Goal: Transaction & Acquisition: Purchase product/service

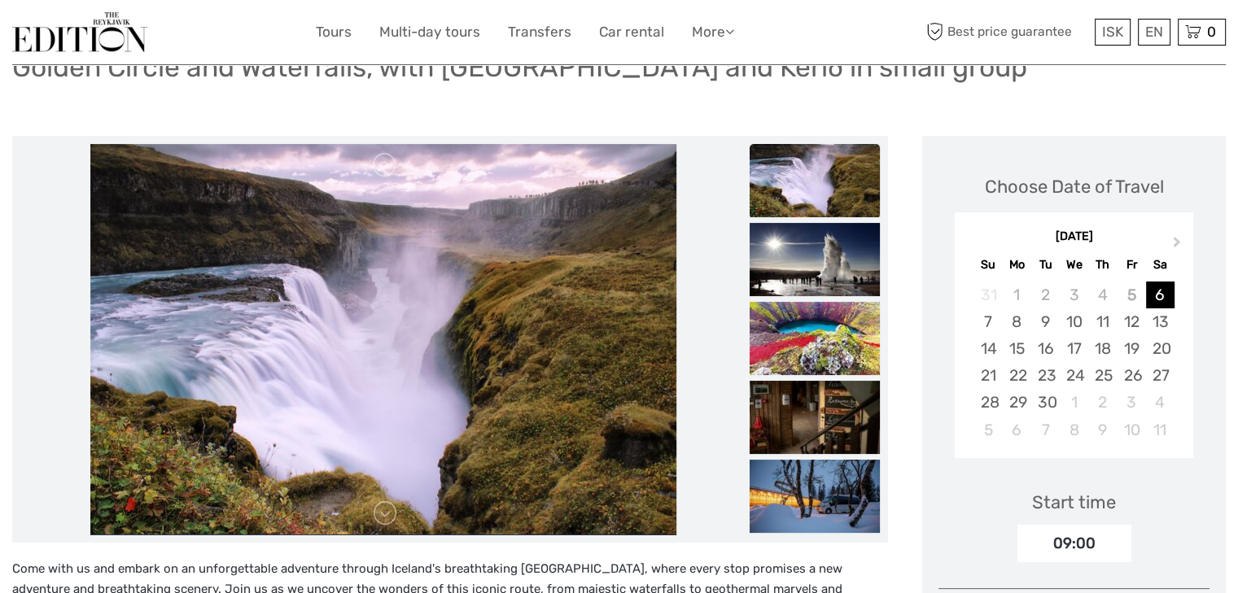
scroll to position [174, 0]
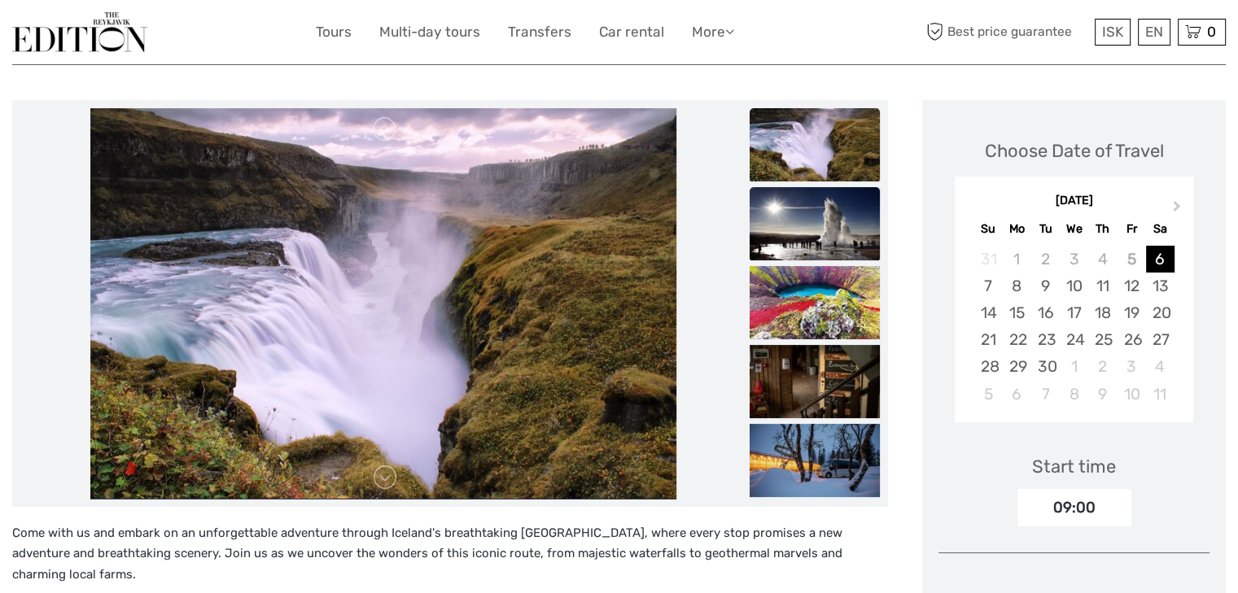
click at [811, 208] on img at bounding box center [815, 223] width 130 height 73
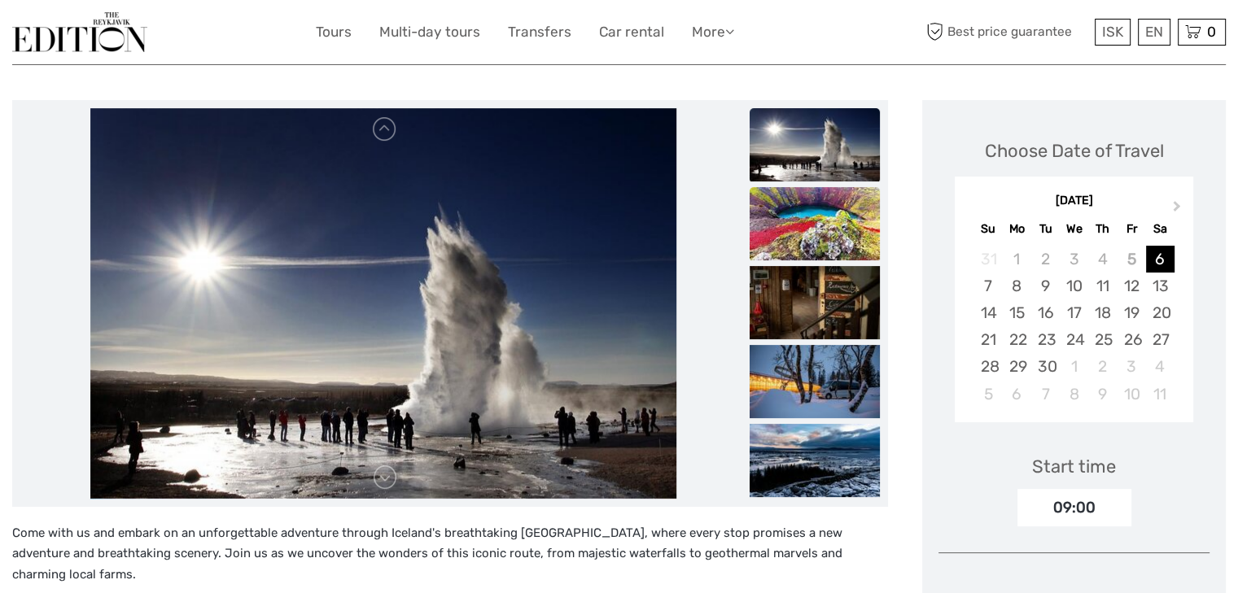
click at [811, 247] on img at bounding box center [815, 223] width 130 height 73
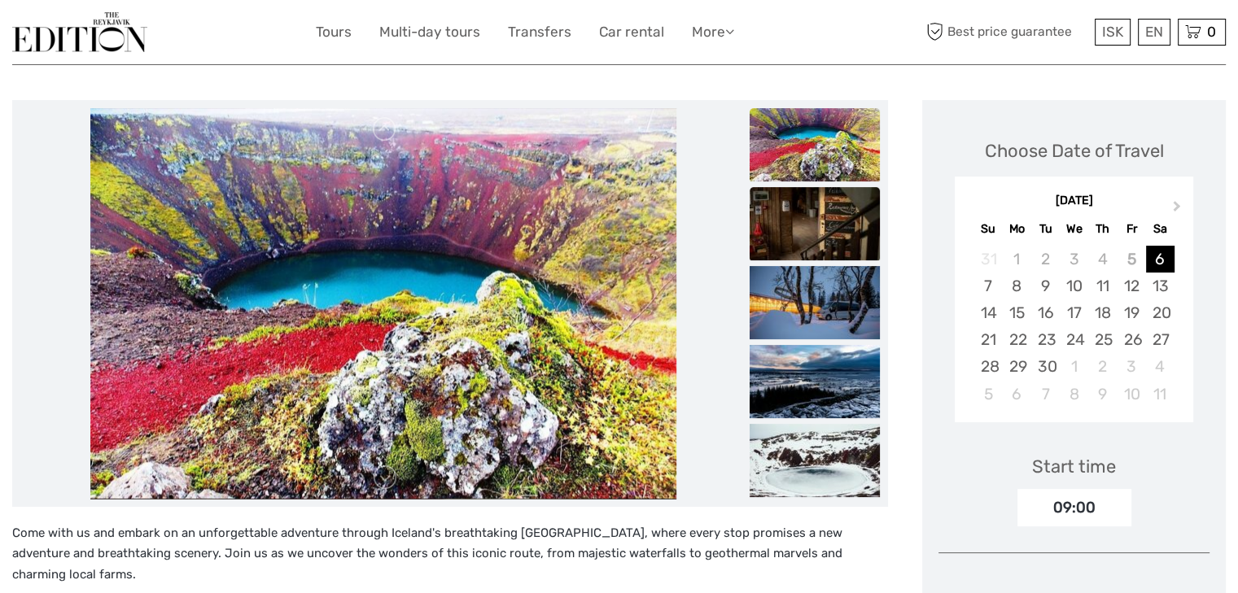
click at [813, 244] on img at bounding box center [815, 223] width 130 height 73
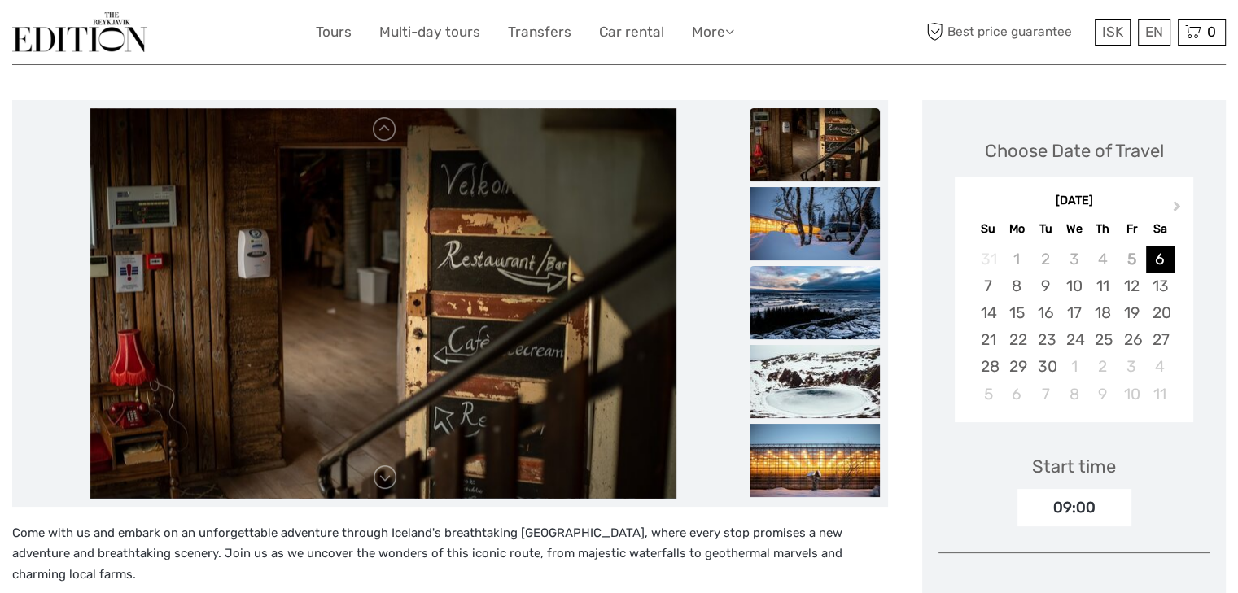
click at [815, 270] on img at bounding box center [815, 302] width 130 height 73
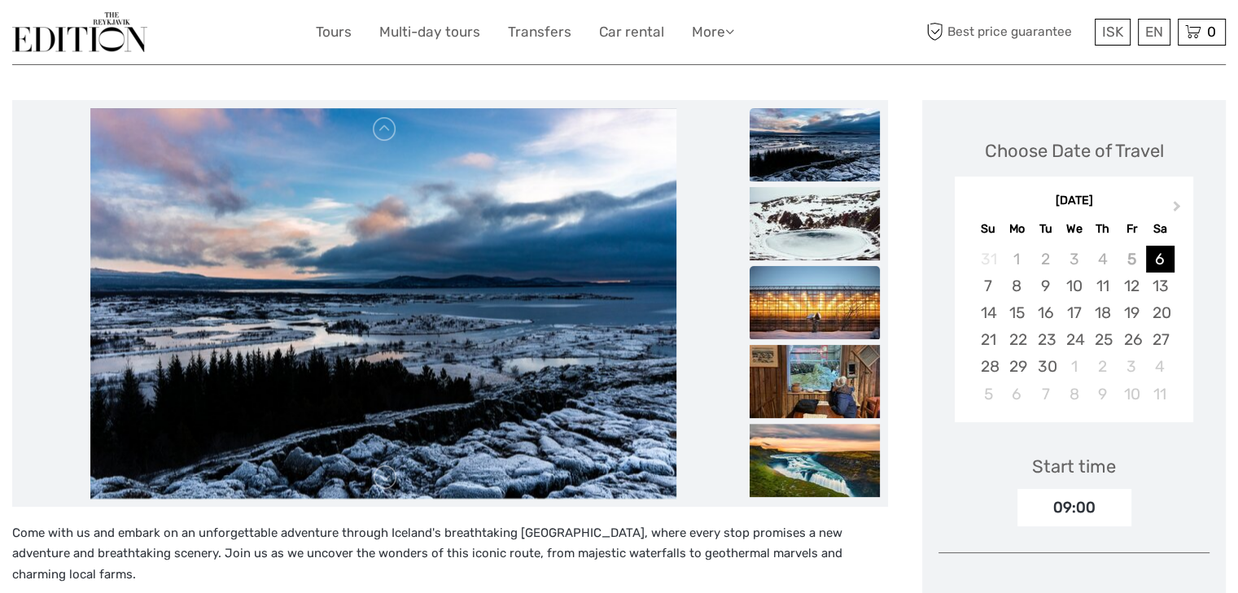
click at [816, 291] on img at bounding box center [815, 302] width 130 height 73
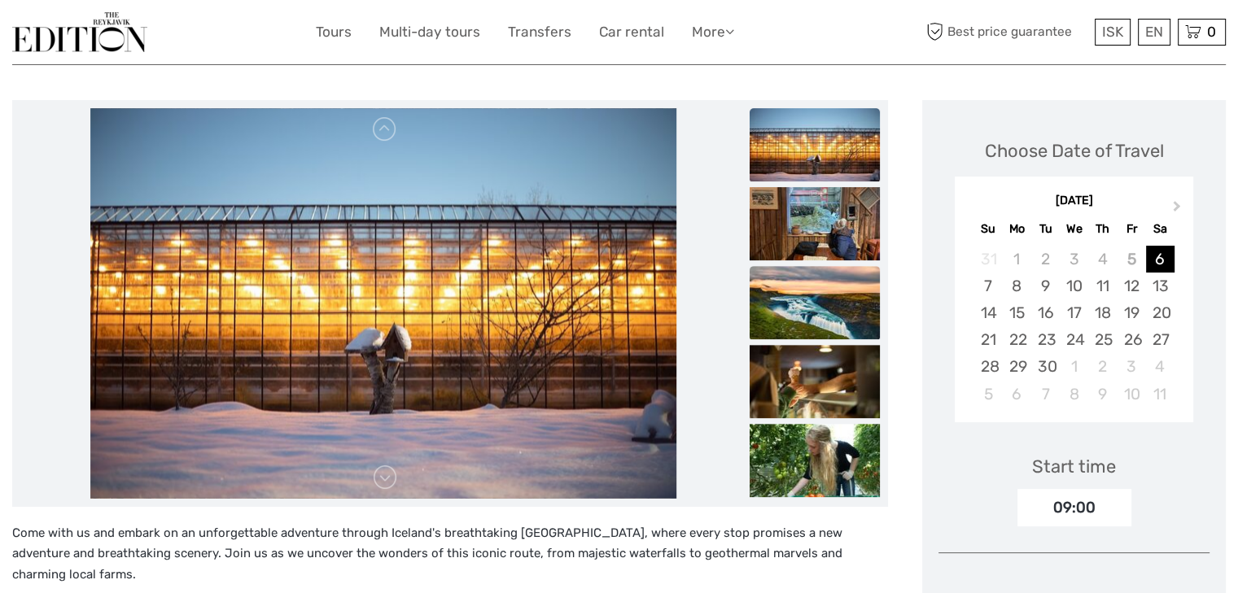
click at [815, 284] on img at bounding box center [815, 302] width 130 height 73
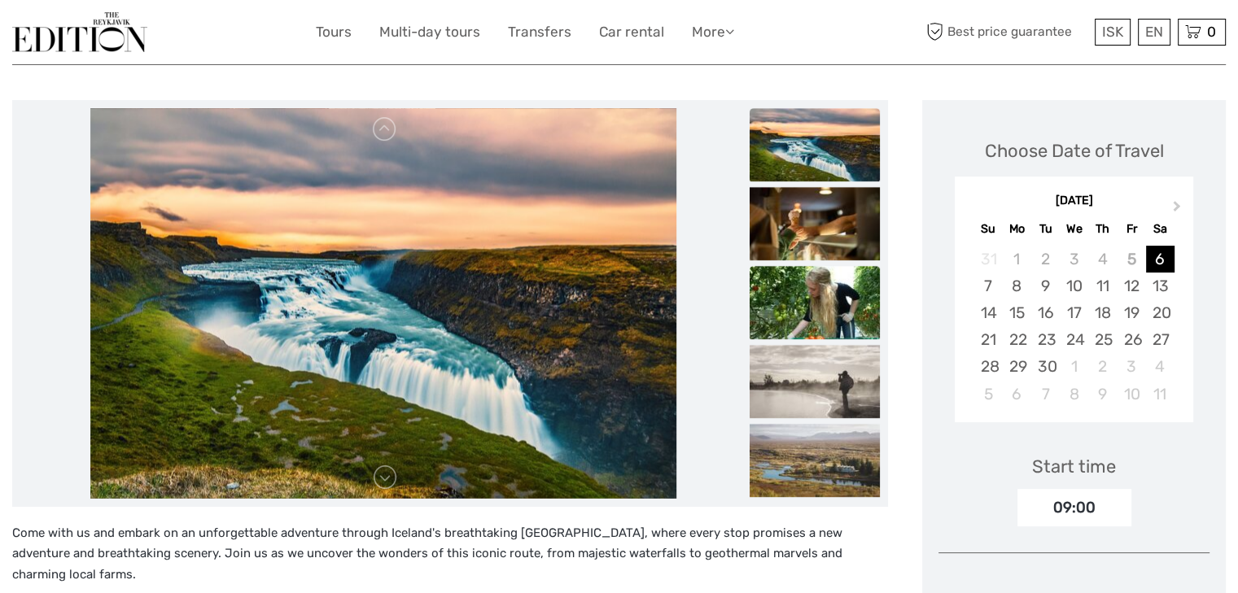
click at [818, 321] on img at bounding box center [815, 302] width 130 height 73
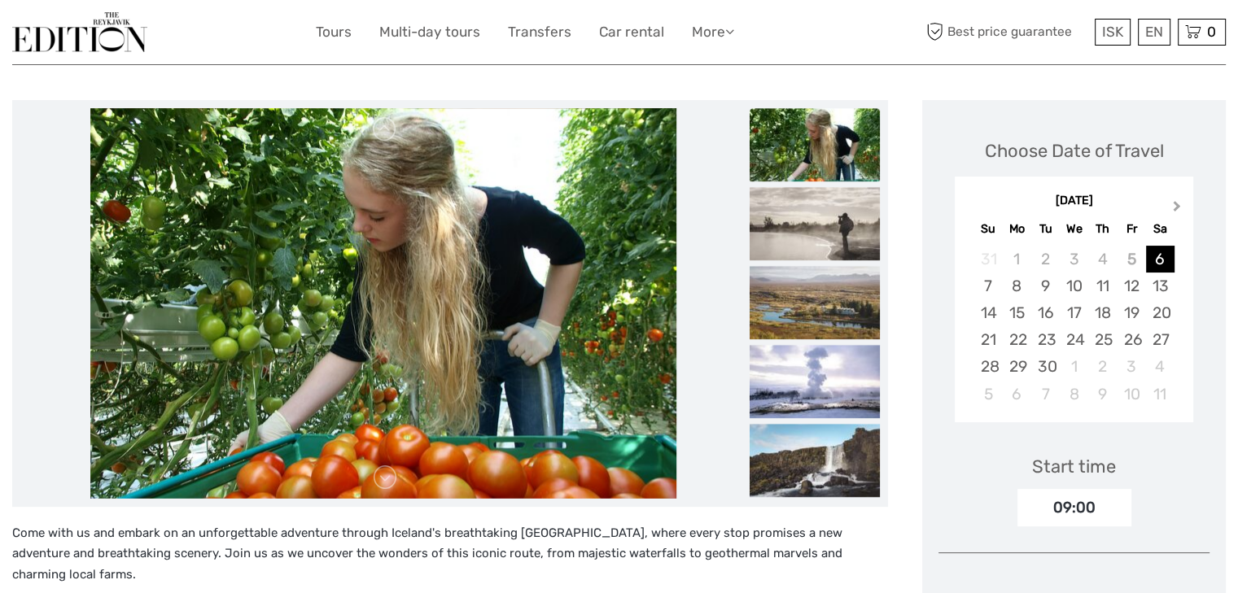
click at [1177, 207] on span "Next Month" at bounding box center [1177, 210] width 0 height 24
click at [1102, 341] on div "20" at bounding box center [1102, 339] width 28 height 27
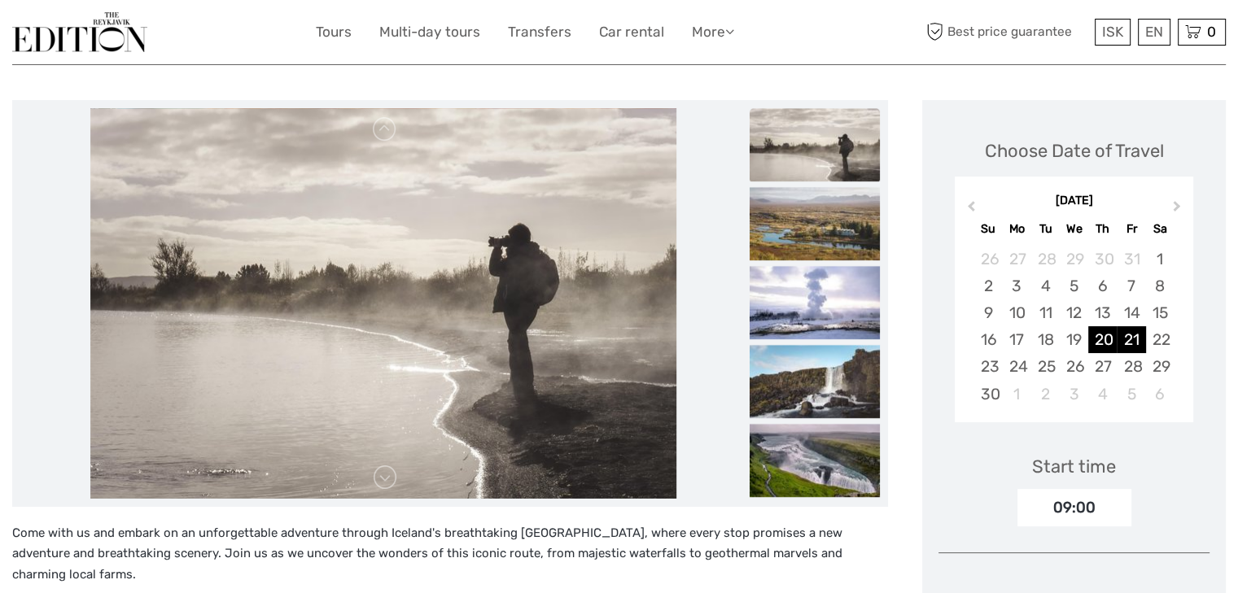
click at [1132, 339] on div "21" at bounding box center [1131, 339] width 28 height 27
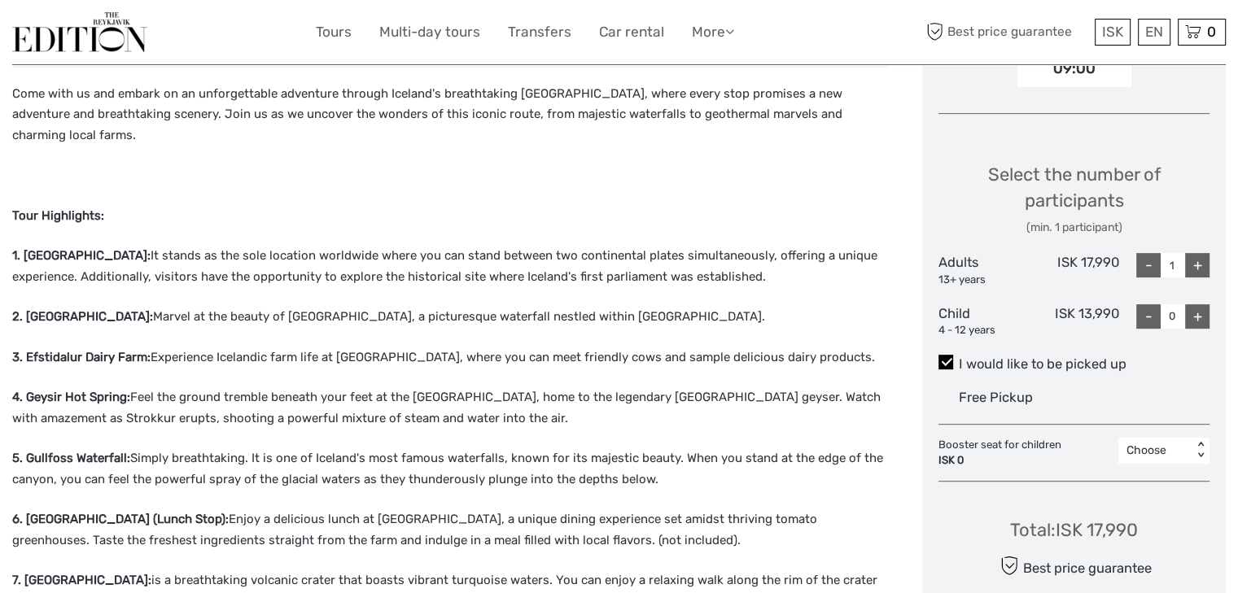
scroll to position [618, 0]
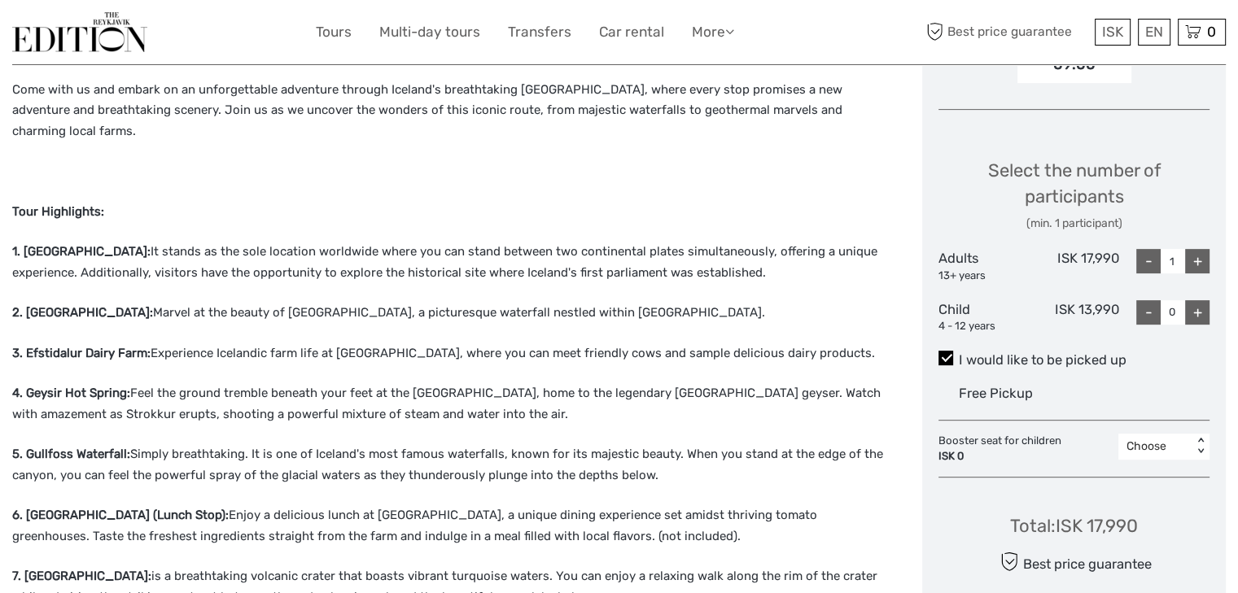
click at [379, 260] on p "1. Thingvellir National Park: It stands as the sole location worldwide where yo…" at bounding box center [450, 263] width 876 height 42
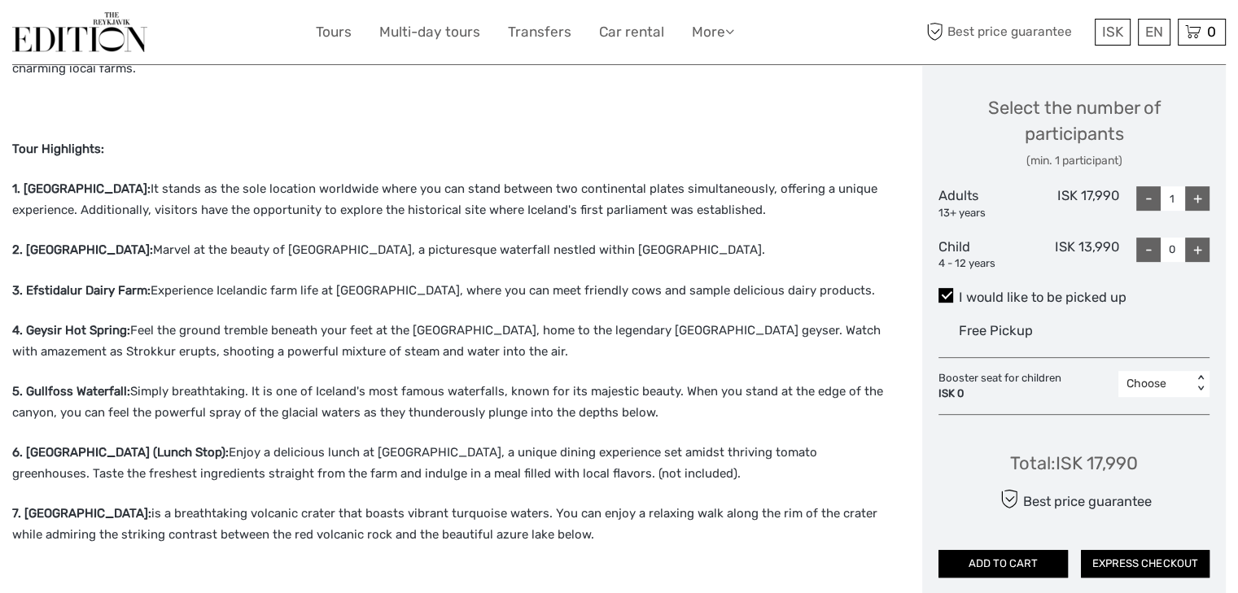
scroll to position [683, 0]
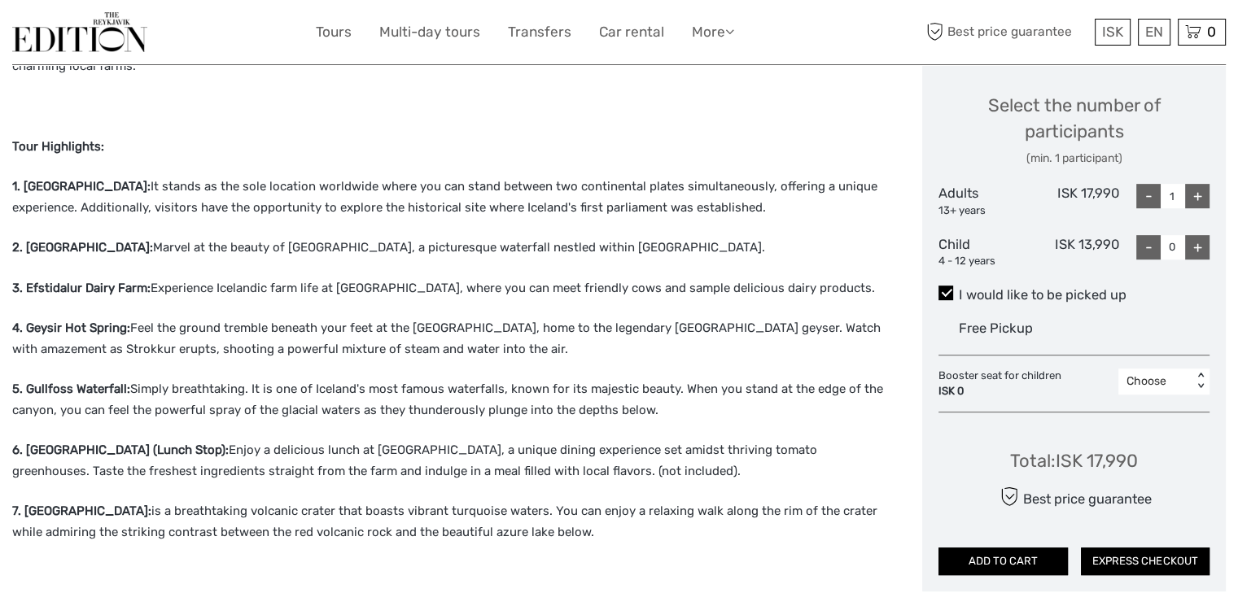
click at [703, 184] on p "1. Thingvellir National Park: It stands as the sole location worldwide where yo…" at bounding box center [450, 198] width 876 height 42
click at [413, 185] on p "1. Thingvellir National Park: It stands as the sole location worldwide where yo…" at bounding box center [450, 198] width 876 height 42
click at [524, 195] on p "1. Thingvellir National Park: It stands as the sole location worldwide where yo…" at bounding box center [450, 198] width 876 height 42
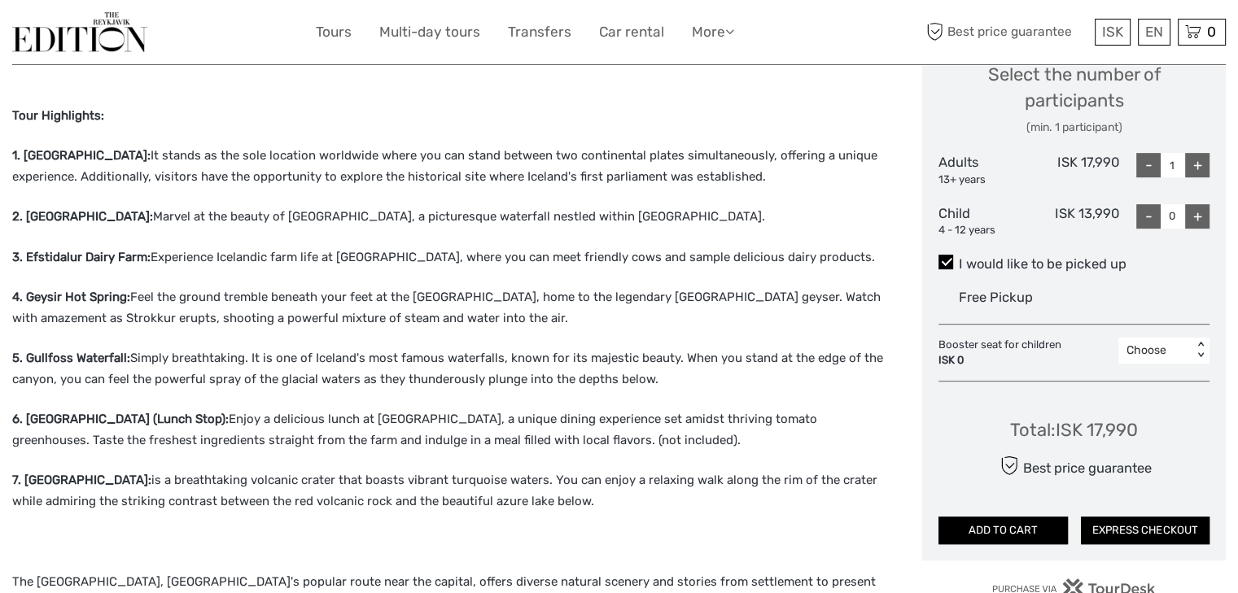
scroll to position [715, 0]
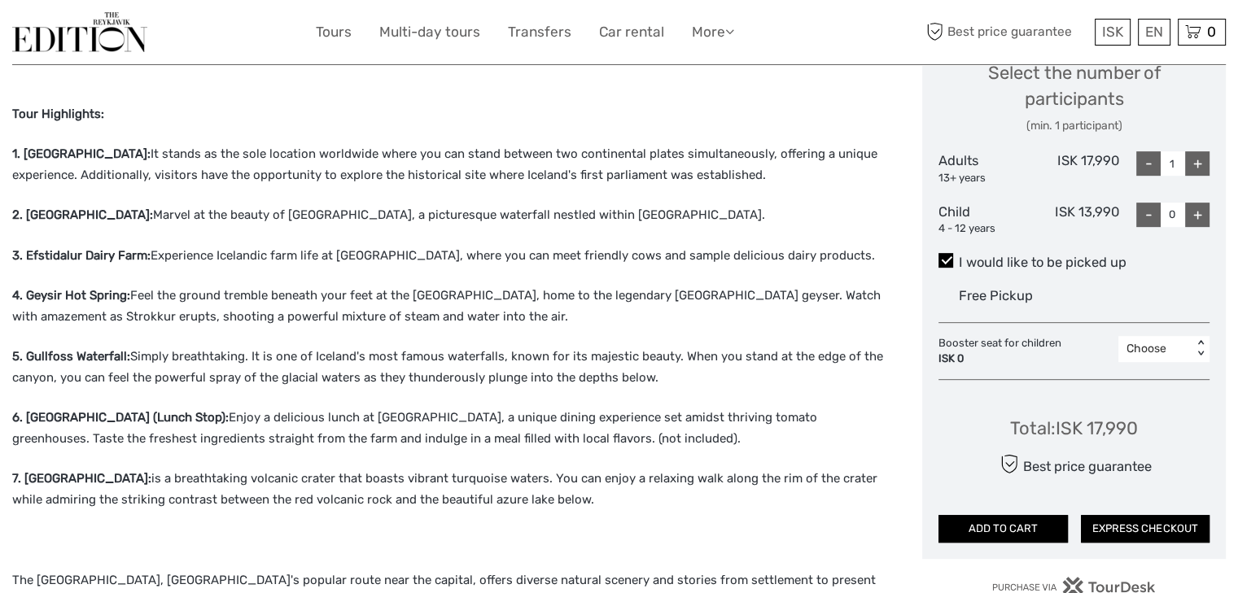
click at [514, 205] on p "2. Öxarárfoss Waterfall: Marvel at the beauty of Öxarárfoss, a picturesque wate…" at bounding box center [450, 215] width 876 height 21
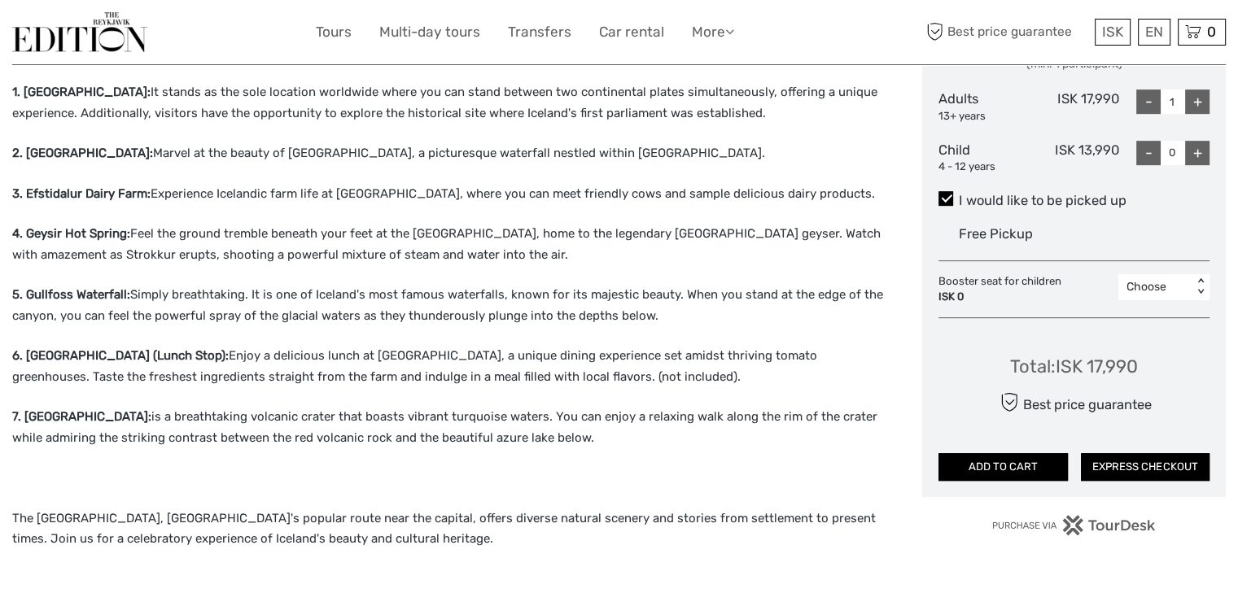
scroll to position [780, 0]
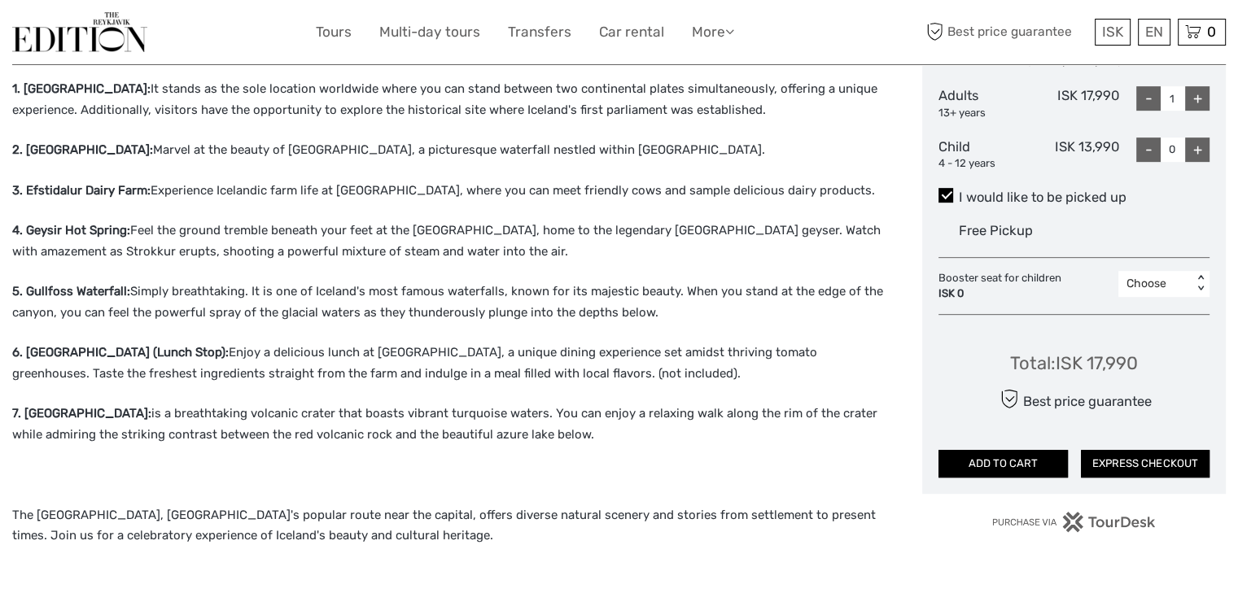
click at [509, 221] on p "4. Geysir Hot Spring: Feel the ground tremble beneath your feet at the Geysir H…" at bounding box center [450, 242] width 876 height 42
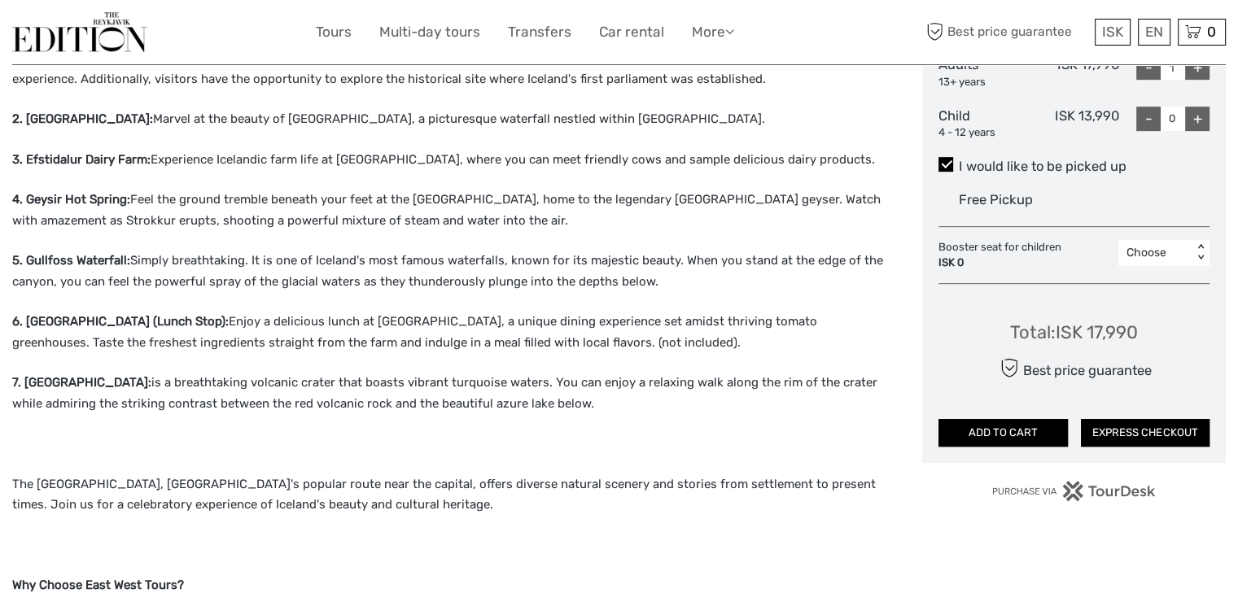
scroll to position [813, 0]
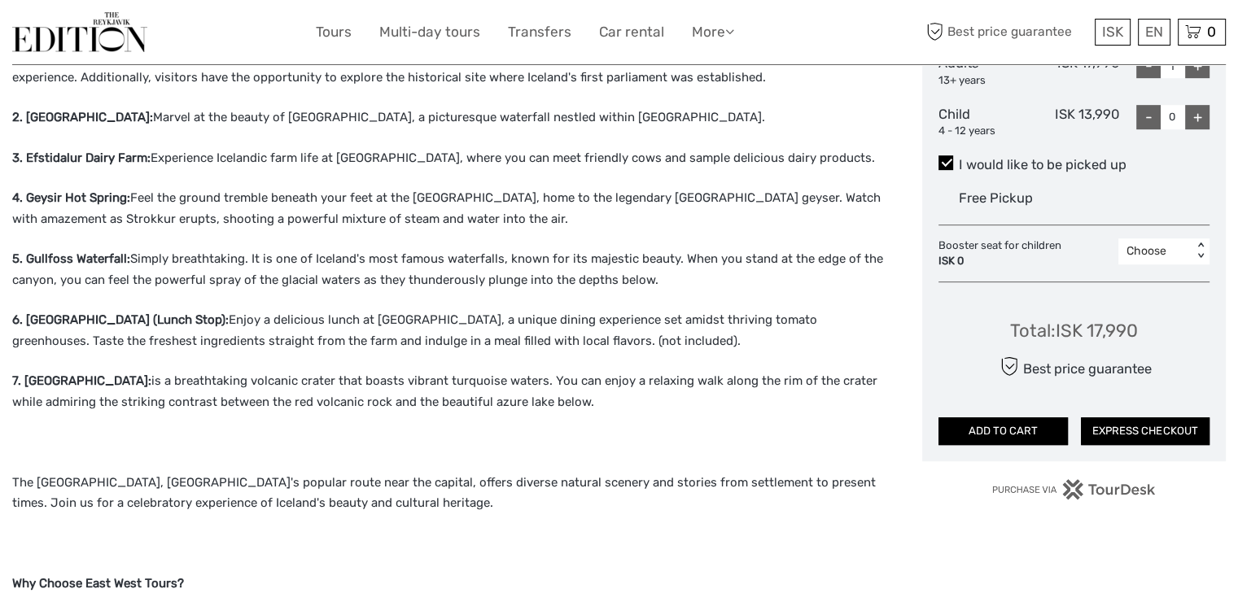
click at [522, 191] on p "4. Geysir Hot Spring: Feel the ground tremble beneath your feet at the Geysir H…" at bounding box center [450, 209] width 876 height 42
click at [382, 259] on p "5. Gullfoss Waterfall: Simply breathtaking. It is one of Iceland's most famous …" at bounding box center [450, 270] width 876 height 42
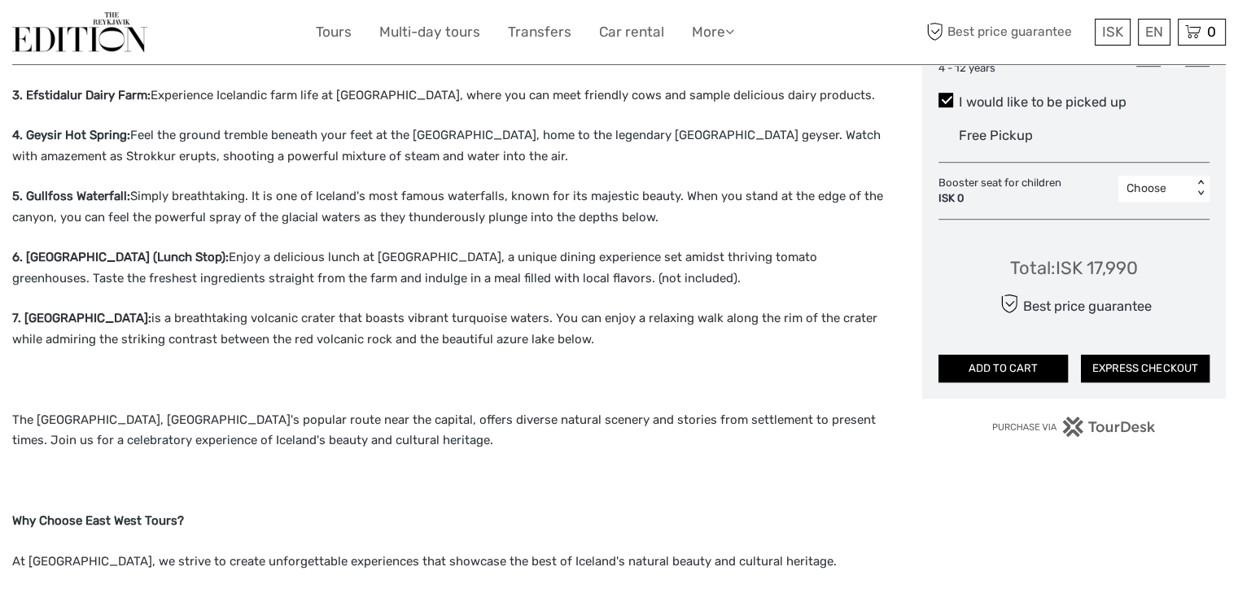
scroll to position [878, 0]
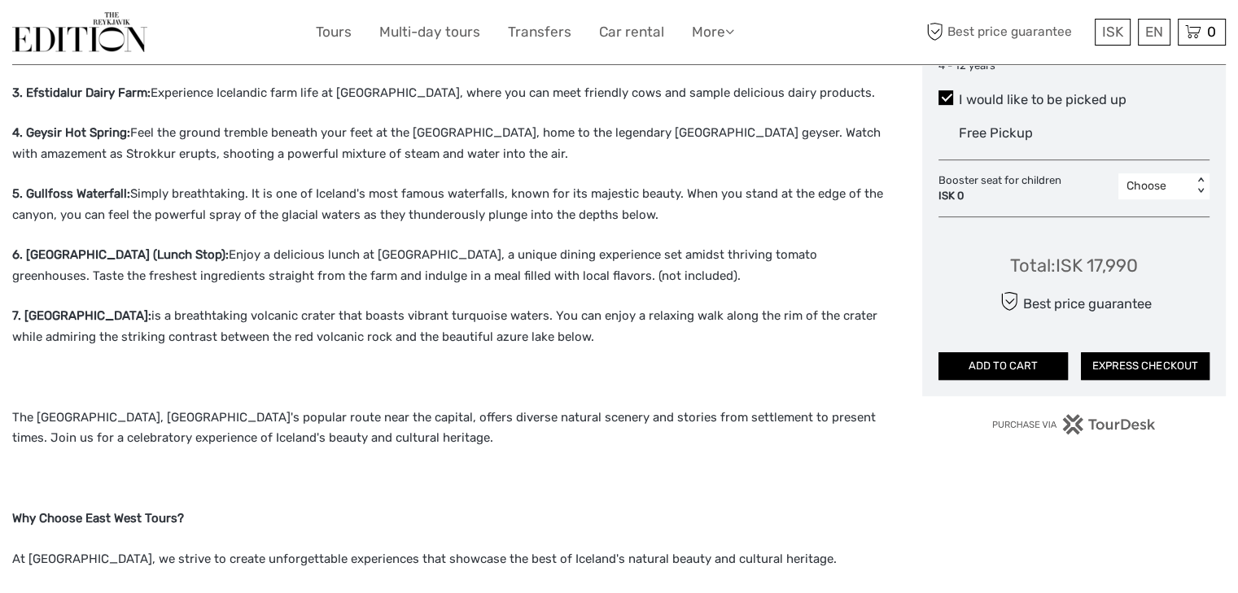
click at [639, 266] on div "Come with us and embark on an unforgettable adventure through Iceland's breatht…" at bounding box center [450, 363] width 876 height 1088
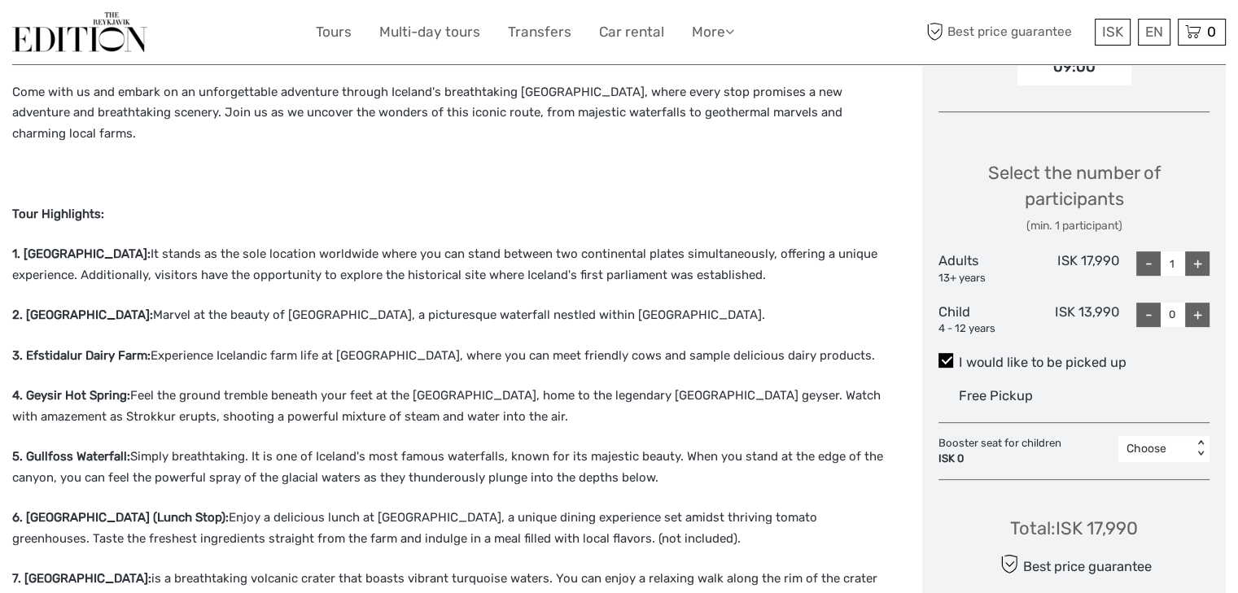
scroll to position [611, 0]
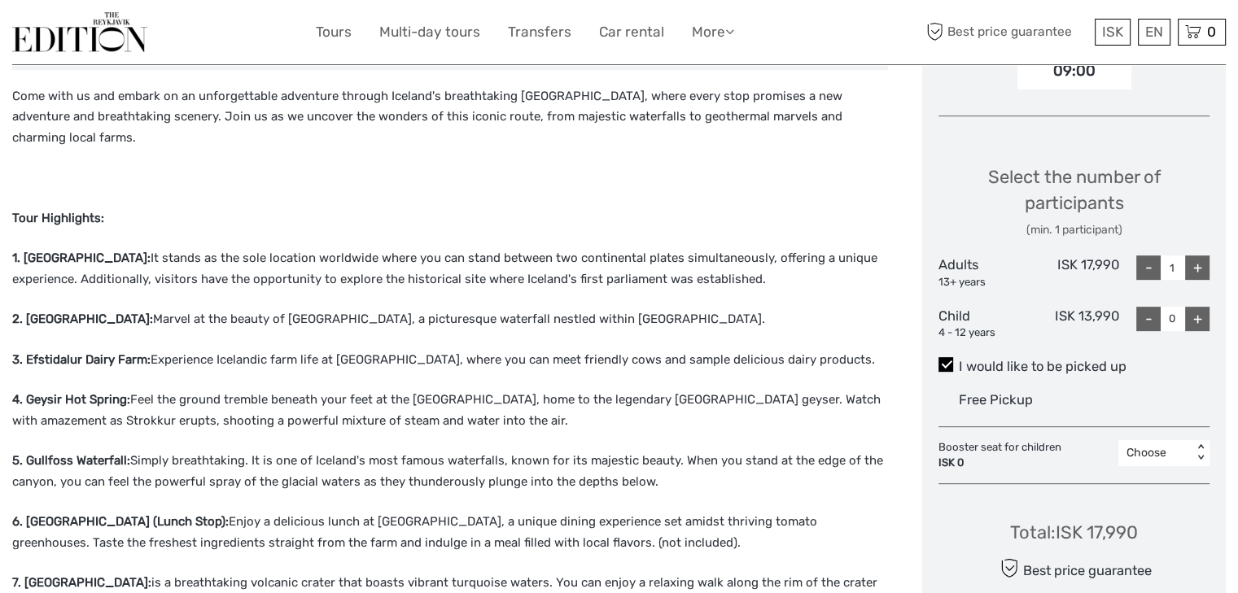
click at [954, 368] on label "I would like to be picked up" at bounding box center [1073, 367] width 271 height 20
click at [959, 361] on input "I would like to be picked up" at bounding box center [959, 361] width 0 height 0
click at [954, 368] on label "I would like to be picked up" at bounding box center [1073, 367] width 271 height 20
click at [959, 361] on input "I would like to be picked up" at bounding box center [959, 361] width 0 height 0
drag, startPoint x: 1120, startPoint y: 264, endPoint x: 1056, endPoint y: 266, distance: 64.3
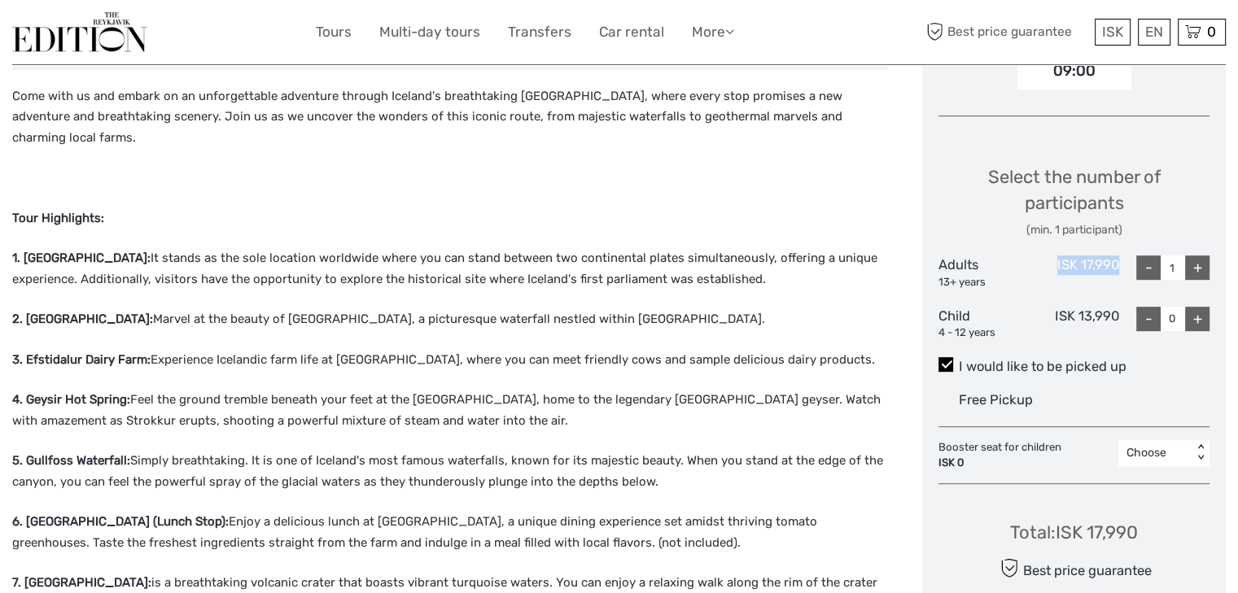
click at [1056, 266] on div "Adults 13+ years ISK 17,990 - 1 +" at bounding box center [1073, 273] width 271 height 34
copy div "ISK 17,990"
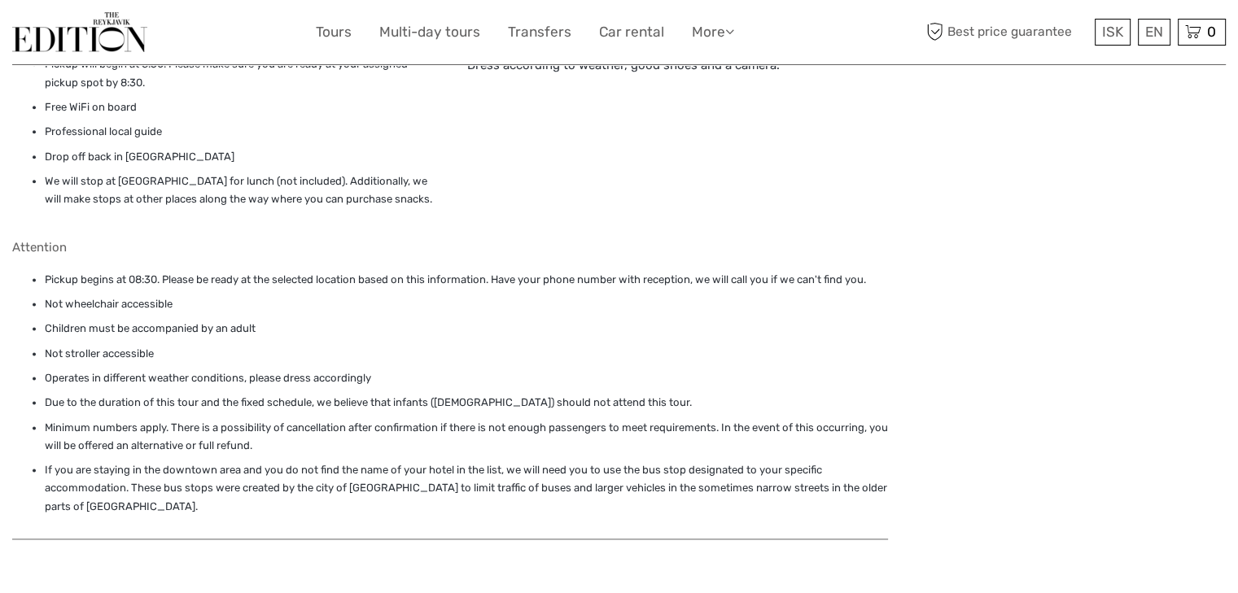
scroll to position [2138, 0]
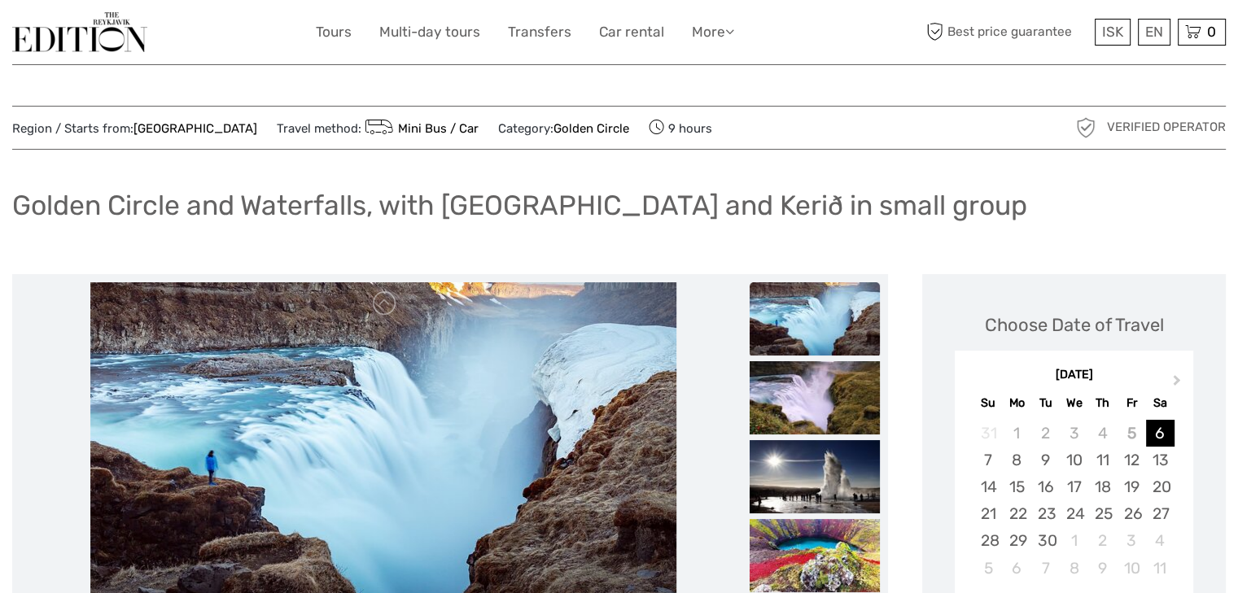
click at [758, 217] on h1 "Golden Circle and Waterfalls, with Friðheimar Farm and Kerið in small group" at bounding box center [519, 205] width 1015 height 33
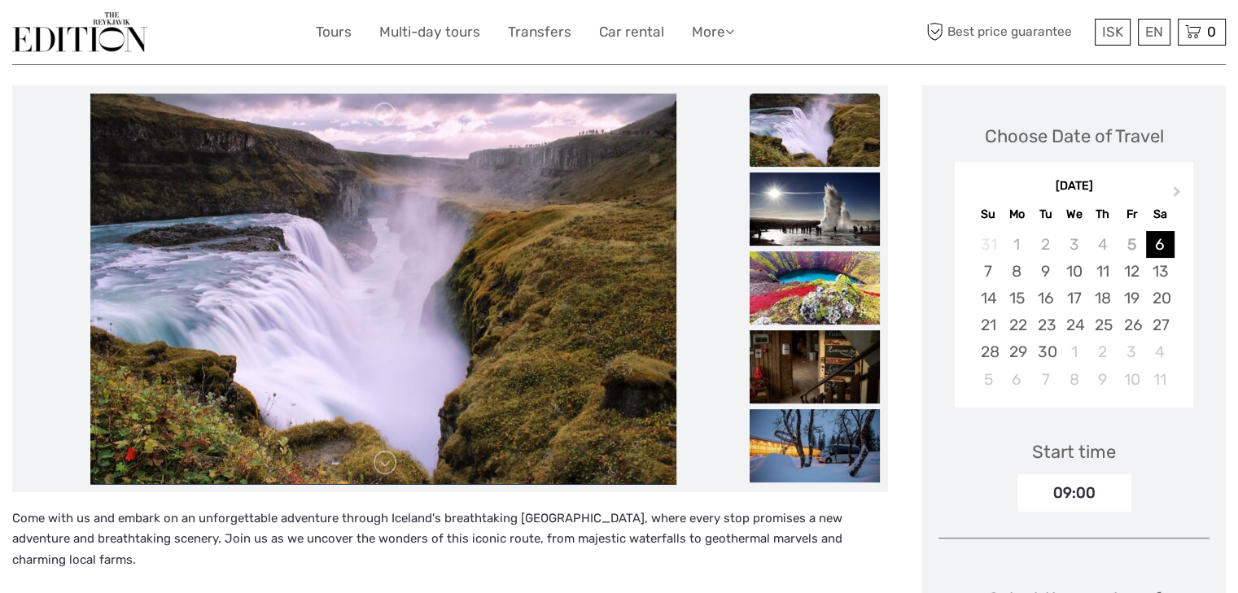
scroll to position [164, 0]
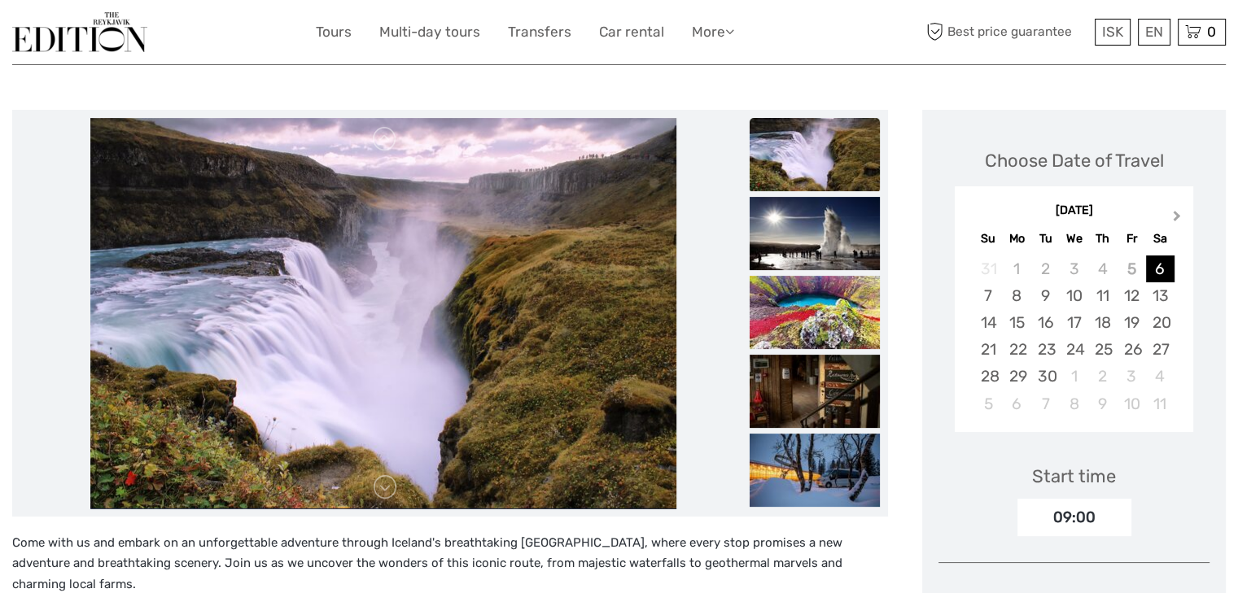
click at [1175, 224] on button "Next Month" at bounding box center [1178, 220] width 26 height 26
click at [967, 216] on button "Previous Month" at bounding box center [969, 220] width 26 height 26
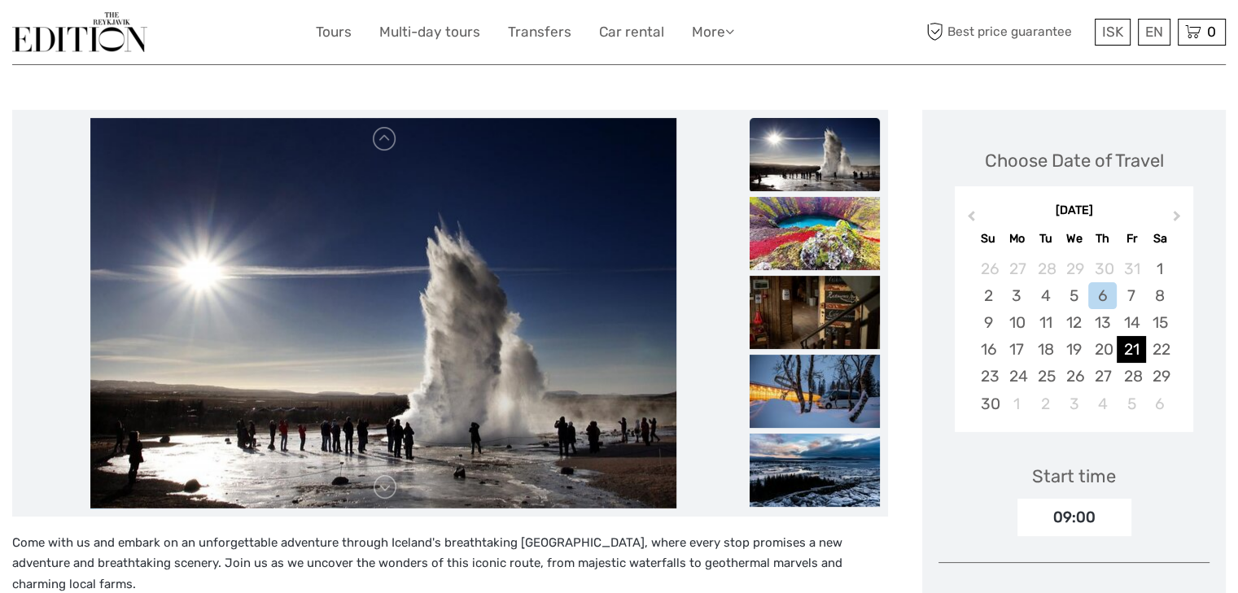
click at [1125, 348] on div "21" at bounding box center [1131, 349] width 28 height 27
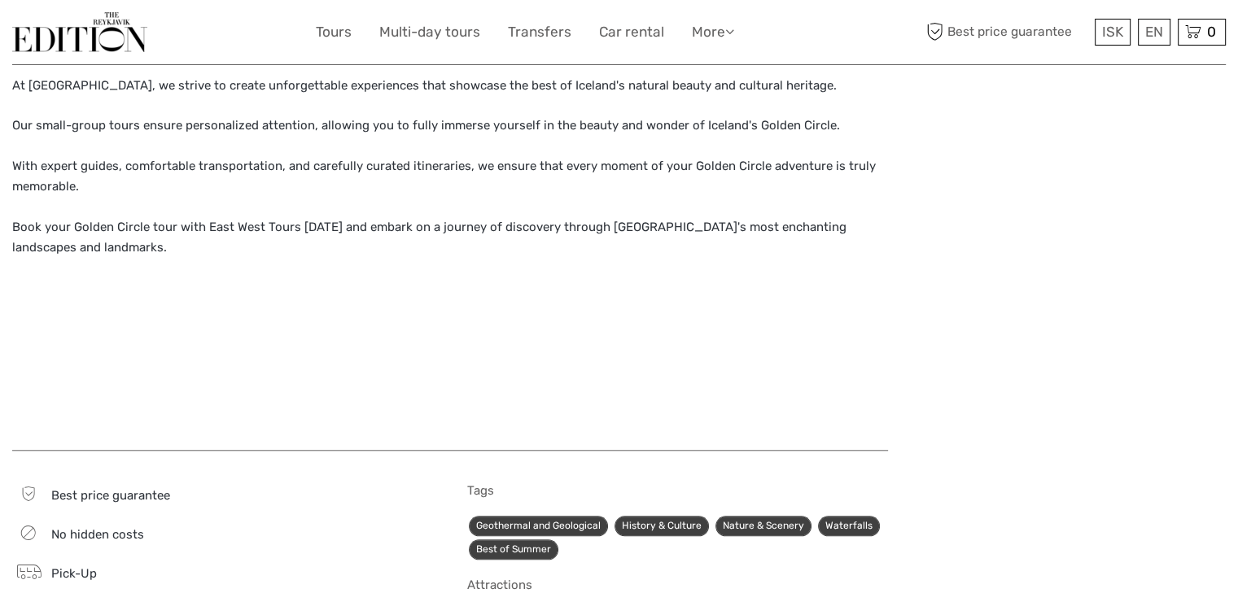
scroll to position [1358, 0]
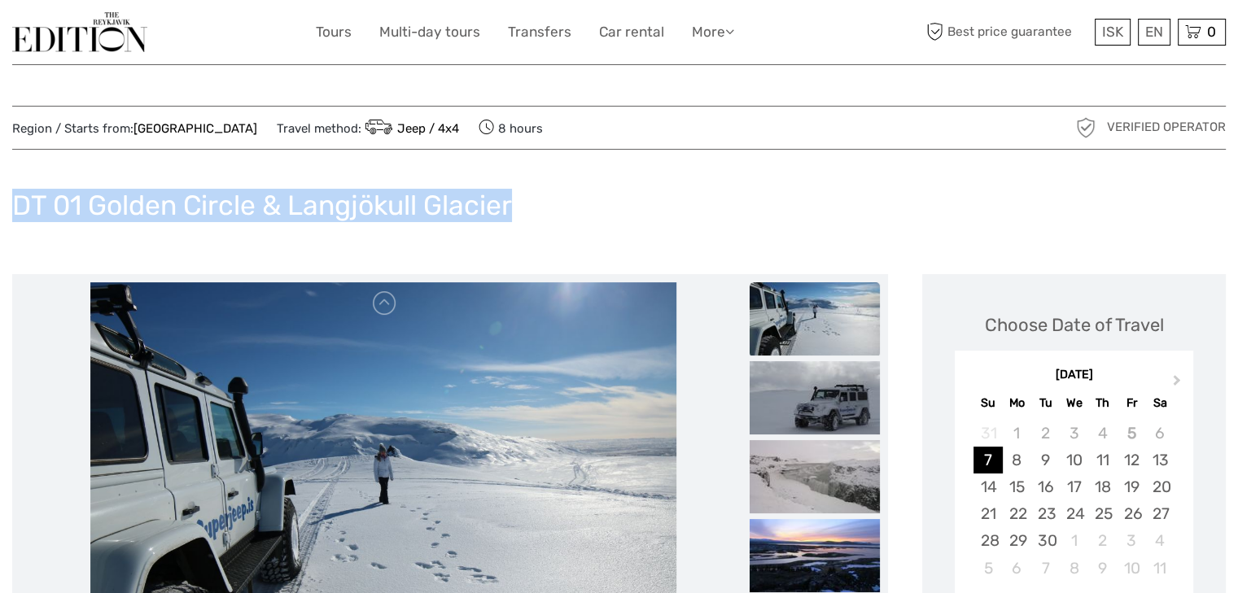
drag, startPoint x: 307, startPoint y: 191, endPoint x: 11, endPoint y: 188, distance: 296.3
copy h1 "DT 01 Golden Circle & Langjökull Glacier"
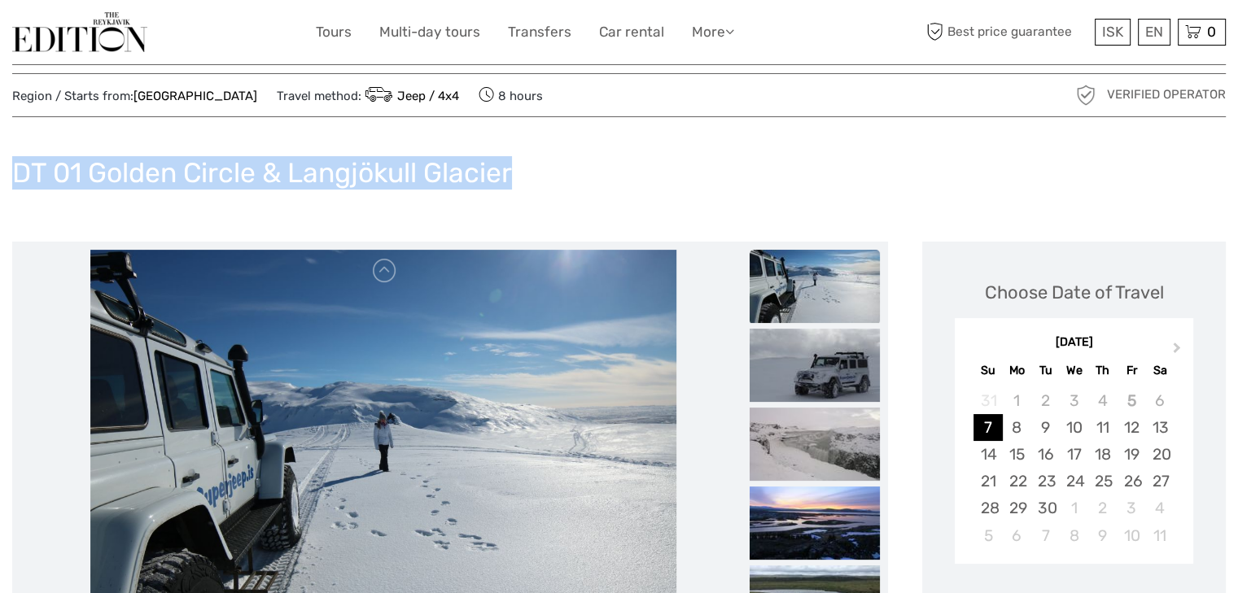
scroll to position [98, 0]
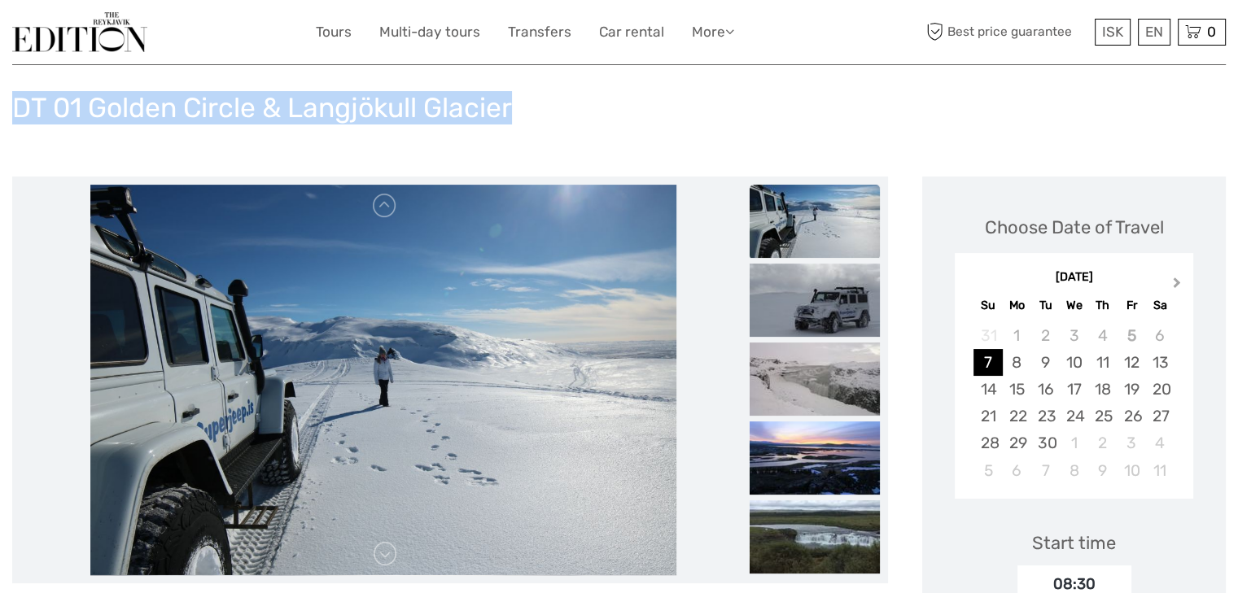
click at [1178, 280] on button "Next Month" at bounding box center [1178, 286] width 26 height 26
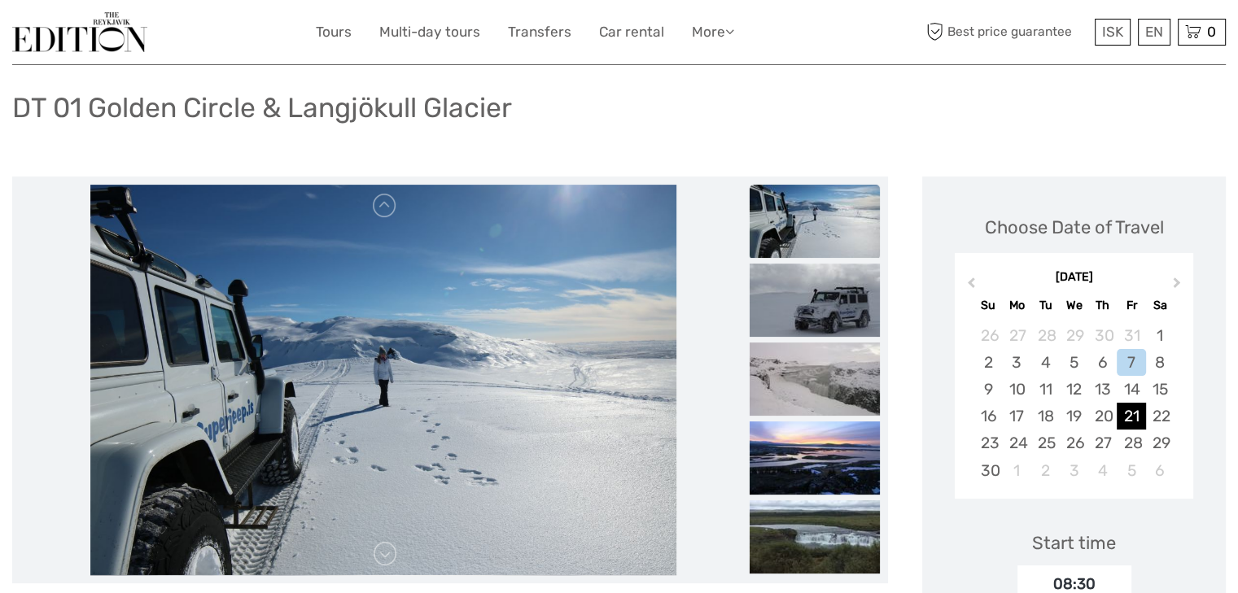
click at [1134, 414] on div "21" at bounding box center [1131, 416] width 28 height 27
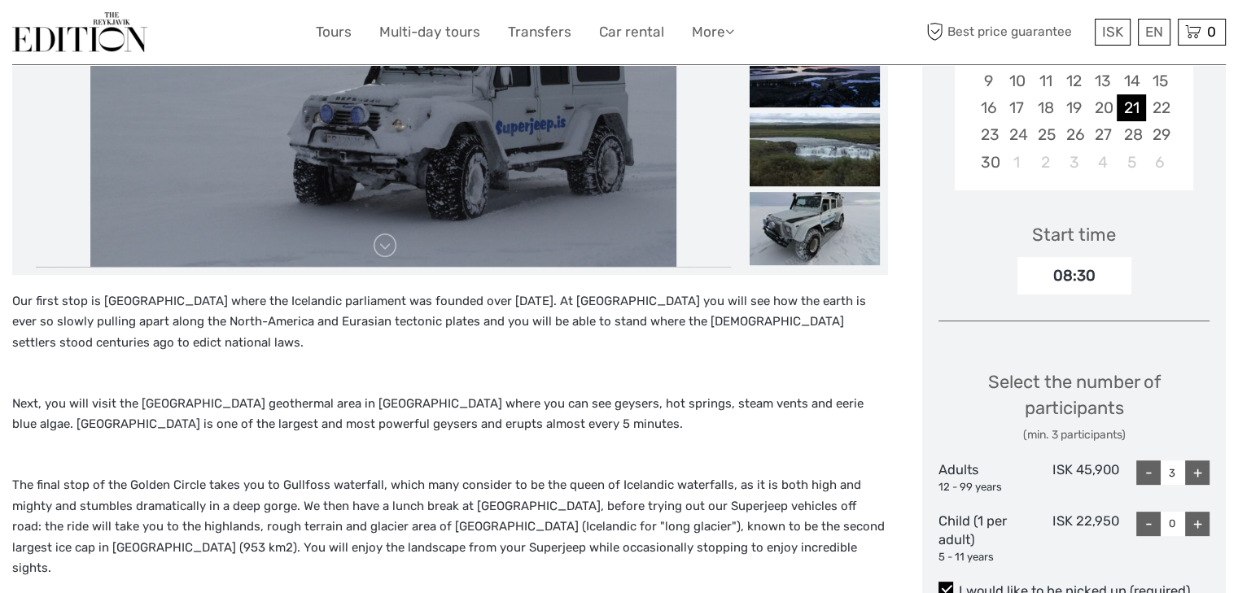
scroll to position [409, 0]
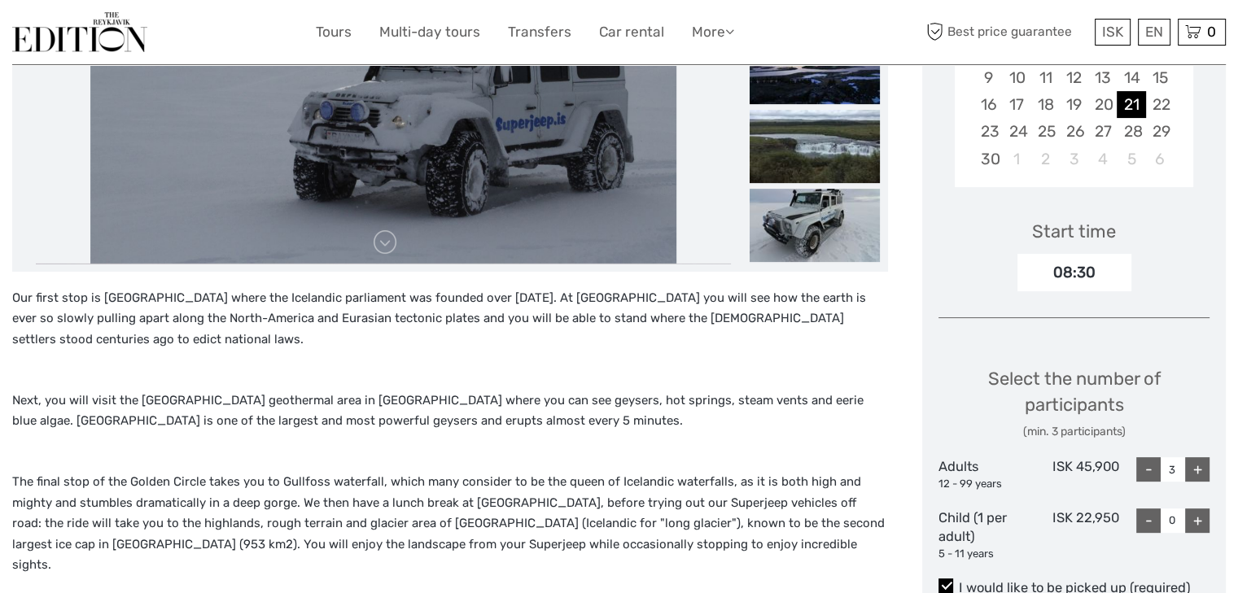
click at [669, 335] on p "Our first stop is Thingvellir National Park where the Icelandic parliament was …" at bounding box center [450, 329] width 876 height 83
click at [651, 524] on p "The final stop of the Golden Circle takes you to Gullfoss waterfall, which many…" at bounding box center [450, 534] width 876 height 125
drag, startPoint x: 1048, startPoint y: 471, endPoint x: 1125, endPoint y: 458, distance: 77.6
click at [1125, 458] on div "Adults 12 - 99 years ISK 45,900 - 3 +" at bounding box center [1073, 474] width 271 height 34
copy div "ISK 45,900"
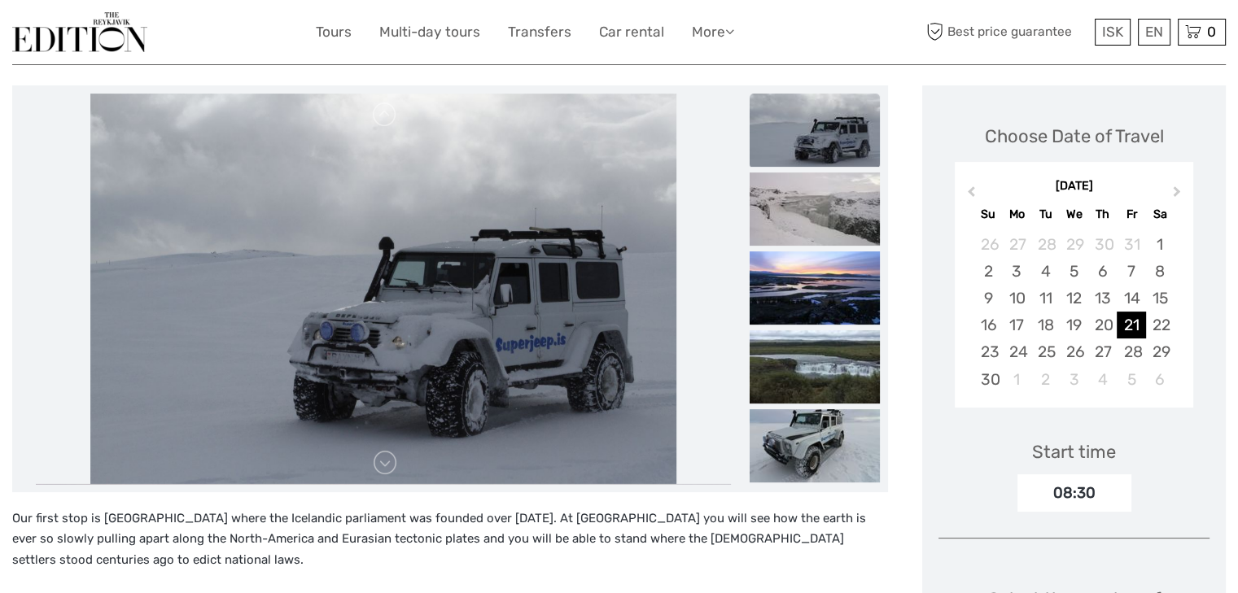
scroll to position [190, 0]
click at [824, 112] on img at bounding box center [815, 129] width 130 height 73
click at [818, 215] on img at bounding box center [815, 208] width 130 height 73
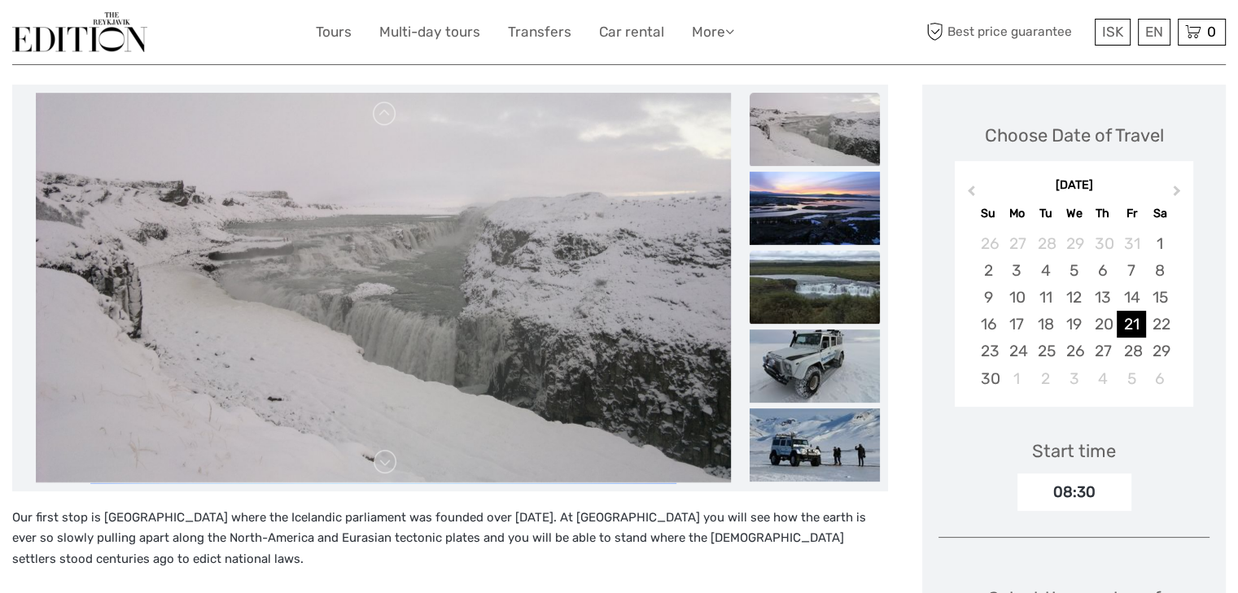
click at [808, 286] on img at bounding box center [815, 287] width 130 height 73
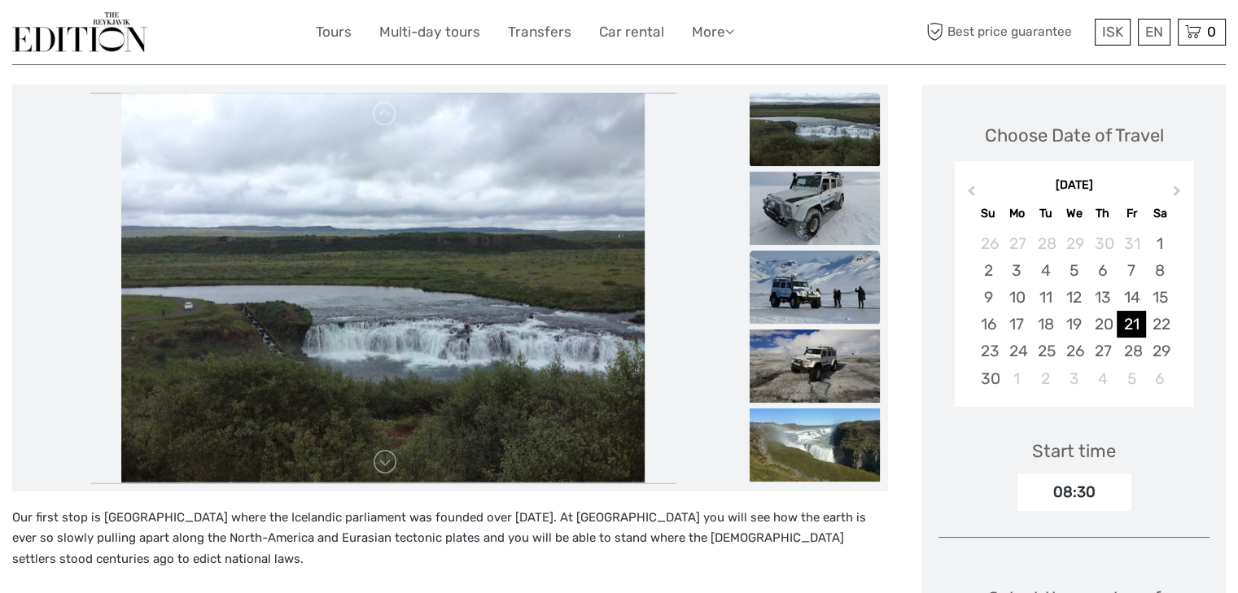
click at [802, 259] on img at bounding box center [815, 287] width 130 height 73
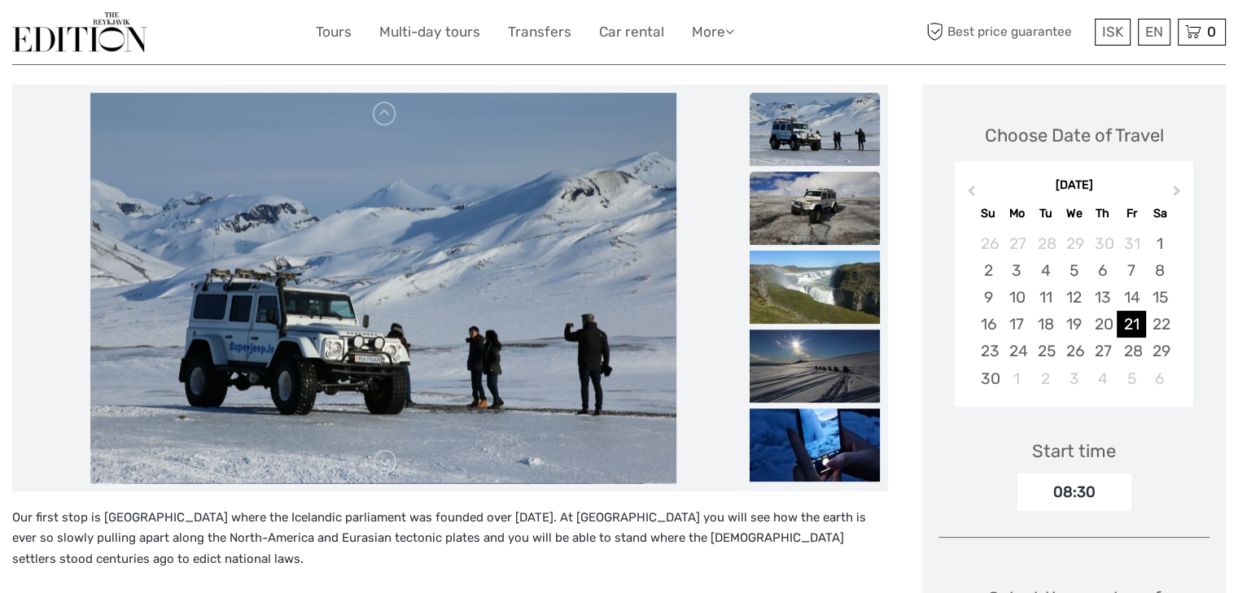
scroll to position [222, 0]
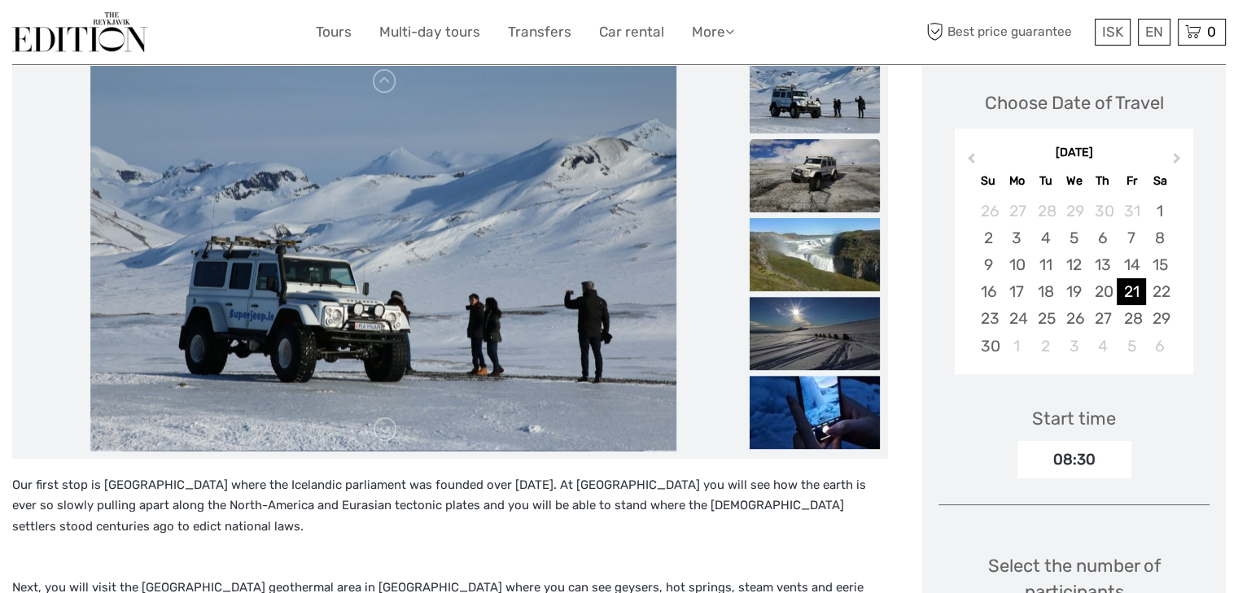
click at [812, 170] on img at bounding box center [815, 175] width 130 height 73
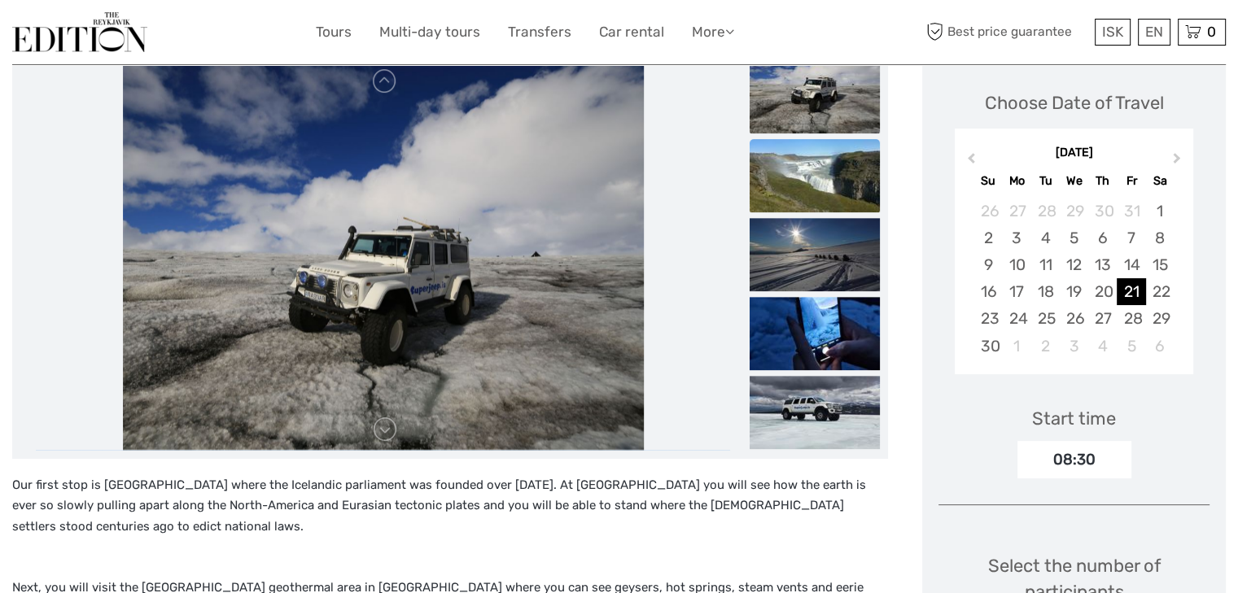
click at [811, 195] on img at bounding box center [815, 175] width 130 height 73
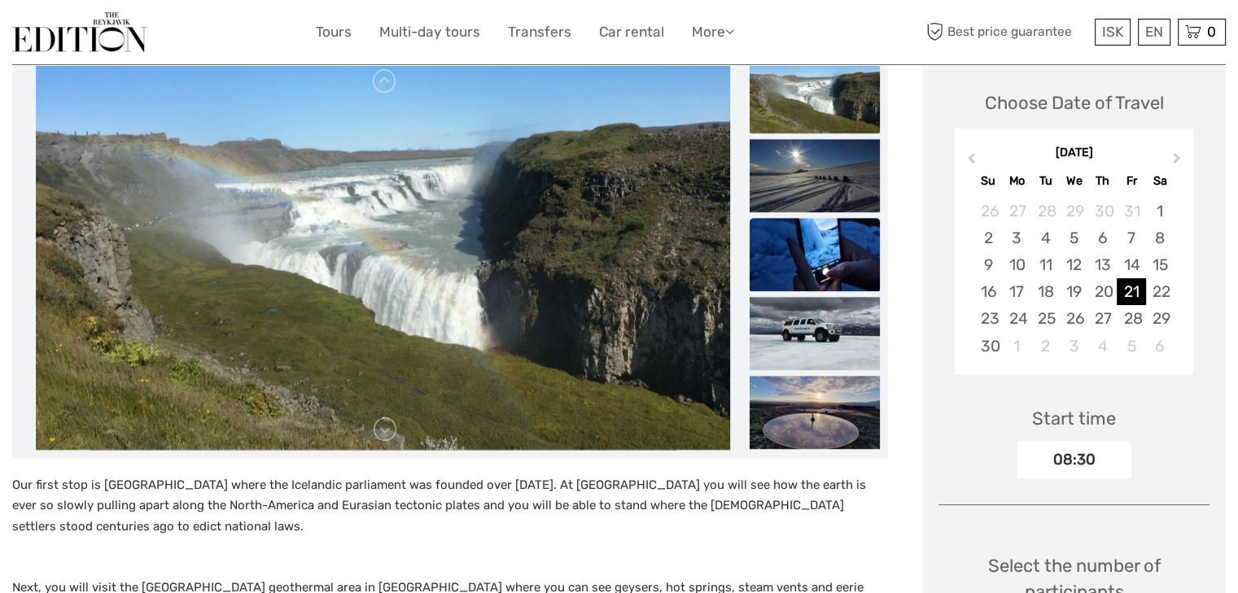
click at [812, 249] on img at bounding box center [815, 254] width 130 height 73
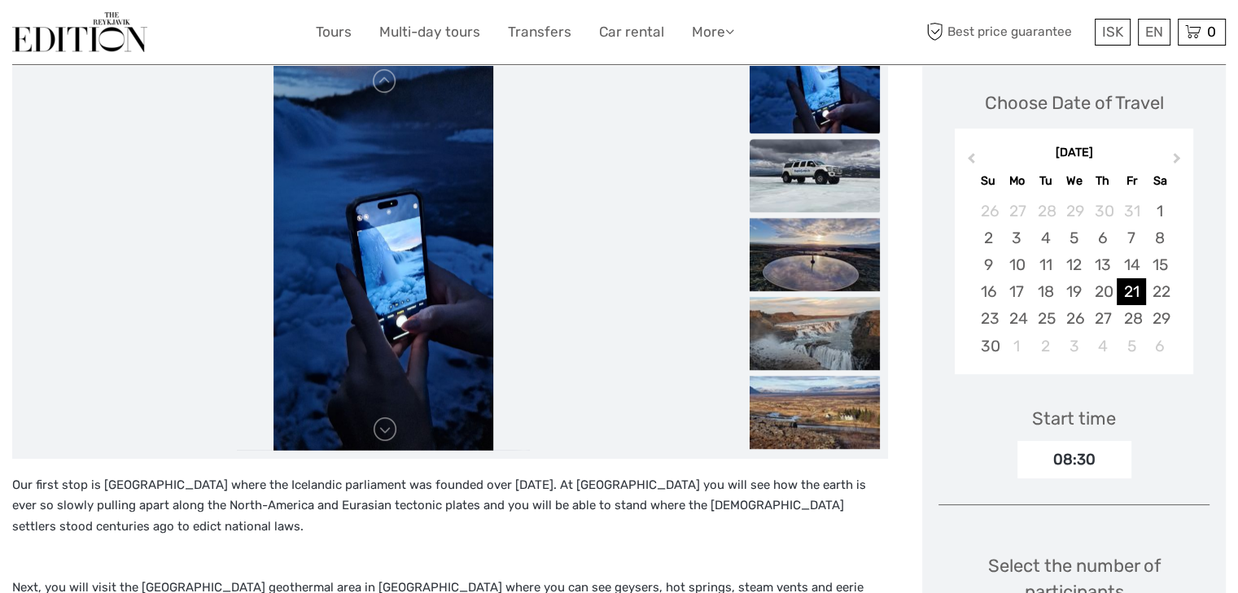
click at [818, 173] on img at bounding box center [815, 175] width 130 height 73
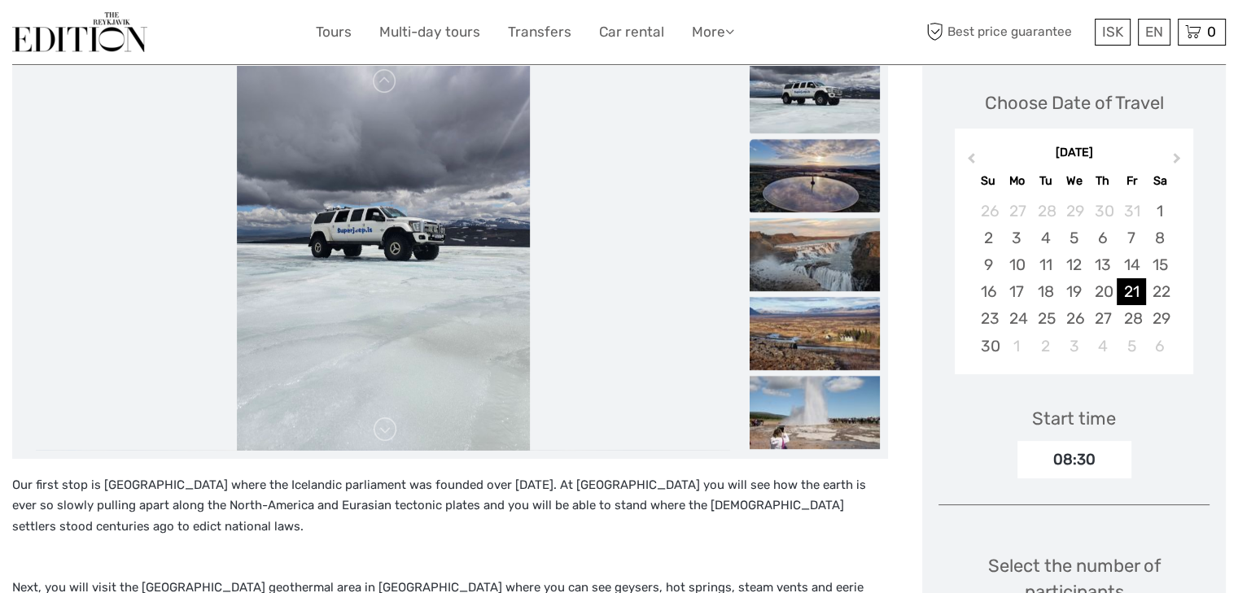
click at [816, 182] on img at bounding box center [815, 175] width 130 height 73
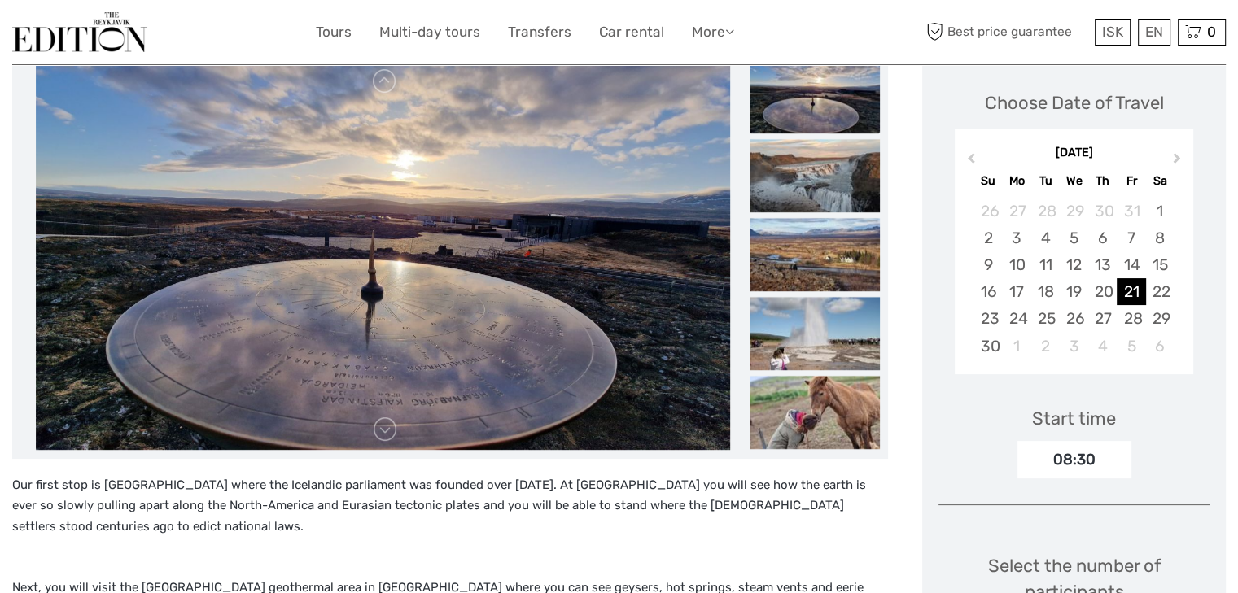
click at [816, 182] on img at bounding box center [815, 175] width 130 height 73
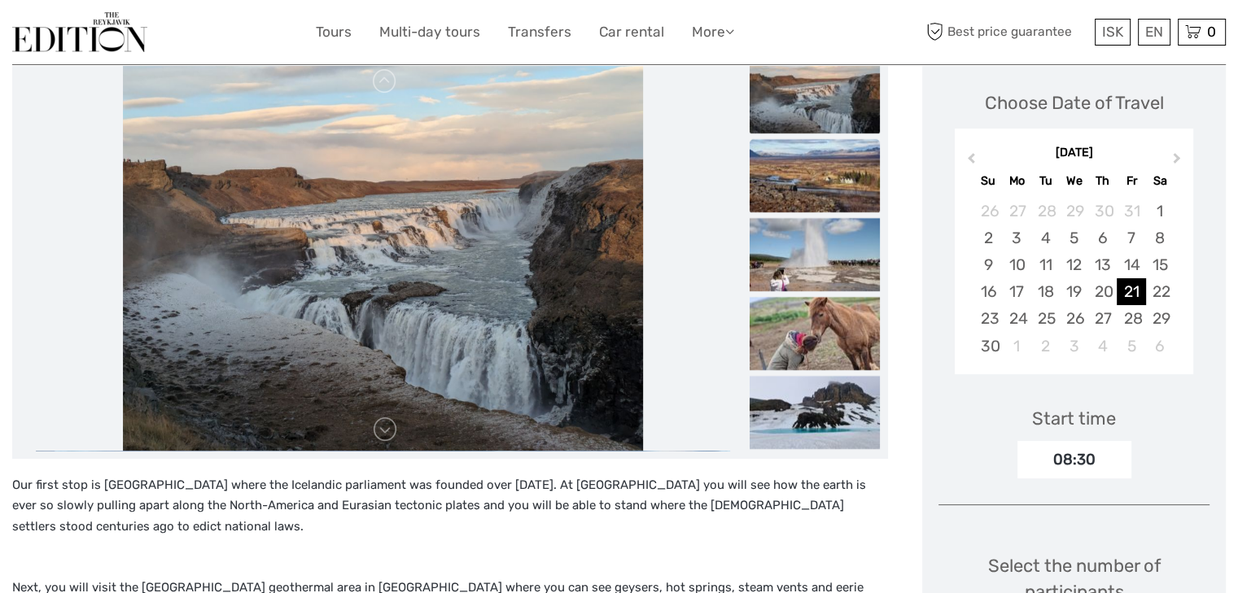
click at [818, 187] on img at bounding box center [815, 175] width 130 height 73
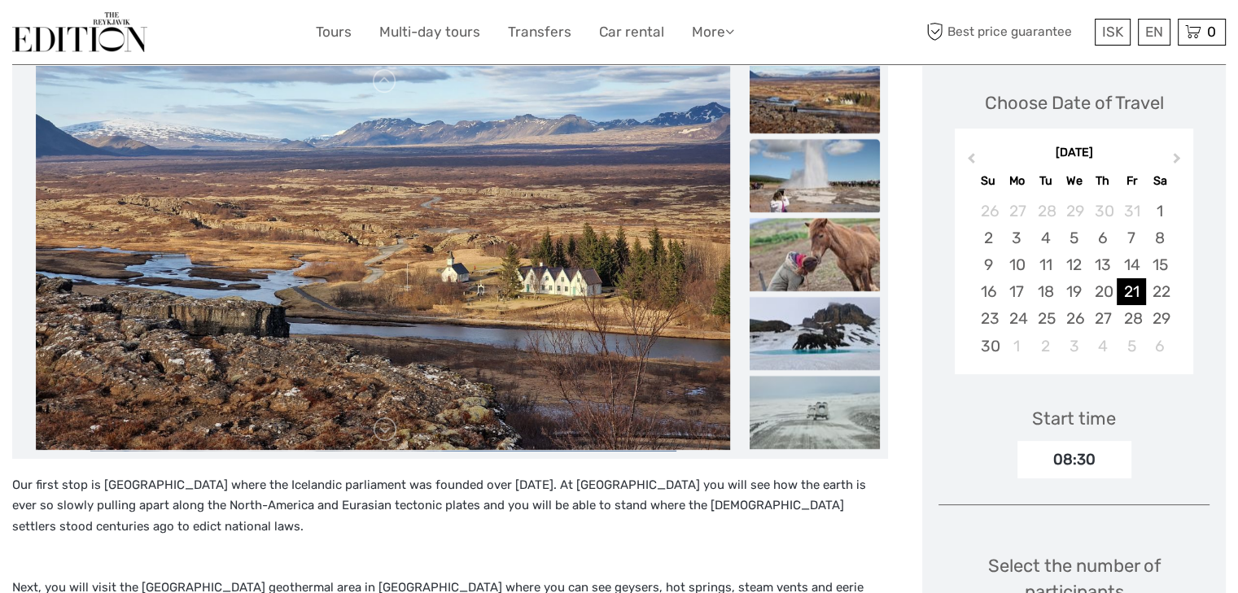
click at [820, 183] on img at bounding box center [815, 175] width 130 height 73
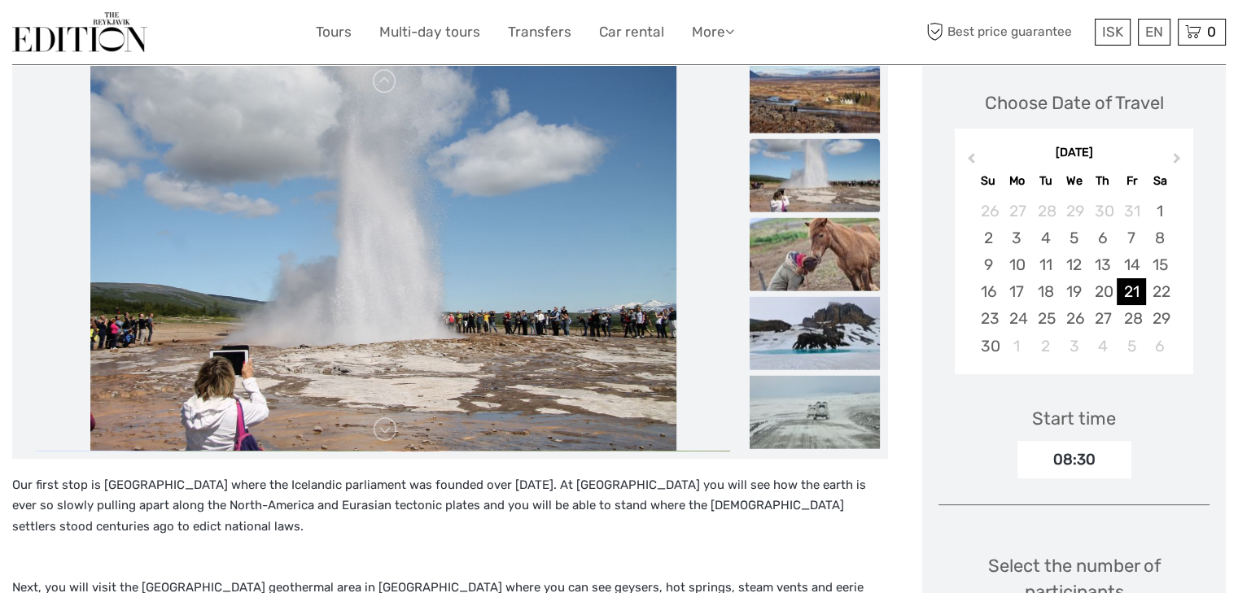
click at [825, 235] on img at bounding box center [815, 253] width 130 height 73
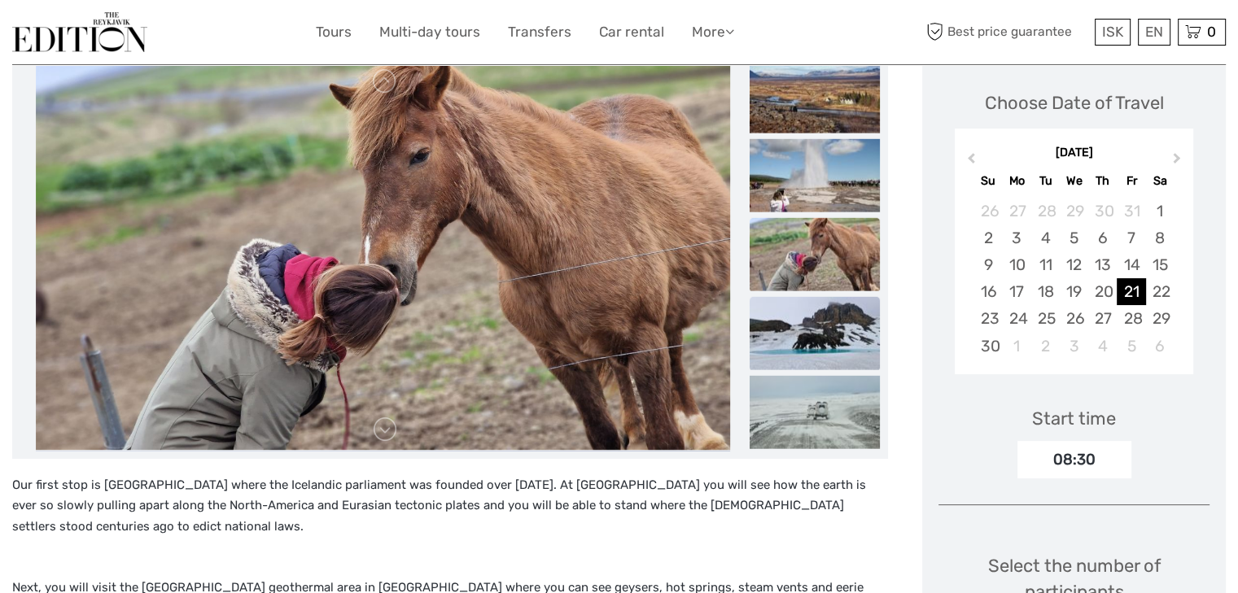
click at [815, 308] on img at bounding box center [815, 332] width 130 height 73
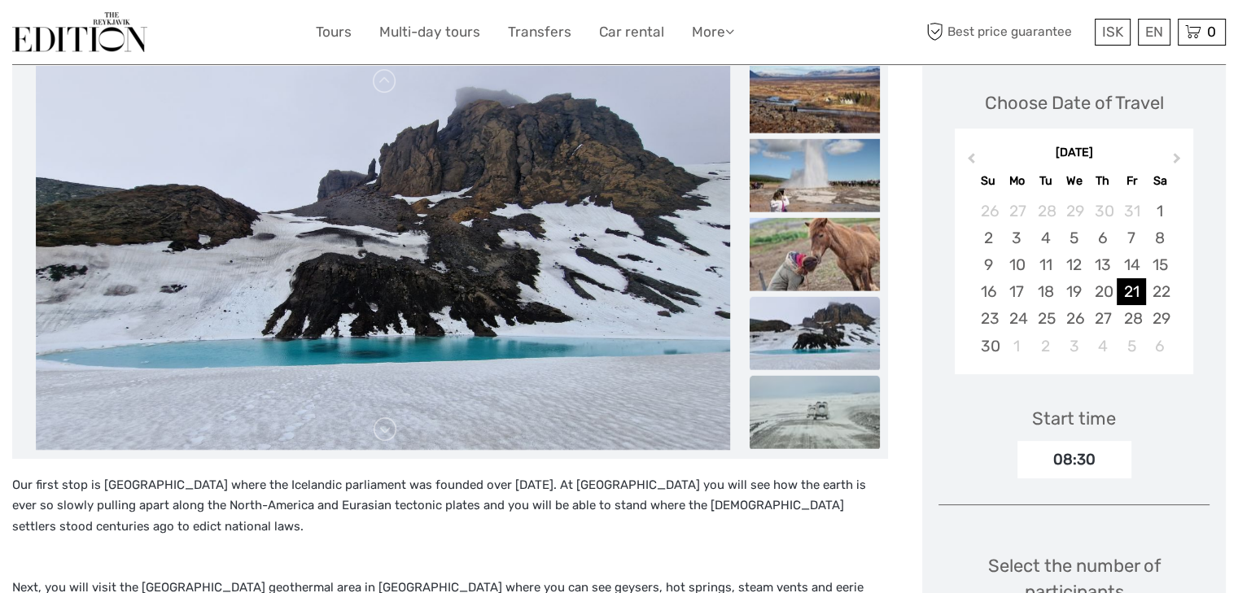
click at [796, 385] on img at bounding box center [815, 411] width 130 height 73
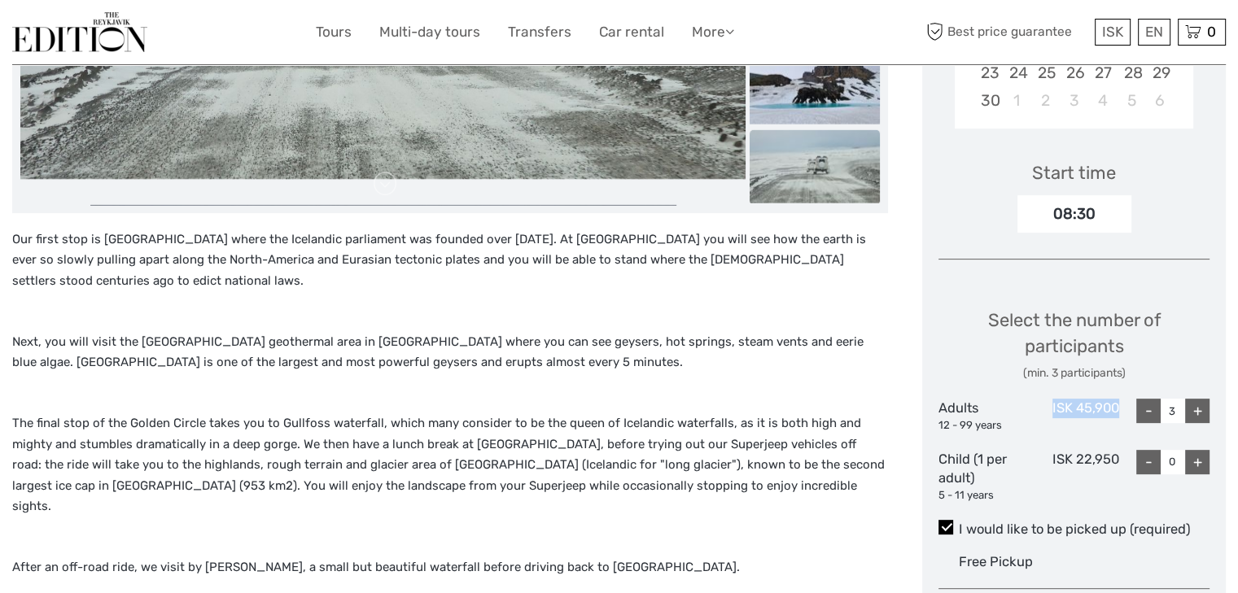
scroll to position [483, 0]
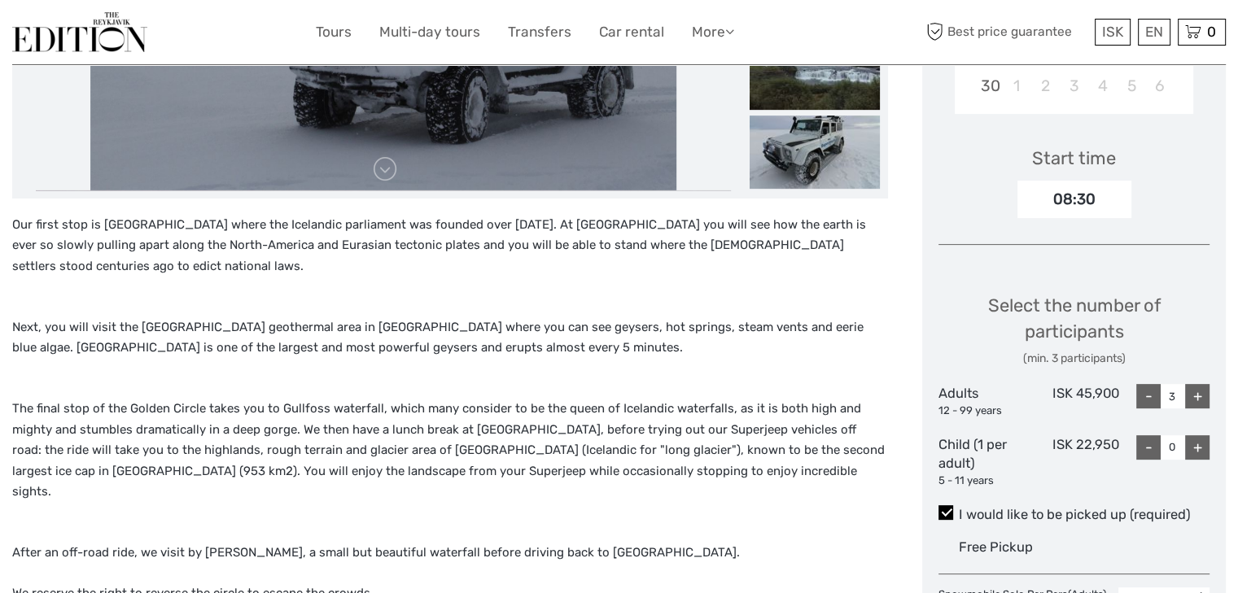
click at [527, 259] on p "Our first stop is Thingvellir National Park where the Icelandic parliament was …" at bounding box center [450, 256] width 876 height 83
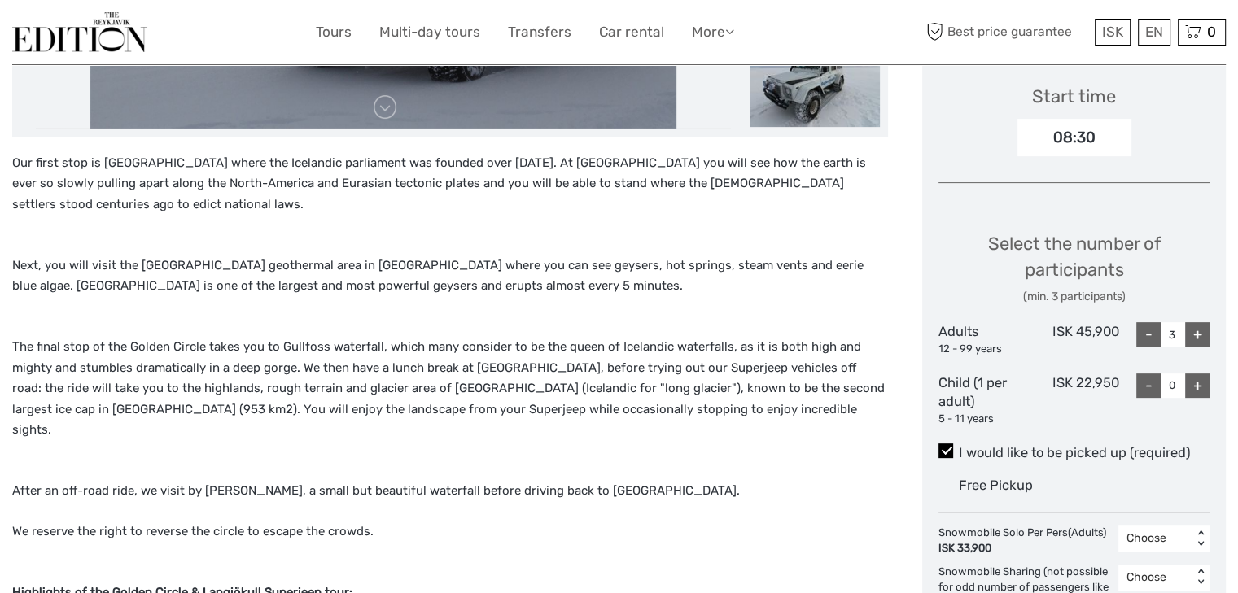
scroll to position [548, 0]
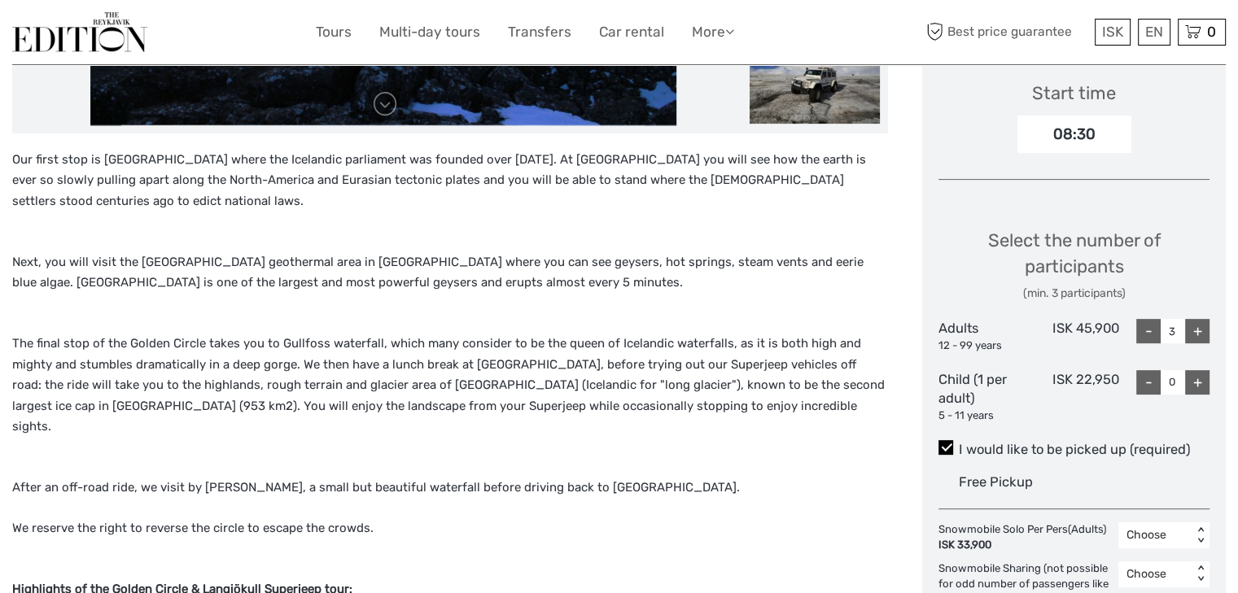
click at [686, 201] on p "Our first stop is Thingvellir National Park where the Icelandic parliament was …" at bounding box center [450, 191] width 876 height 83
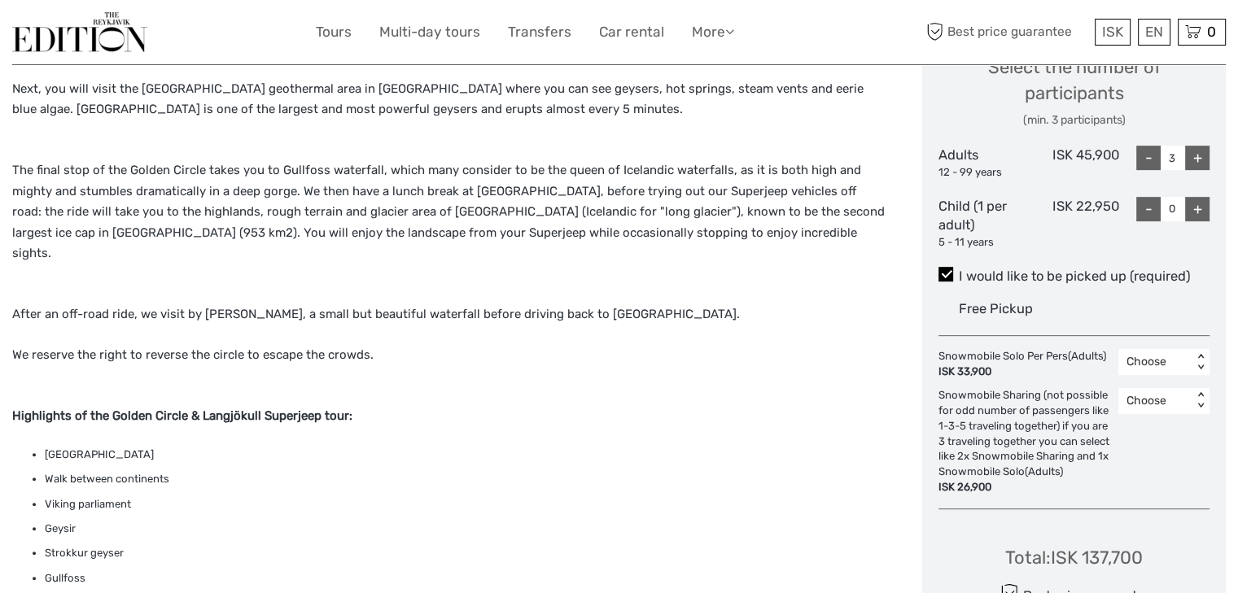
scroll to position [743, 0]
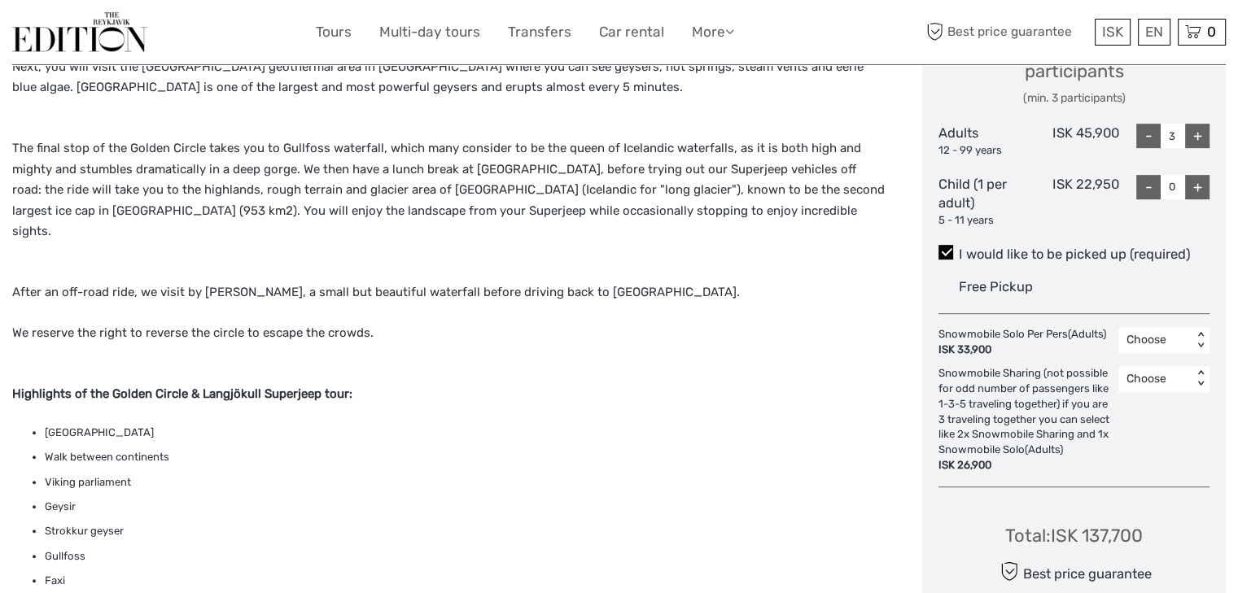
click at [751, 282] on p "After an off-road ride, we visit by Faxi, a small but beautiful waterfall befor…" at bounding box center [450, 292] width 876 height 21
click at [728, 286] on div "Our first stop is Thingvellir National Park where the Icelandic parliament was …" at bounding box center [450, 406] width 876 height 905
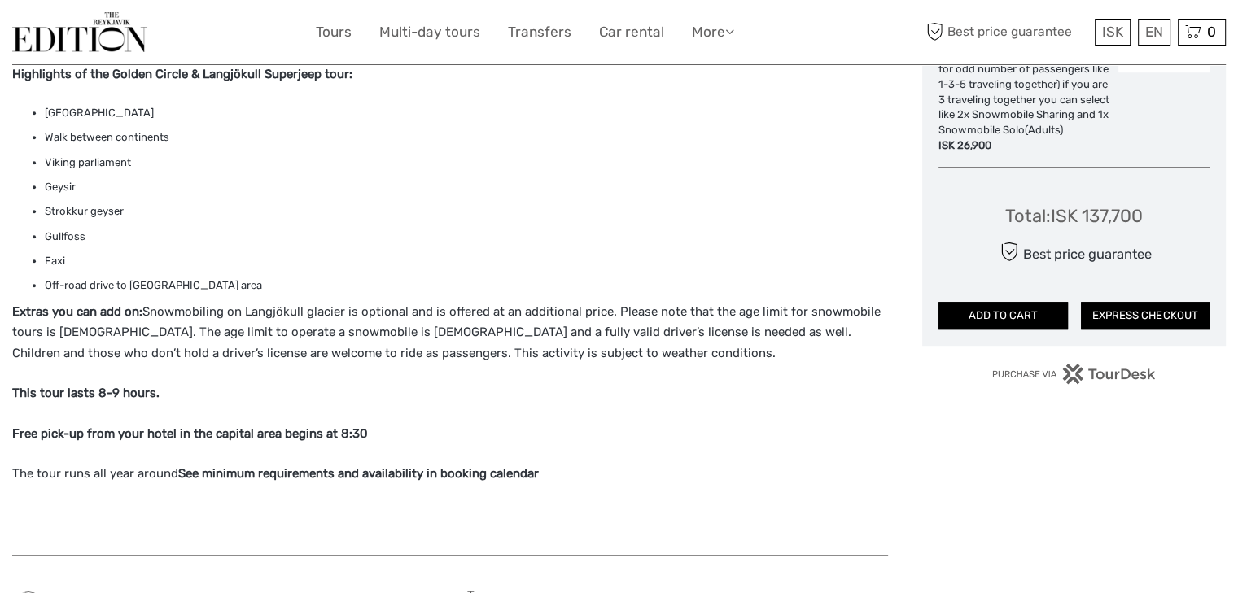
scroll to position [1069, 0]
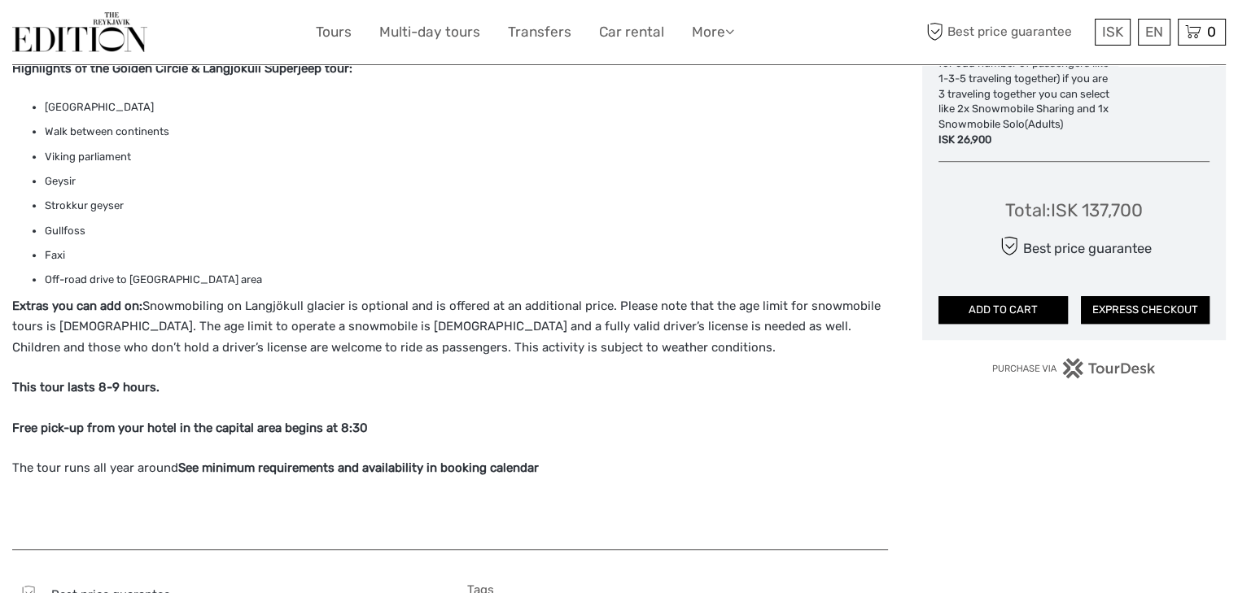
click at [500, 340] on div "Our first stop is Thingvellir National Park where the Icelandic parliament was …" at bounding box center [450, 81] width 876 height 905
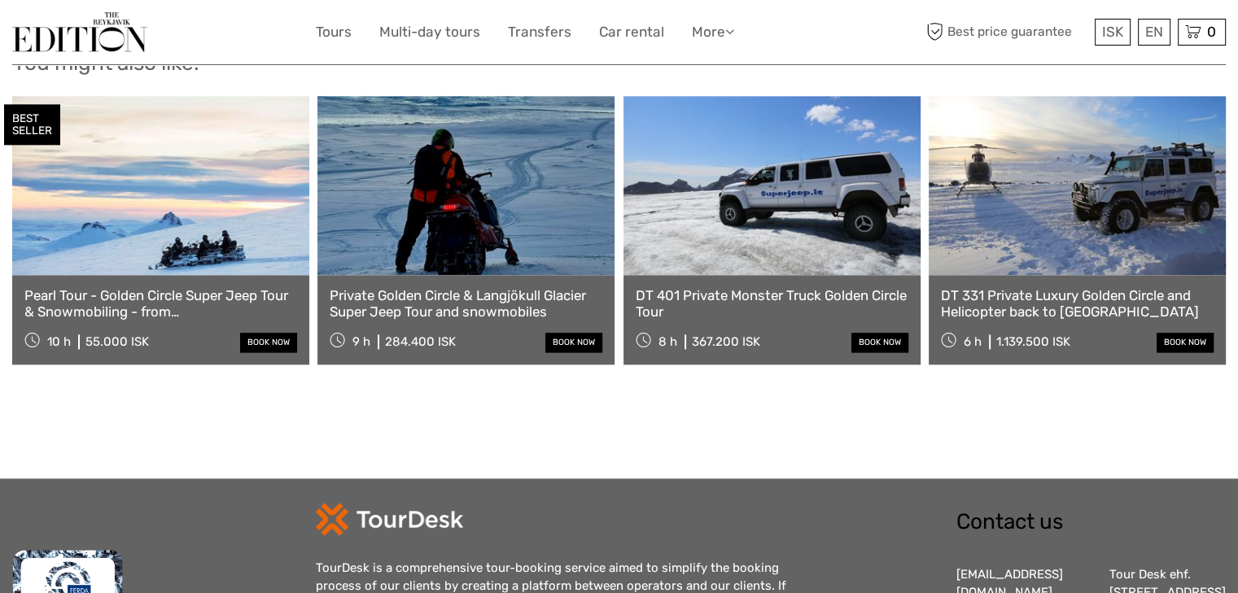
scroll to position [2143, 0]
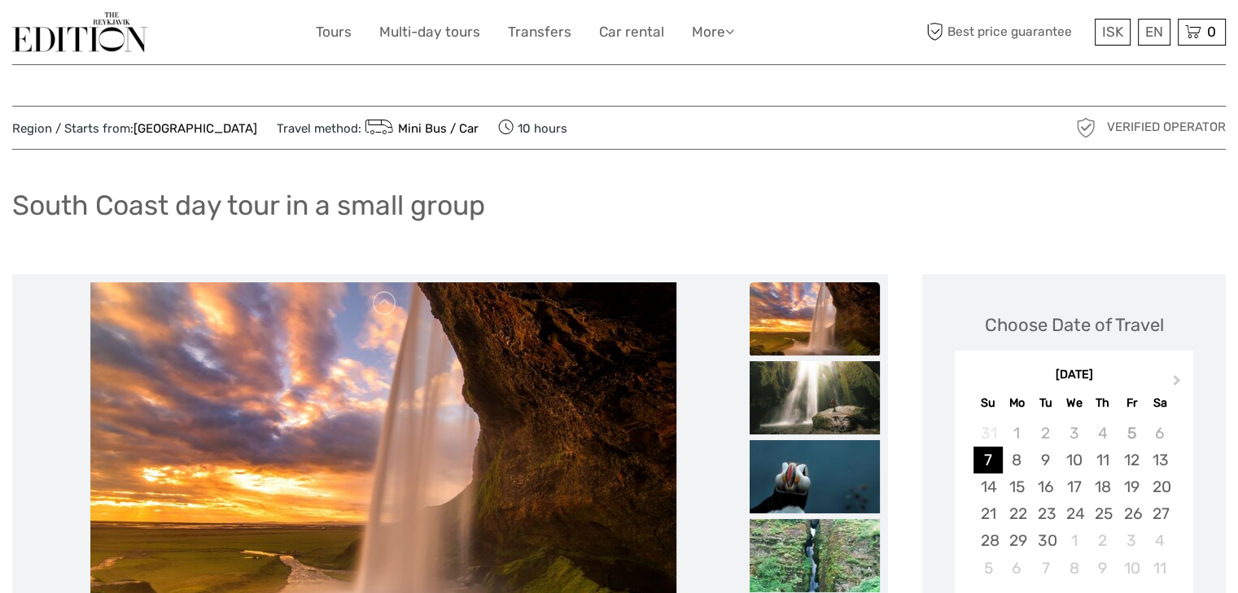
click at [609, 193] on div "South Coast day tour in a small group" at bounding box center [618, 211] width 1213 height 59
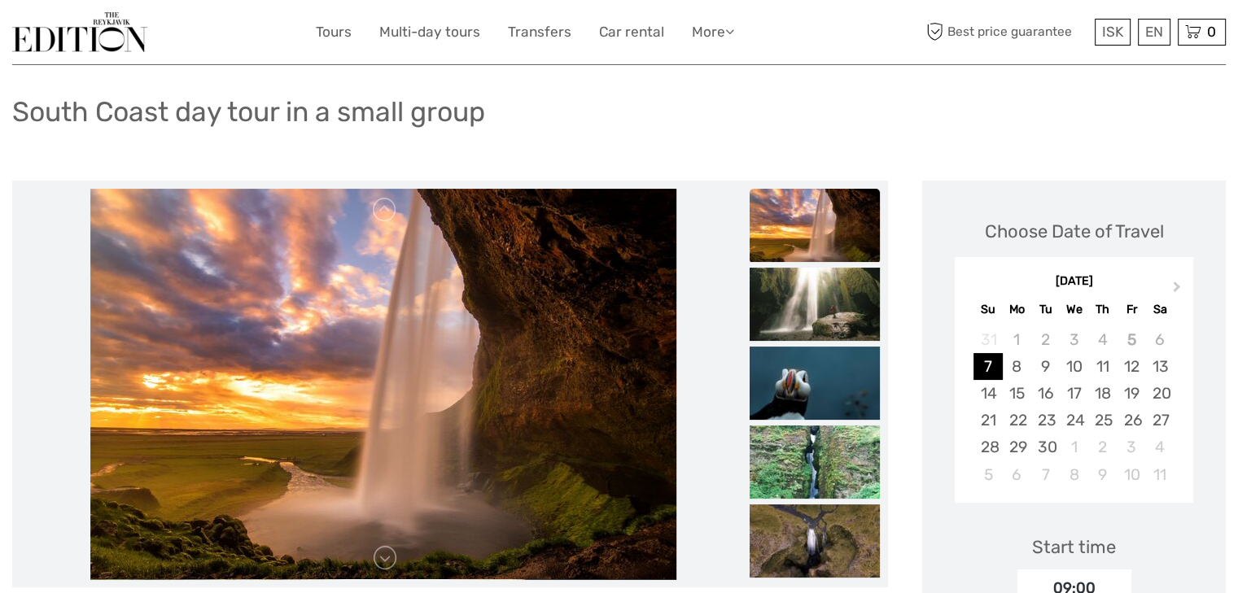
scroll to position [228, 0]
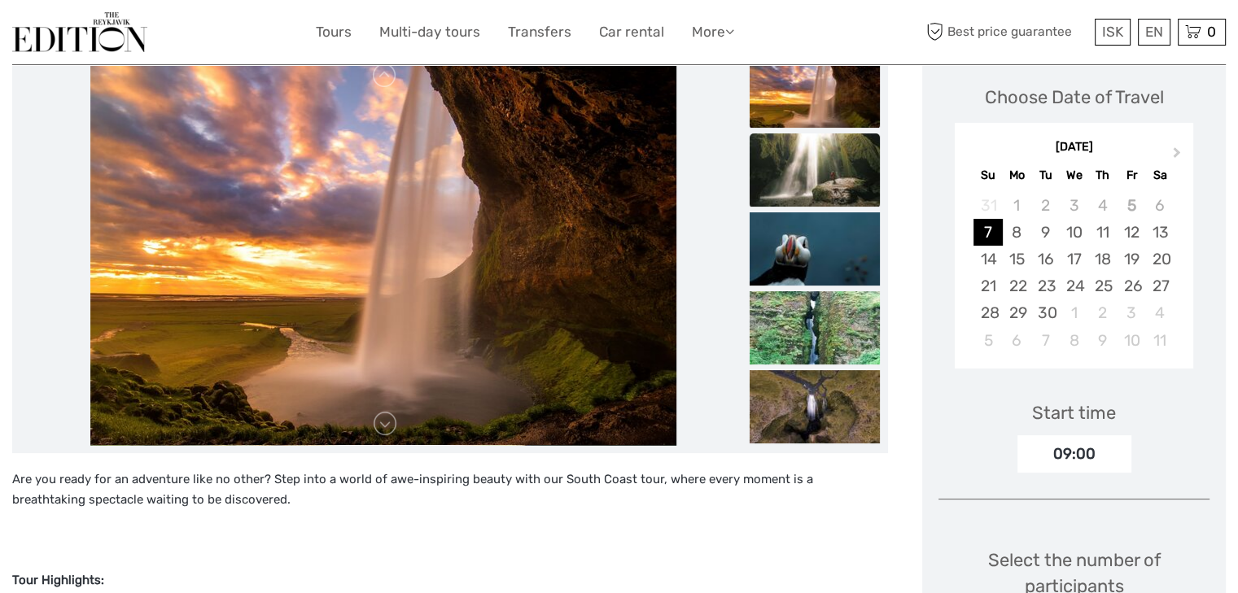
click at [849, 173] on img at bounding box center [815, 169] width 130 height 73
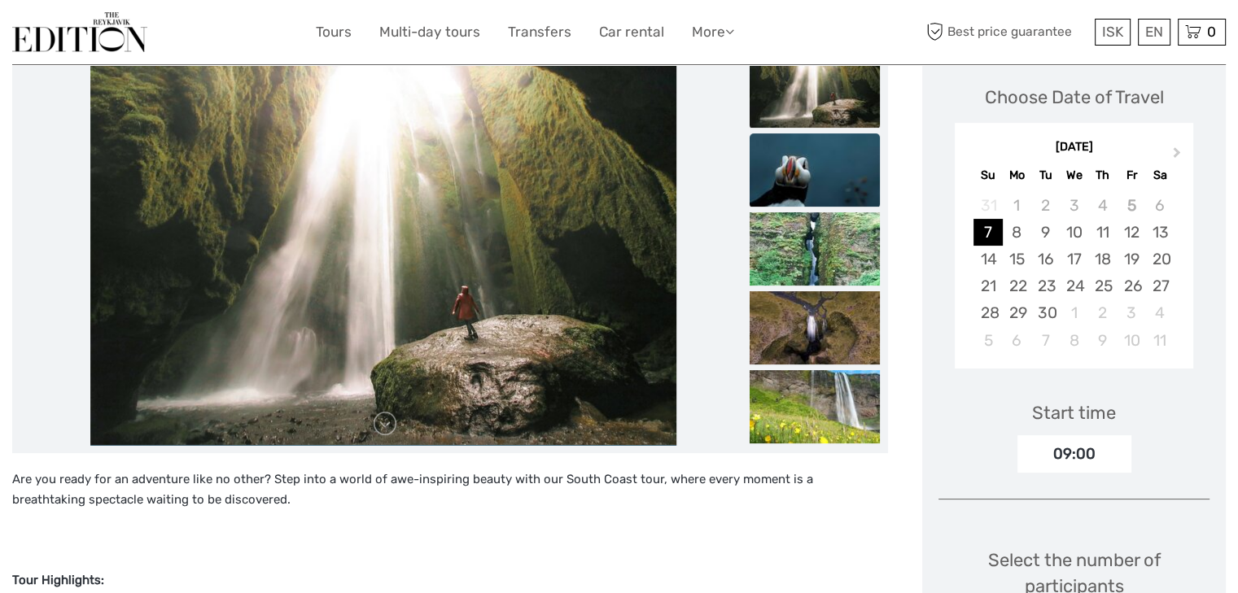
click at [817, 199] on img at bounding box center [815, 169] width 130 height 73
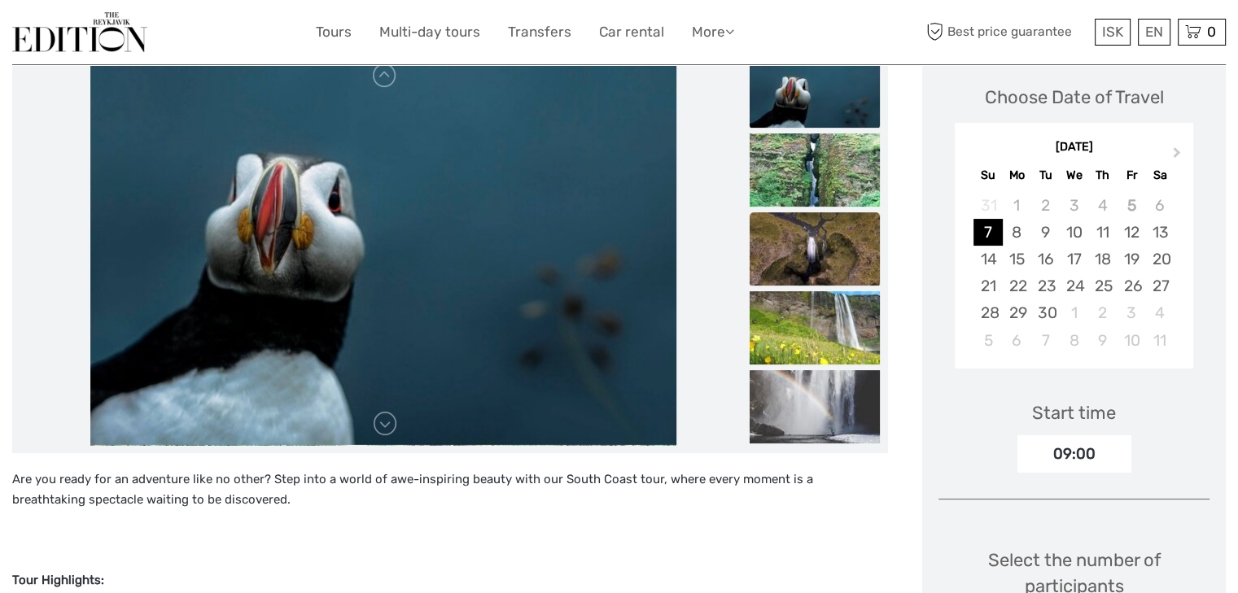
click at [817, 233] on img at bounding box center [815, 248] width 130 height 73
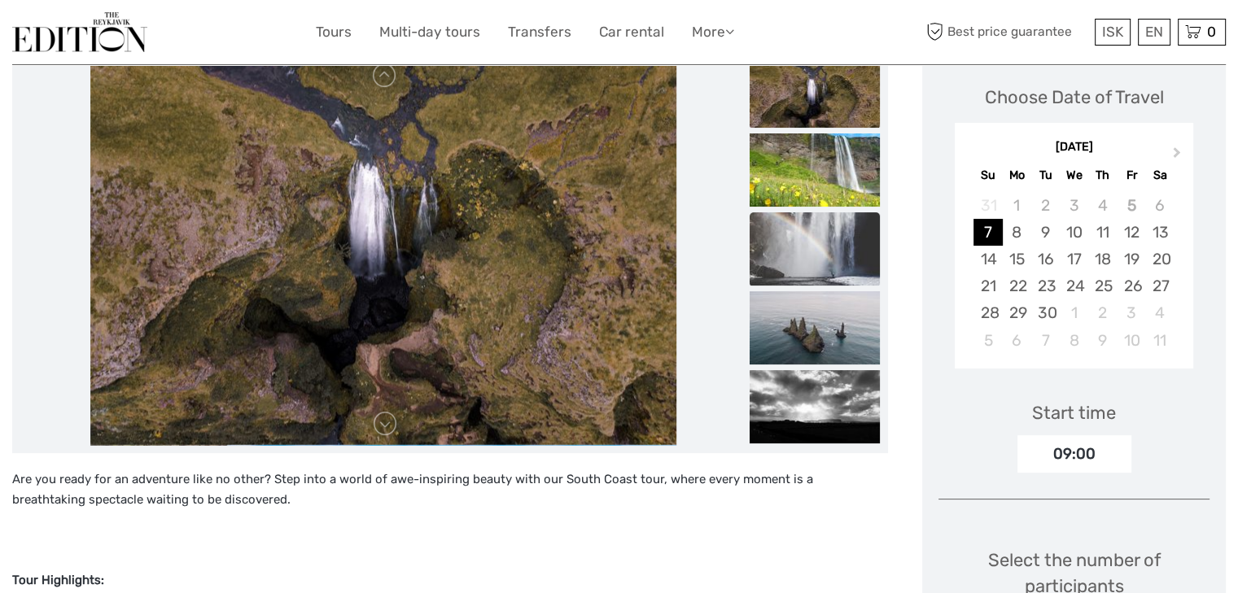
click at [815, 257] on img at bounding box center [815, 248] width 130 height 73
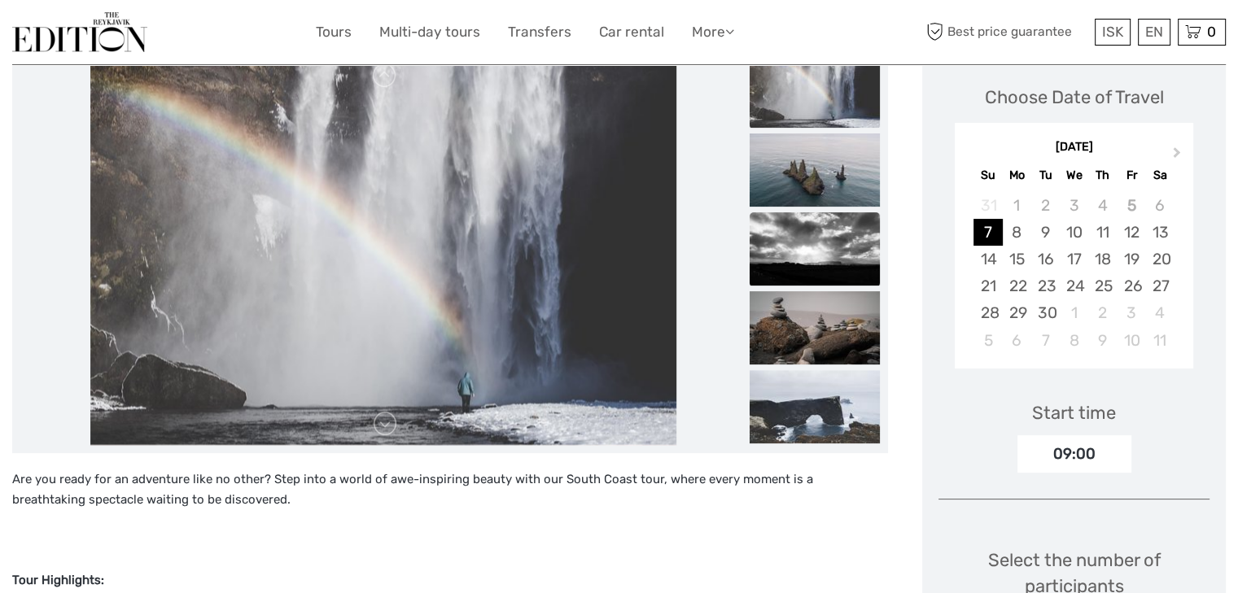
click at [815, 280] on img at bounding box center [815, 248] width 130 height 73
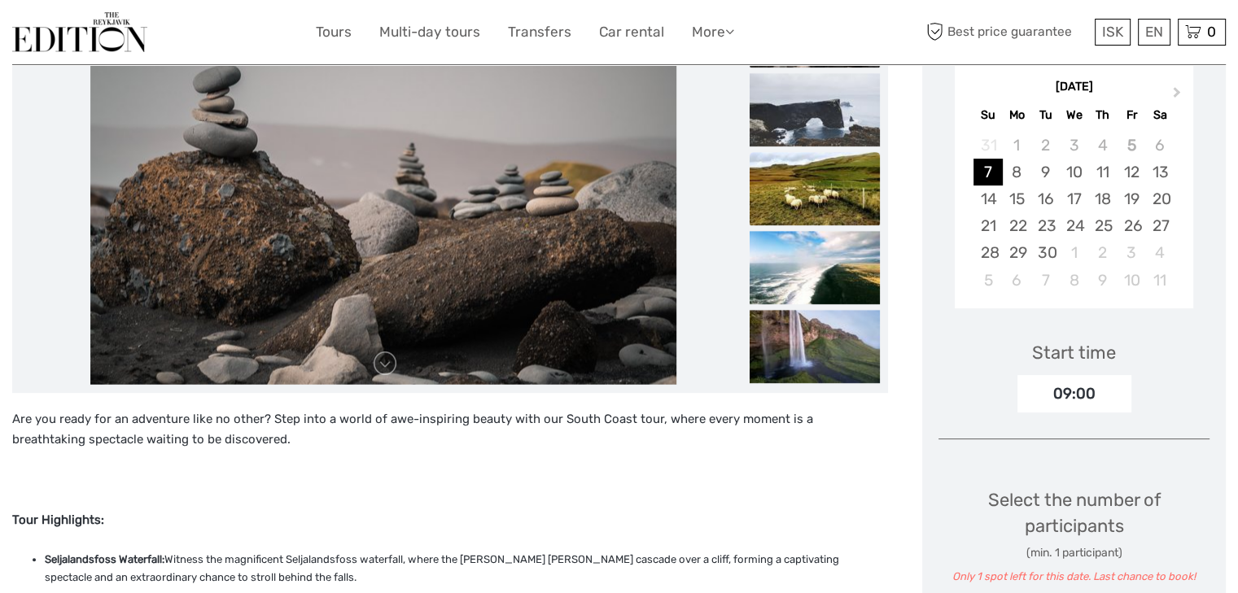
scroll to position [260, 0]
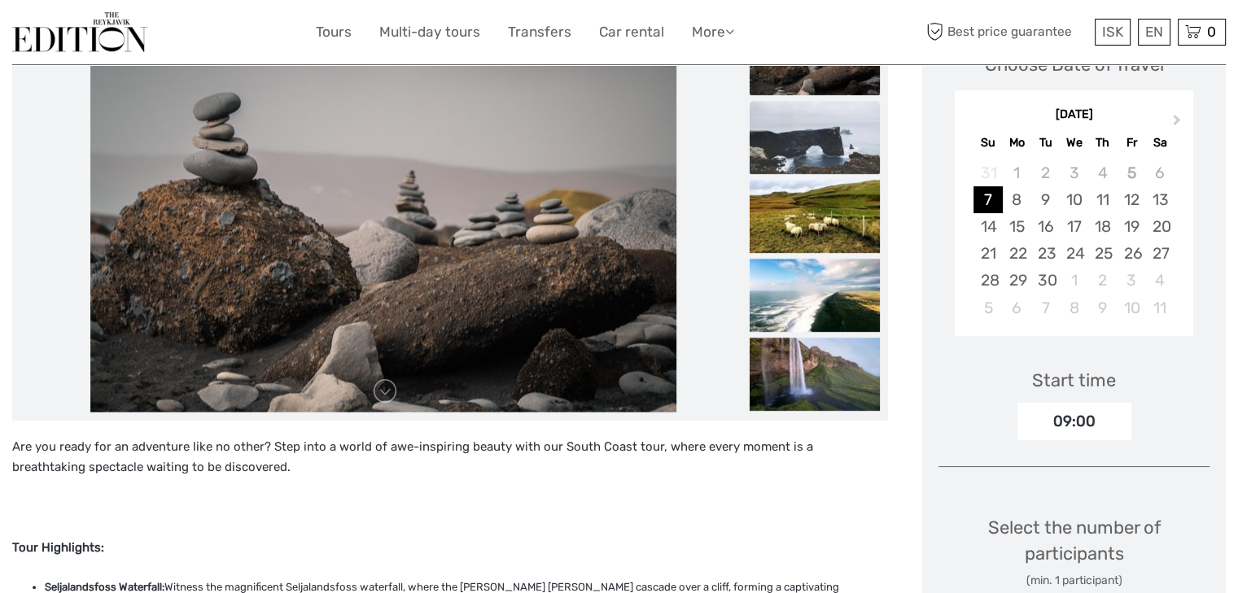
click at [820, 146] on img at bounding box center [815, 137] width 130 height 73
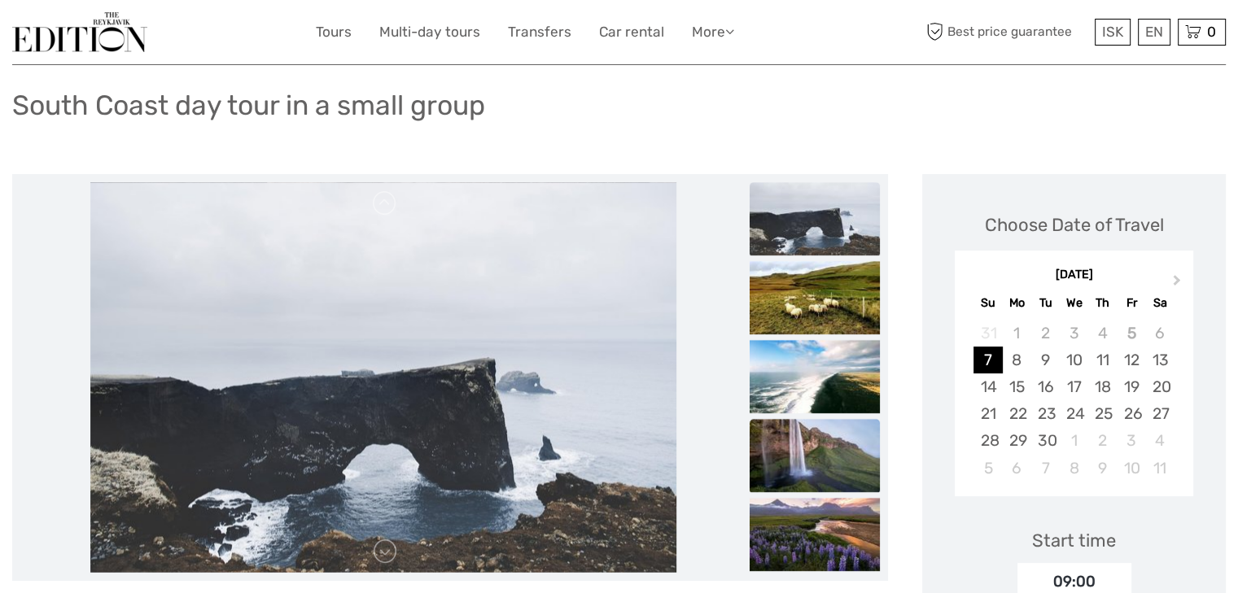
scroll to position [98, 0]
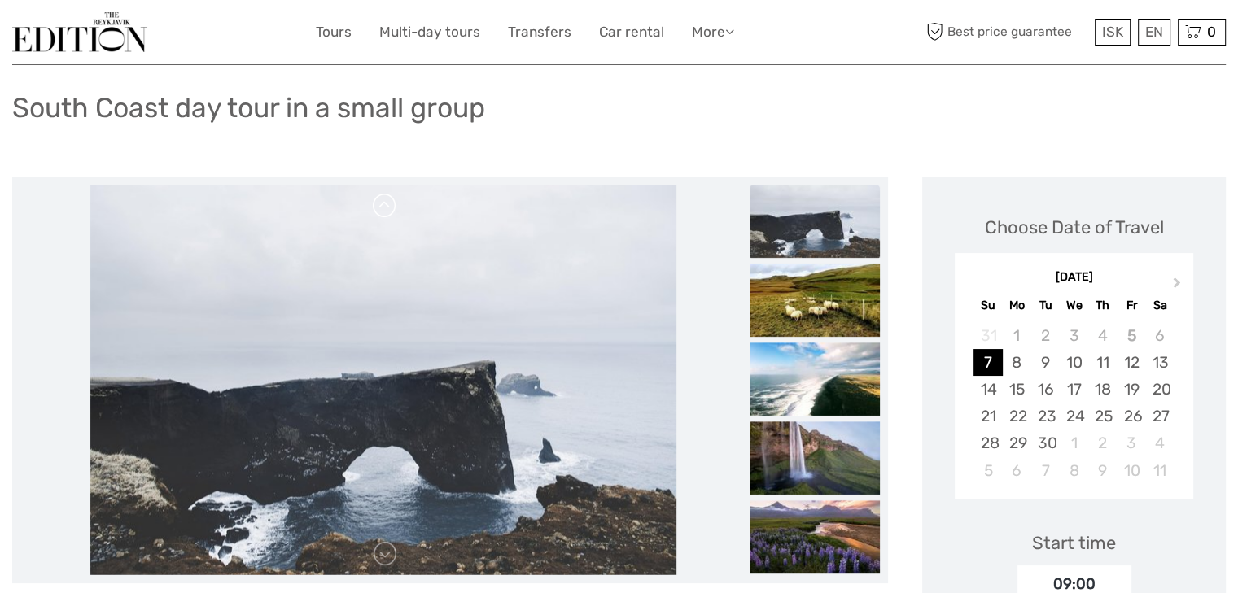
click at [389, 210] on link at bounding box center [385, 206] width 26 height 26
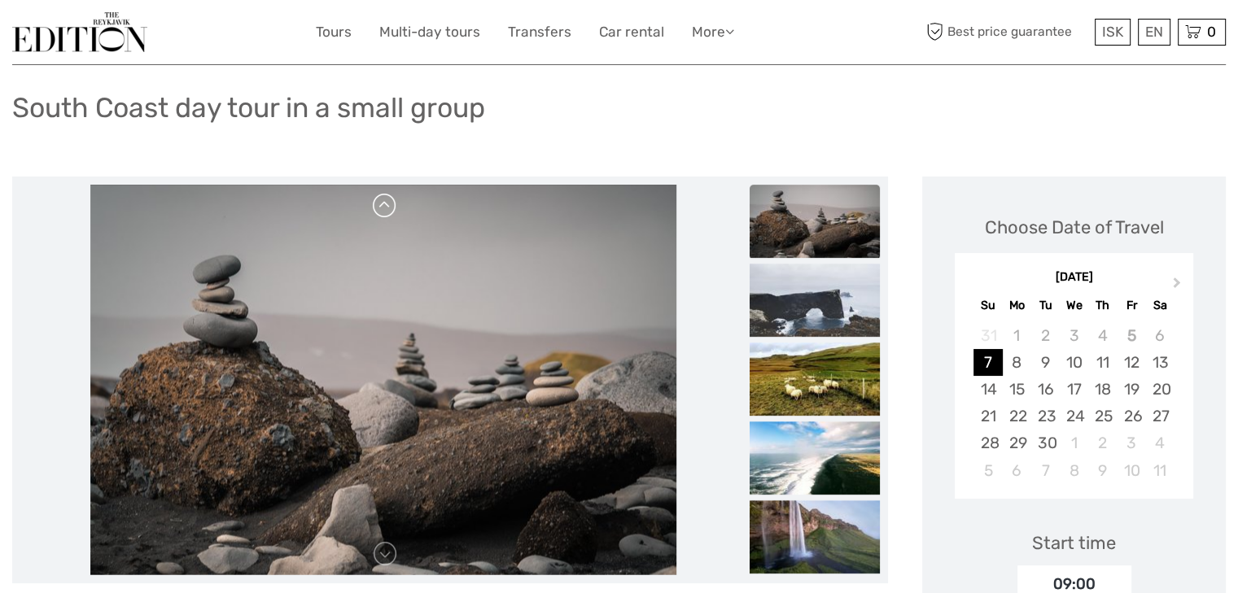
click at [389, 210] on link at bounding box center [385, 206] width 26 height 26
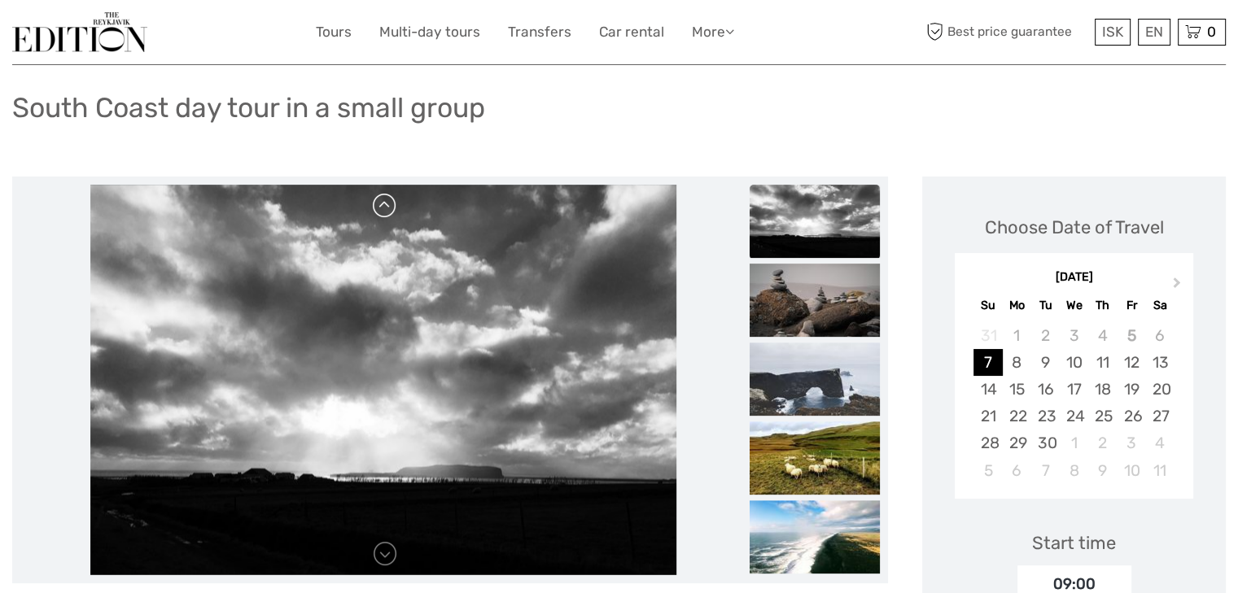
click at [389, 210] on link at bounding box center [385, 206] width 26 height 26
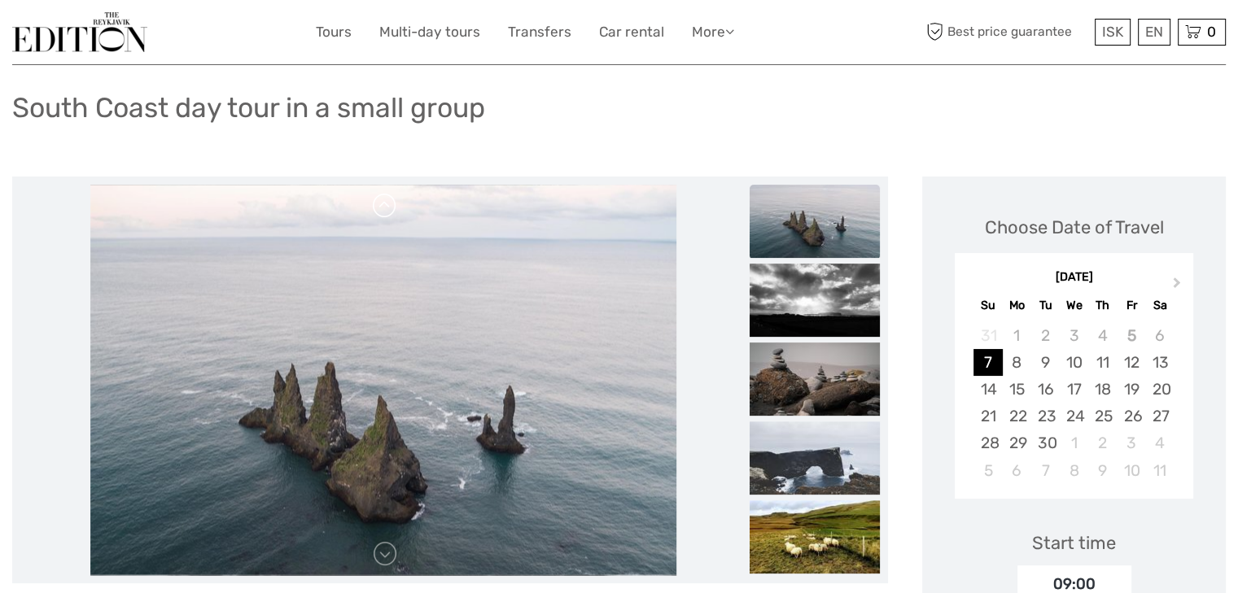
click at [389, 210] on link at bounding box center [385, 206] width 26 height 26
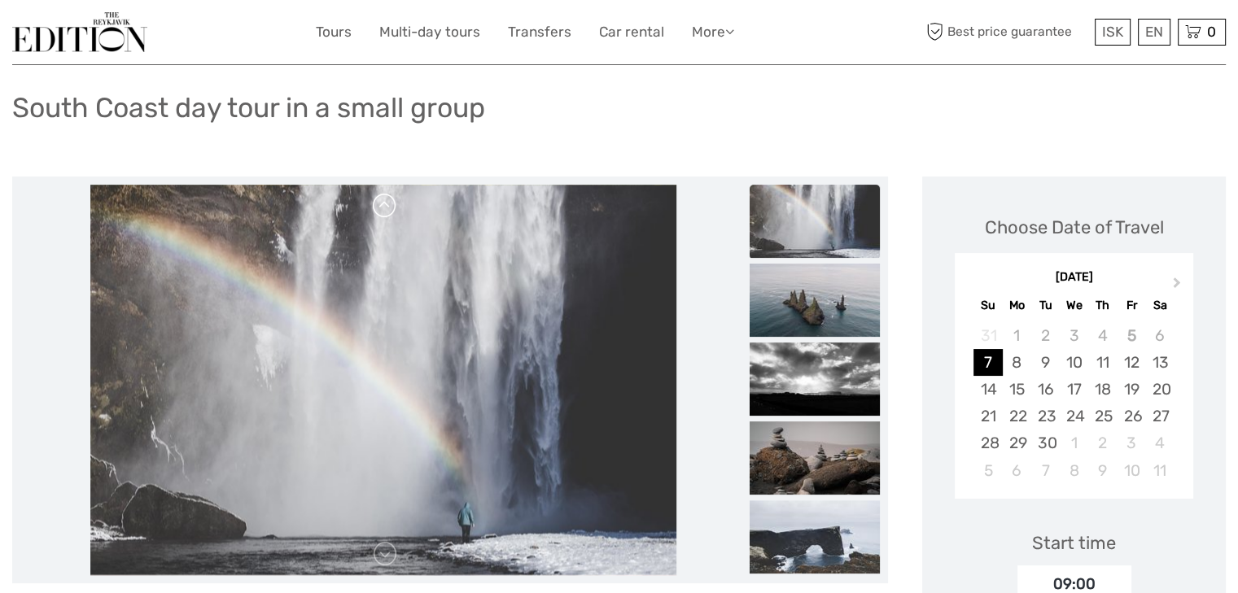
click at [389, 210] on link at bounding box center [385, 206] width 26 height 26
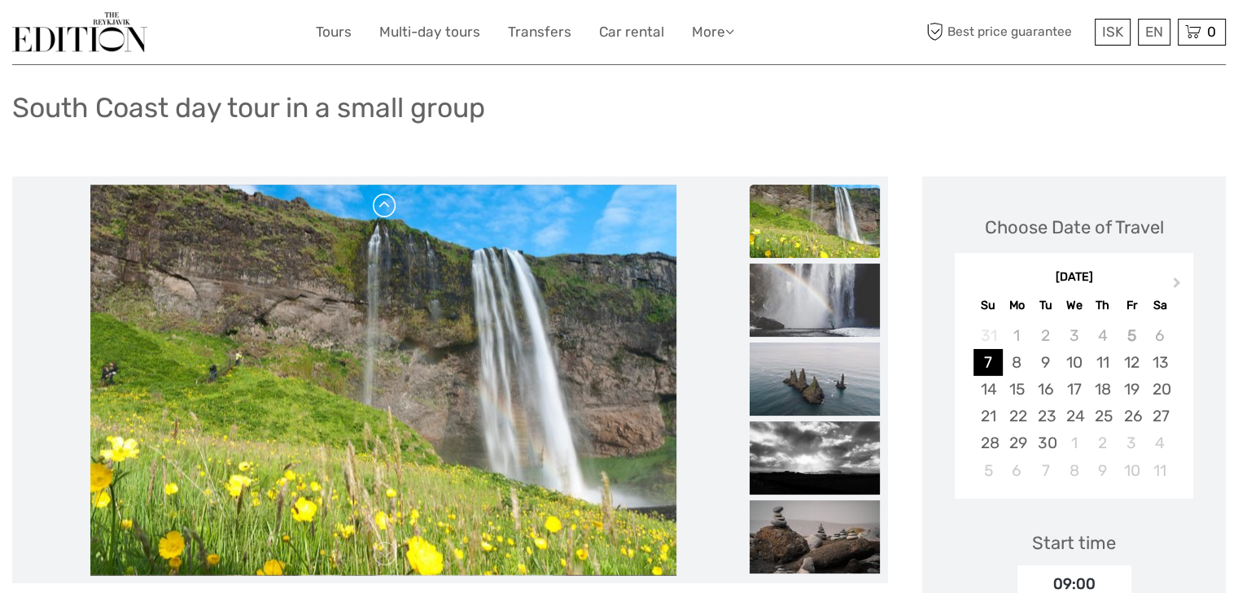
click at [389, 210] on link at bounding box center [385, 206] width 26 height 26
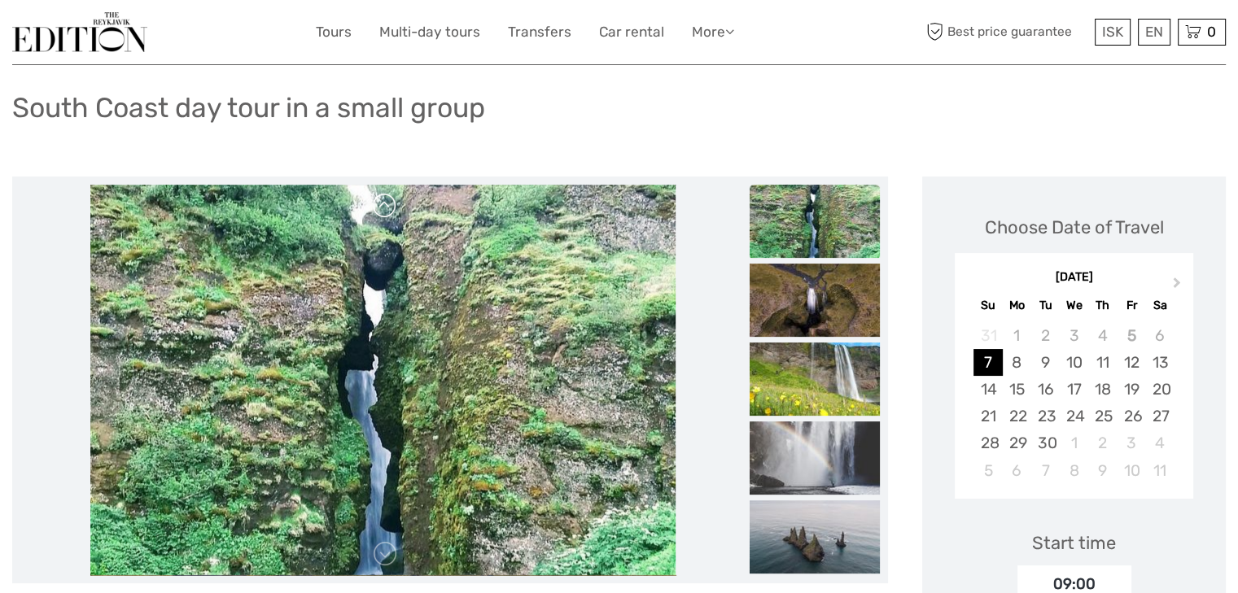
click at [389, 210] on link at bounding box center [385, 206] width 26 height 26
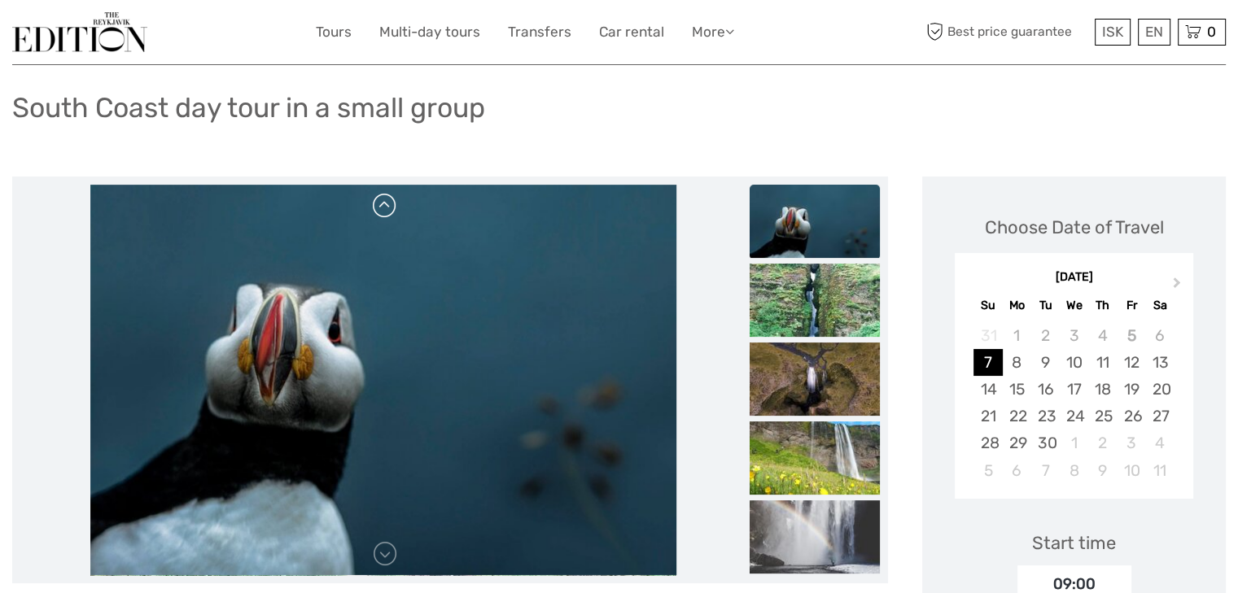
click at [389, 210] on link at bounding box center [385, 206] width 26 height 26
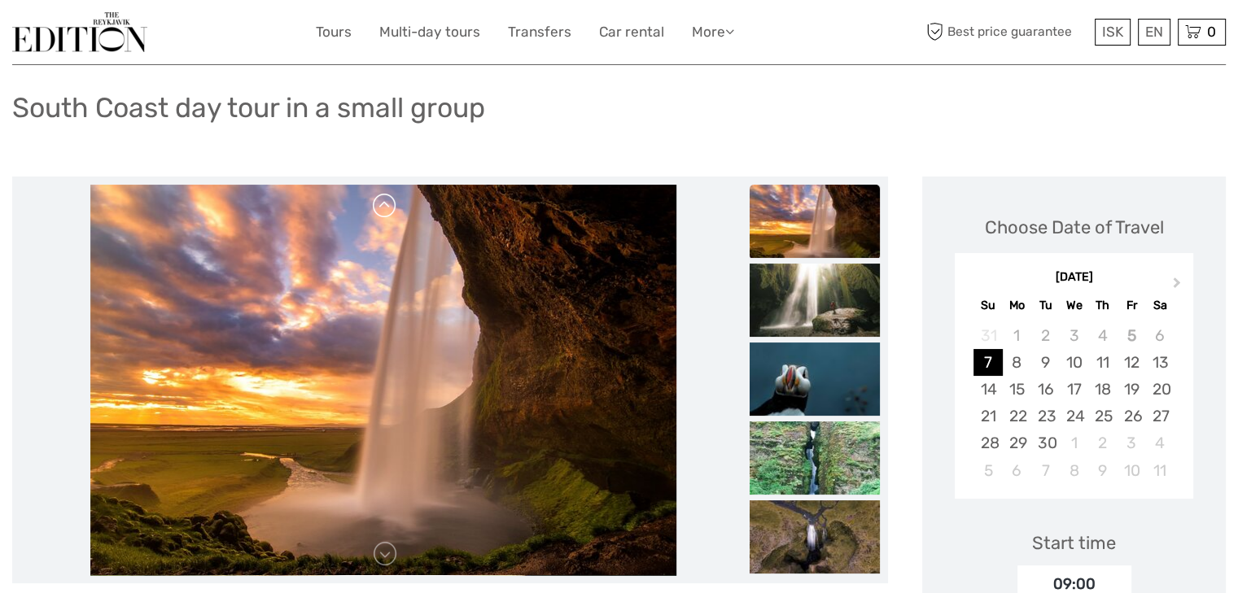
click at [389, 210] on link at bounding box center [385, 206] width 26 height 26
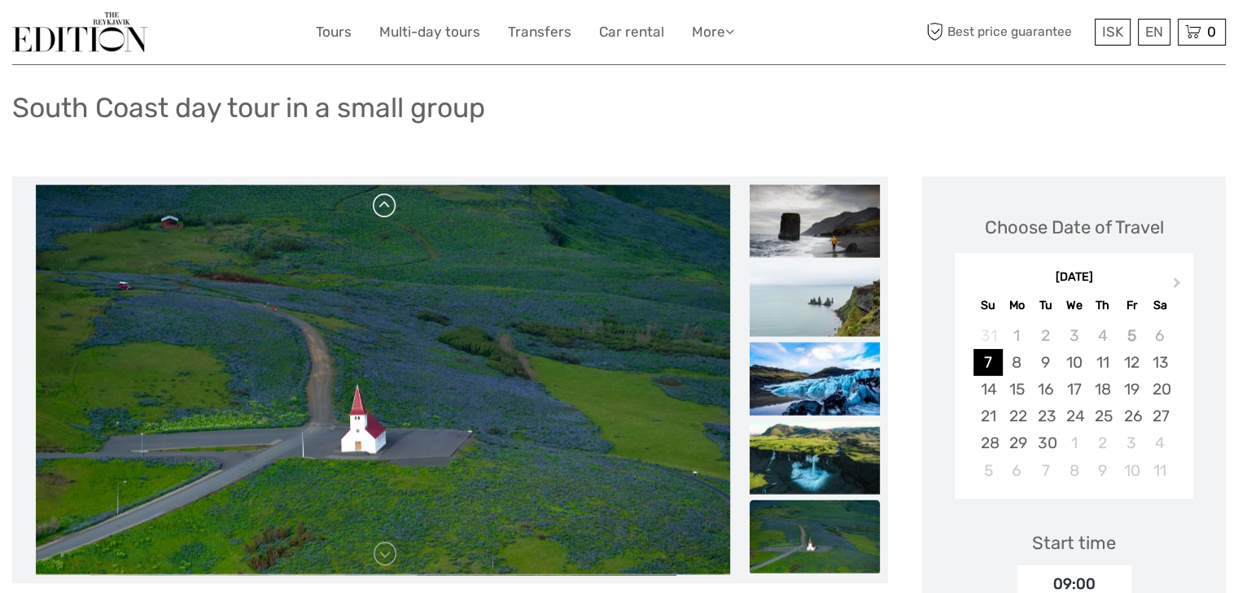
click at [389, 210] on link at bounding box center [385, 206] width 26 height 26
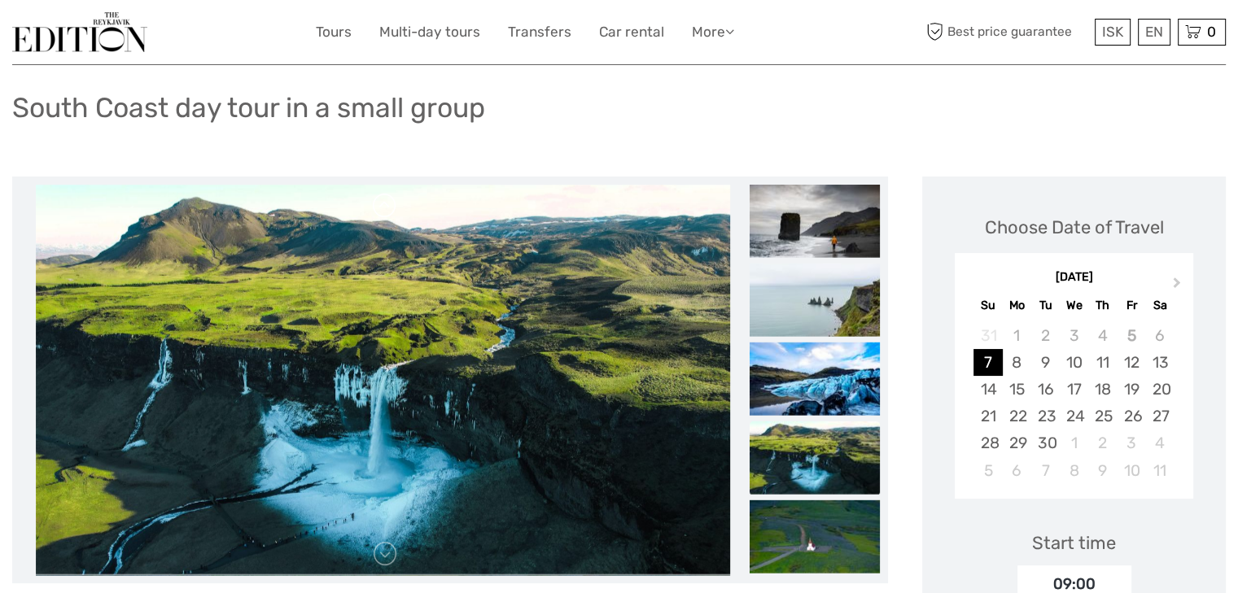
click at [389, 210] on link at bounding box center [385, 206] width 26 height 26
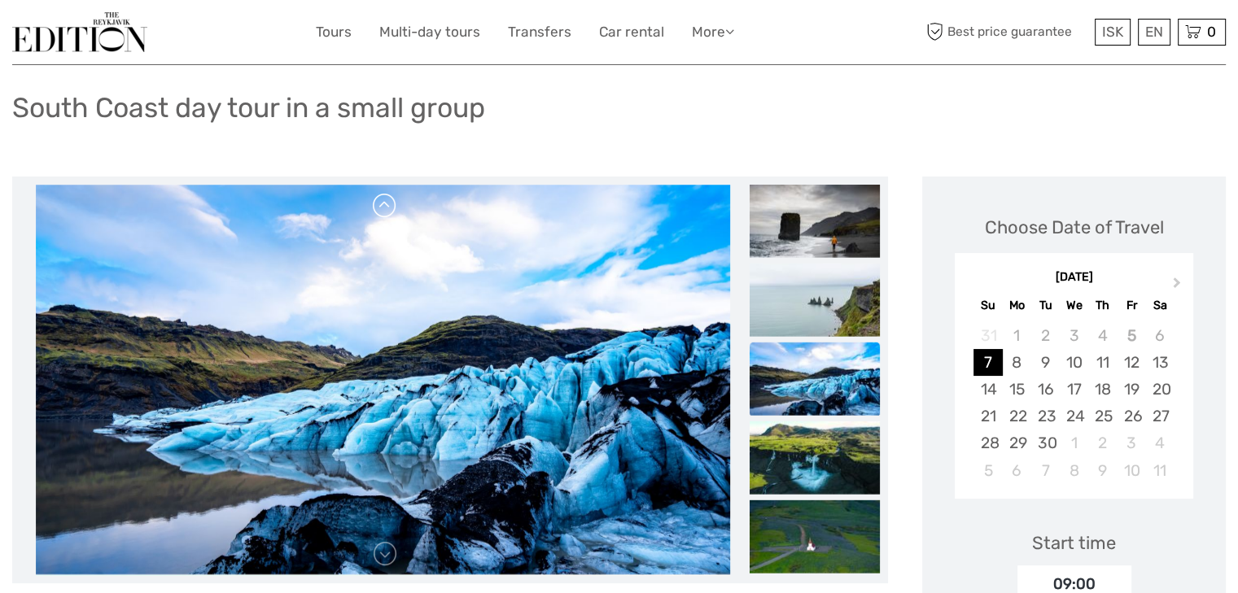
click at [389, 210] on link at bounding box center [385, 206] width 26 height 26
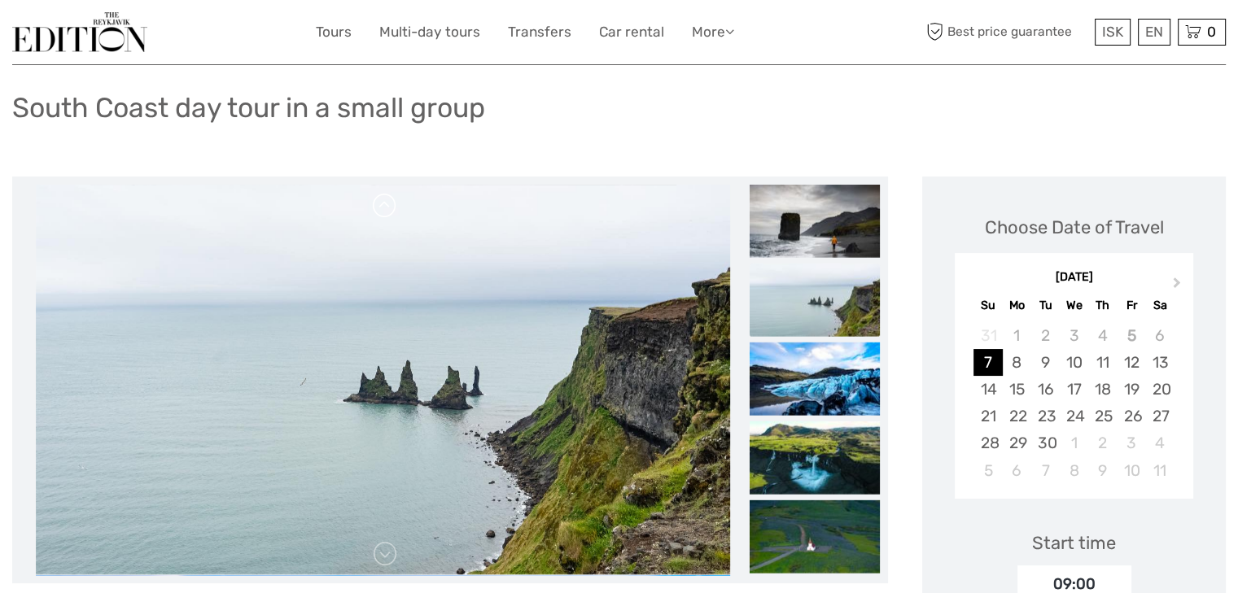
click at [389, 210] on link at bounding box center [385, 206] width 26 height 26
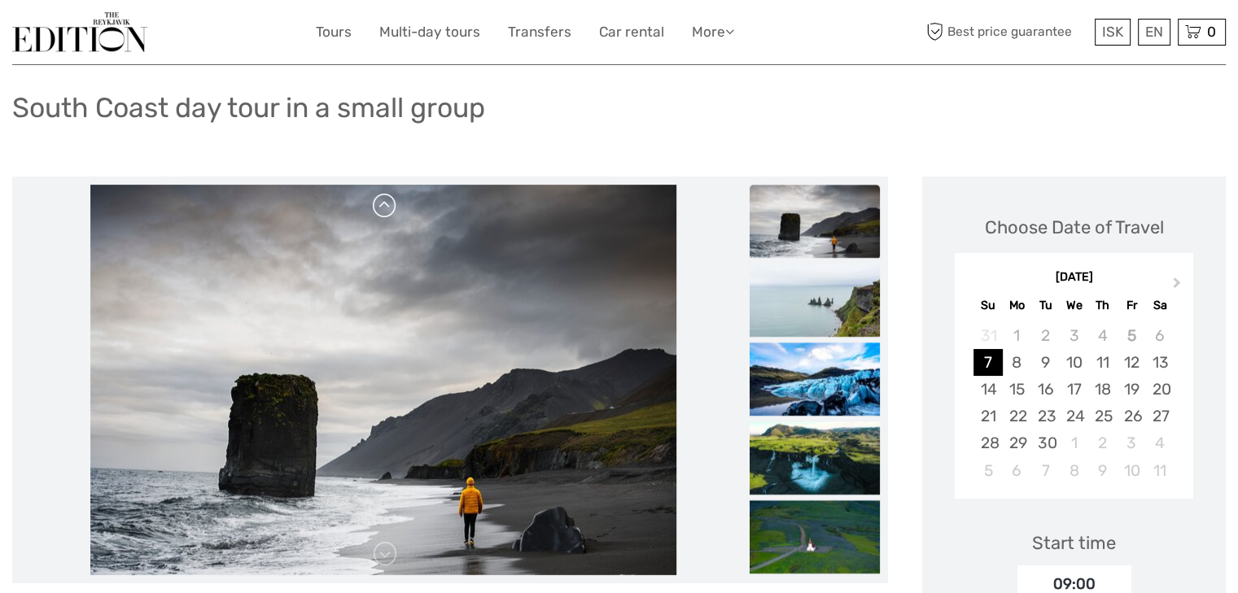
click at [389, 210] on link at bounding box center [385, 206] width 26 height 26
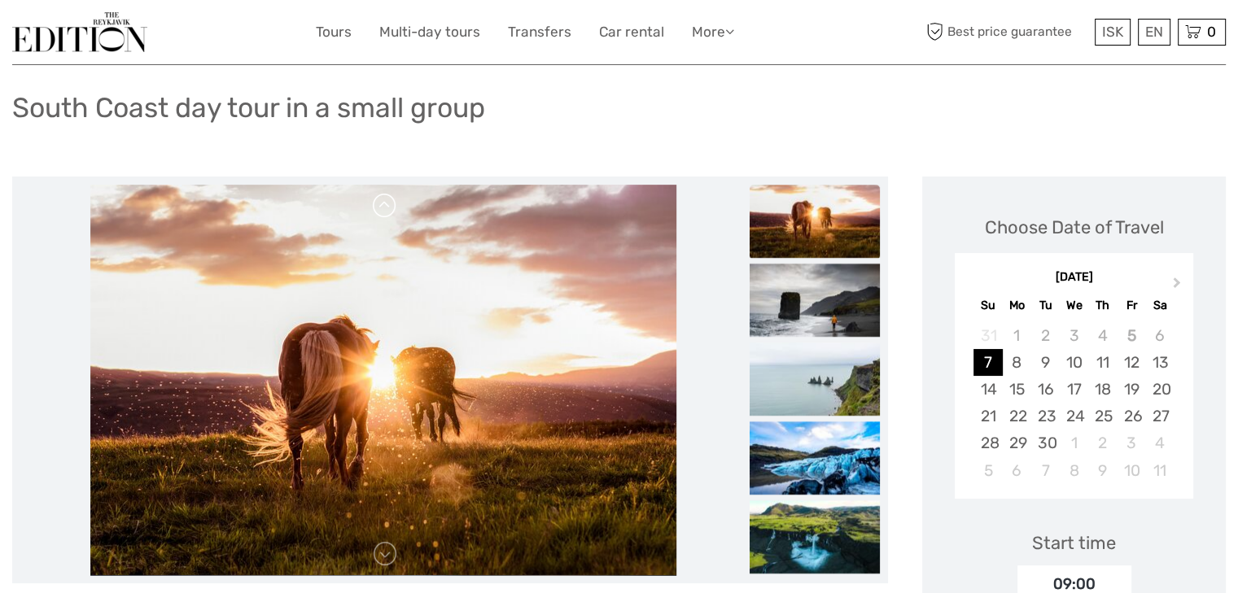
click at [389, 210] on link at bounding box center [385, 206] width 26 height 26
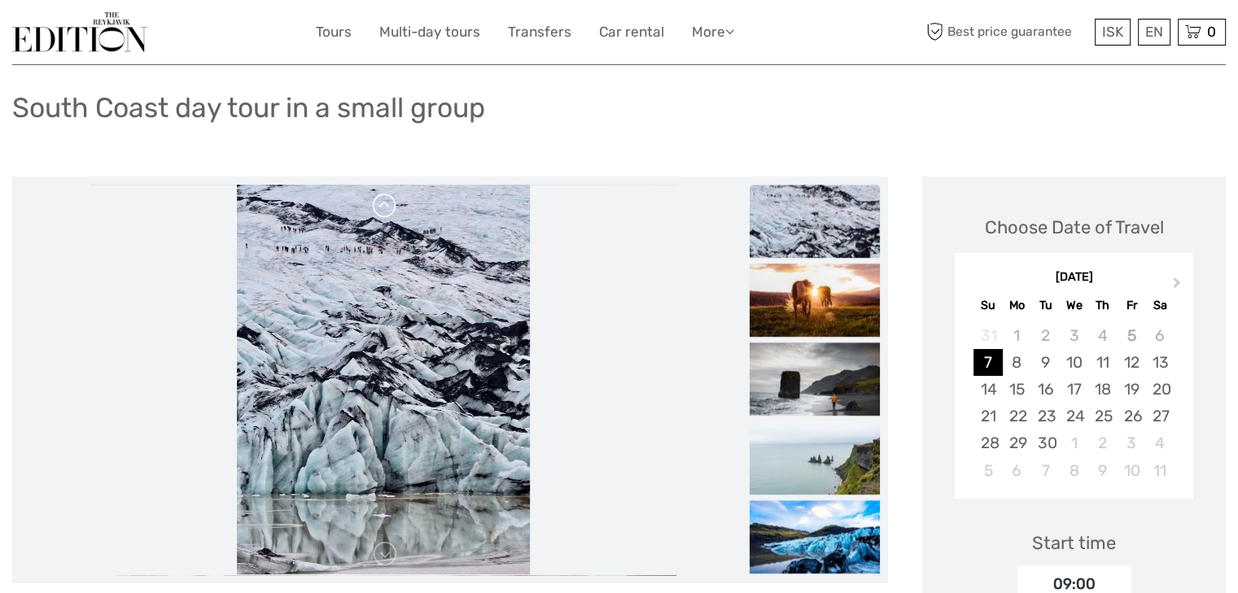
click at [389, 210] on link at bounding box center [385, 206] width 26 height 26
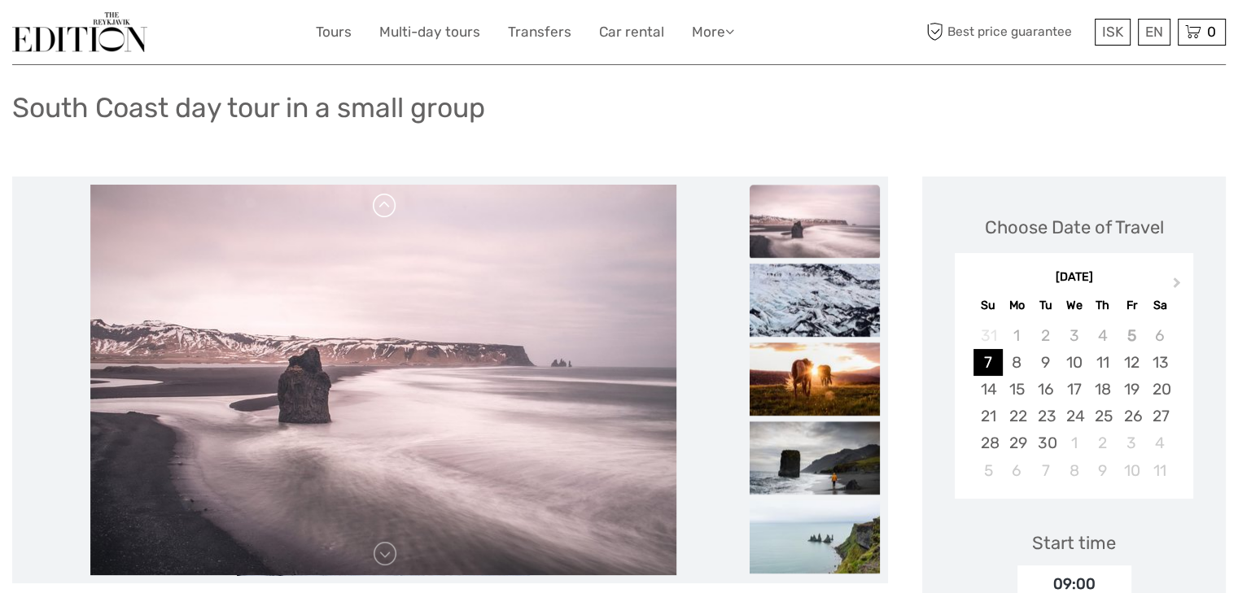
click at [389, 210] on link at bounding box center [385, 206] width 26 height 26
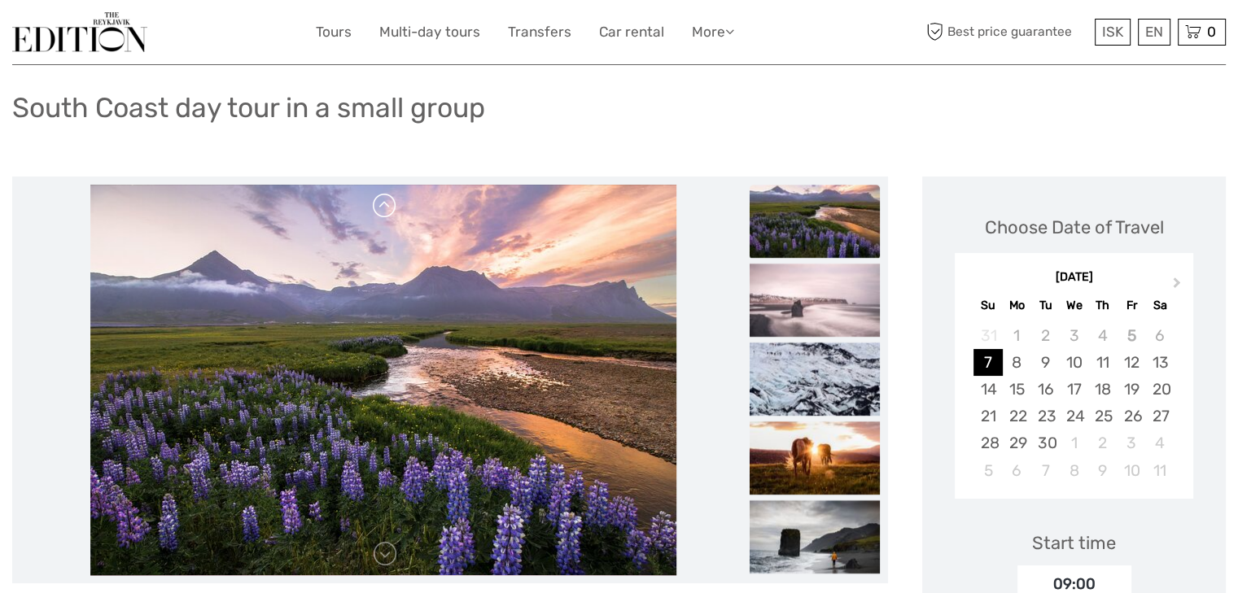
click at [389, 210] on link at bounding box center [385, 206] width 26 height 26
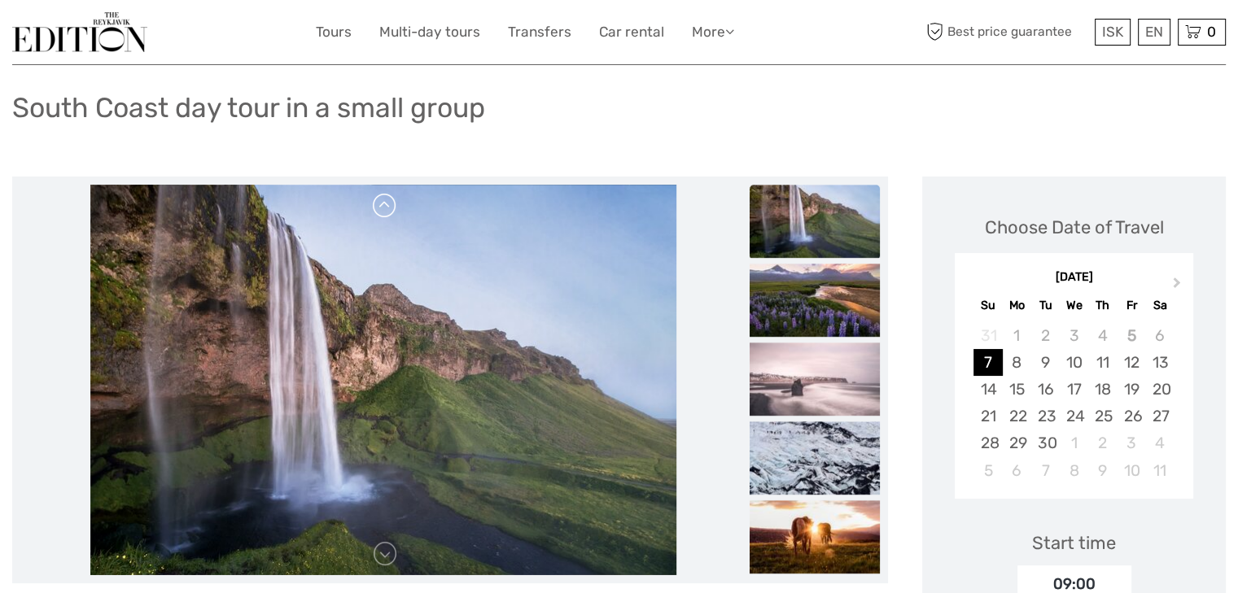
click at [389, 210] on link at bounding box center [385, 206] width 26 height 26
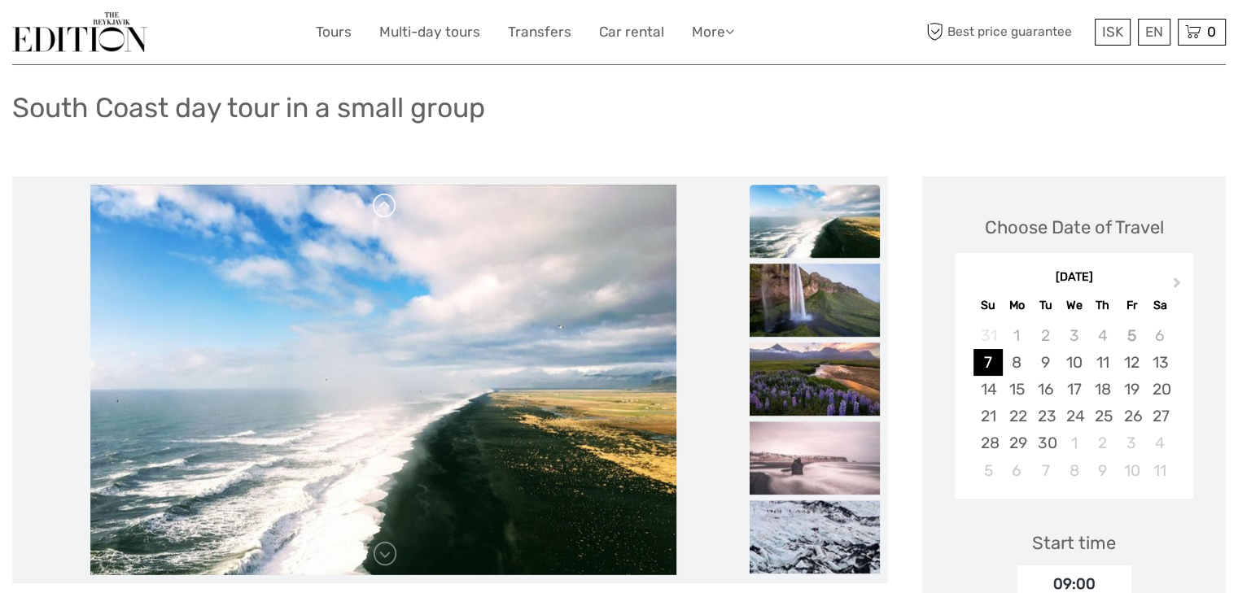
click at [389, 210] on link at bounding box center [385, 206] width 26 height 26
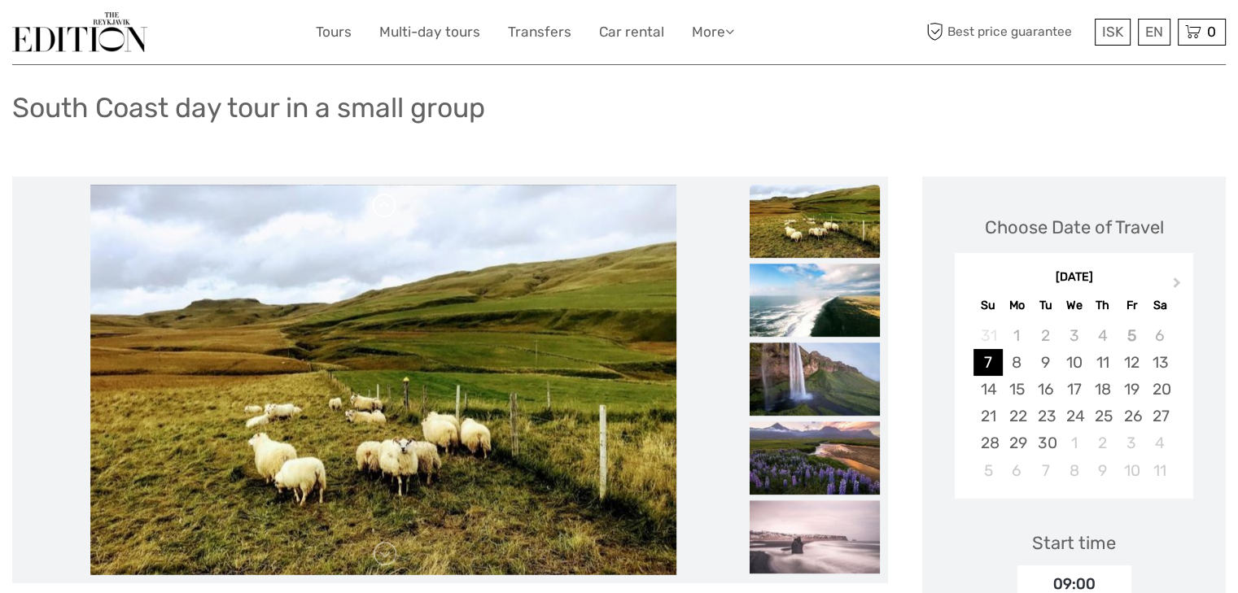
click at [389, 210] on link at bounding box center [385, 206] width 26 height 26
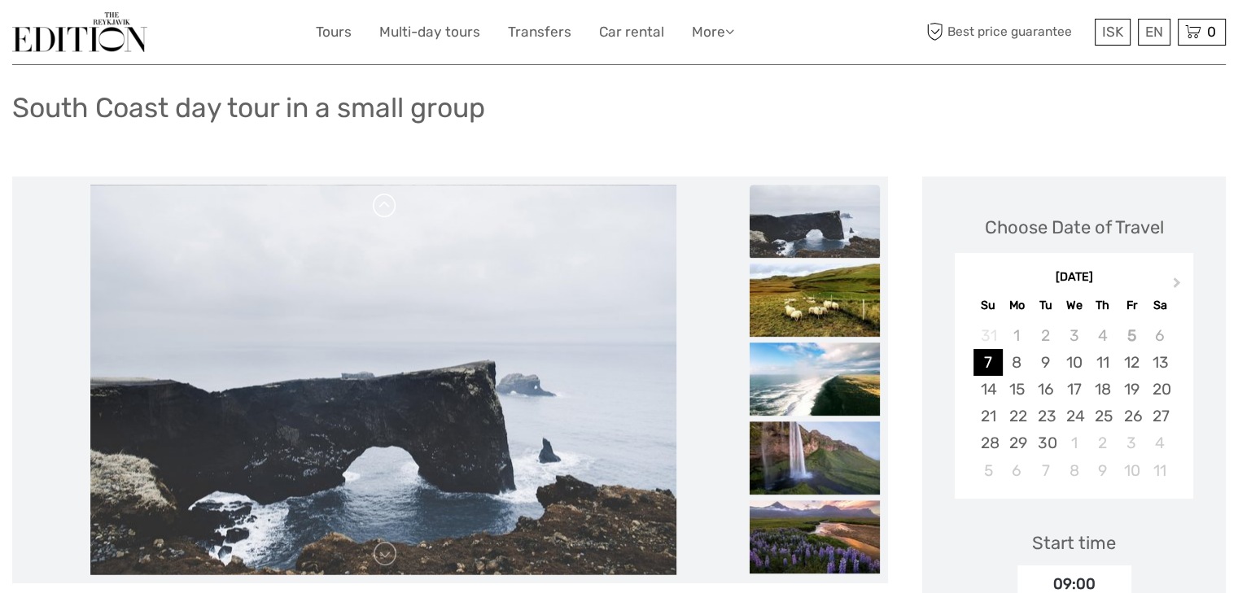
click at [389, 210] on link at bounding box center [385, 206] width 26 height 26
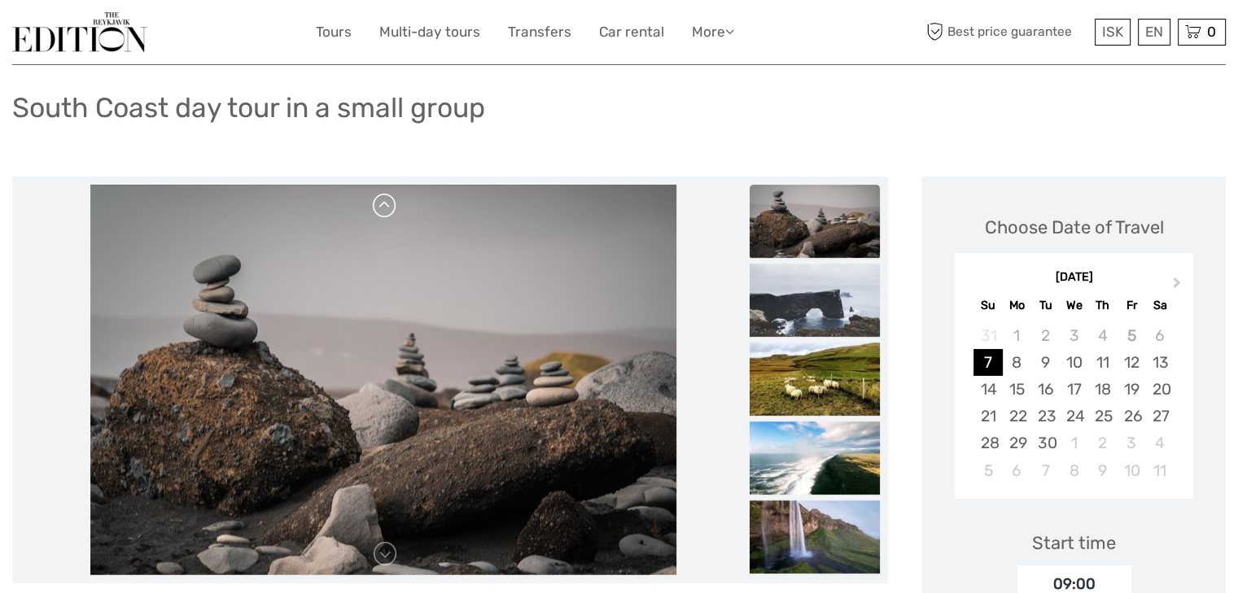
click at [389, 210] on link at bounding box center [385, 206] width 26 height 26
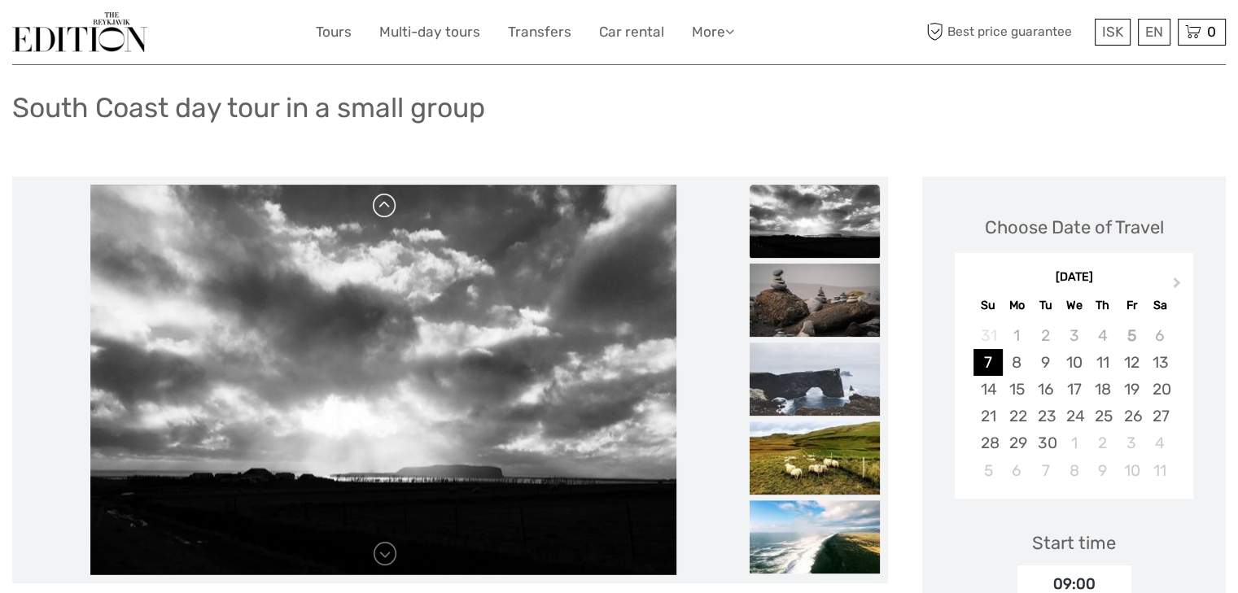
click at [389, 210] on link at bounding box center [385, 206] width 26 height 26
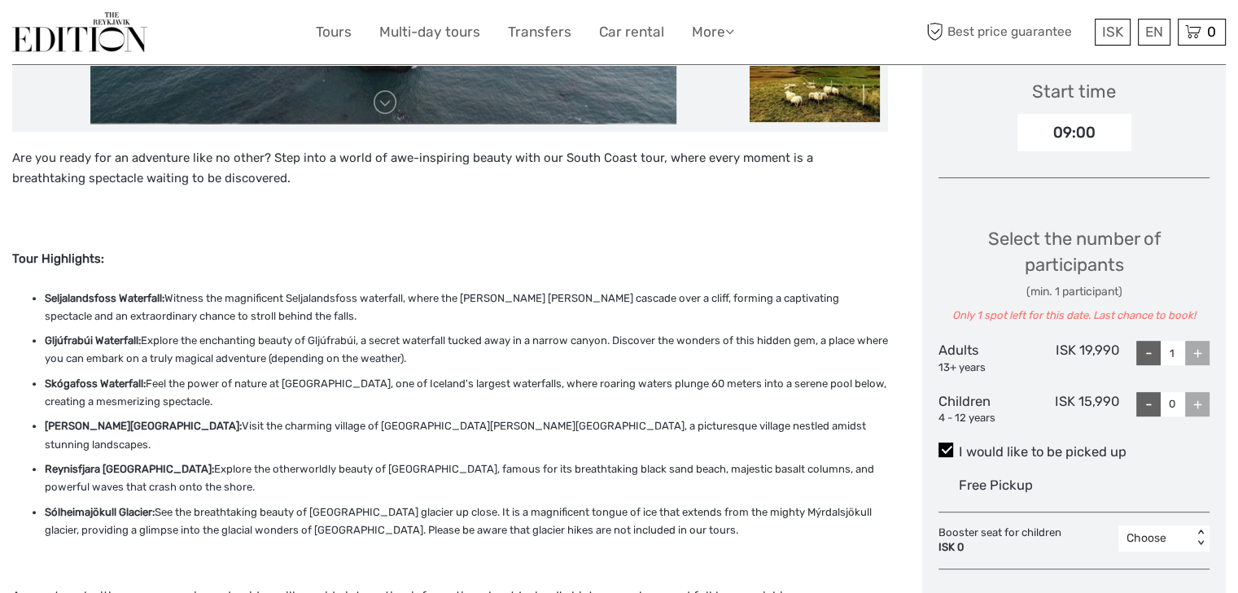
scroll to position [553, 0]
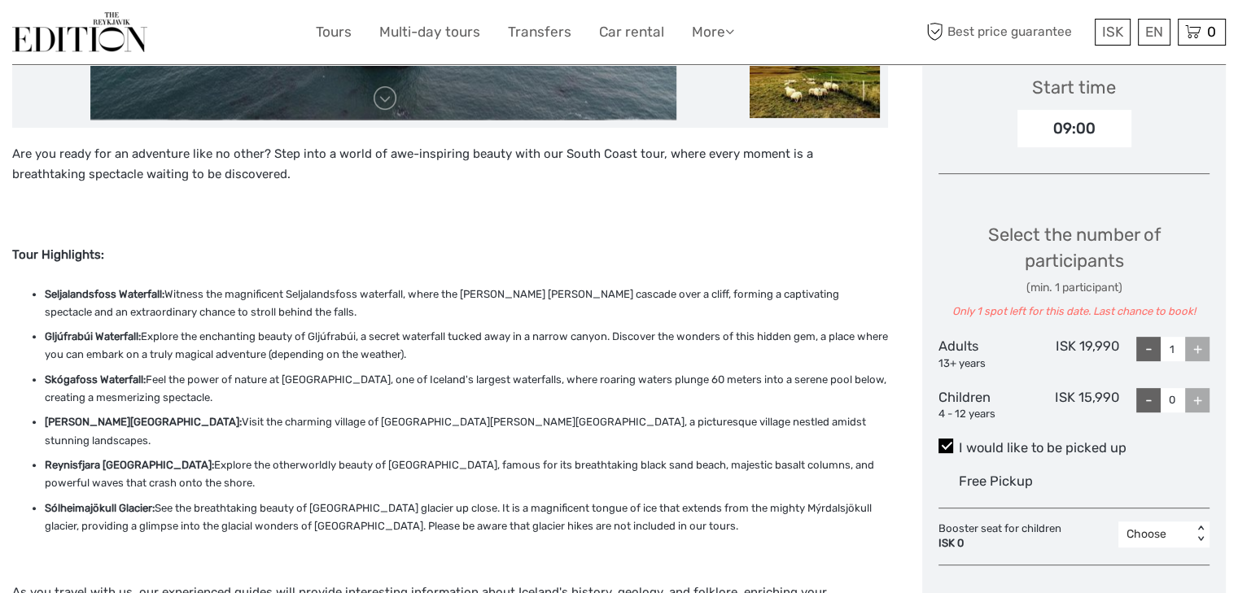
click at [467, 325] on ul "Seljalandsfoss Waterfall: Witness the magnificent Seljalandsfoss waterfall, whe…" at bounding box center [450, 411] width 876 height 251
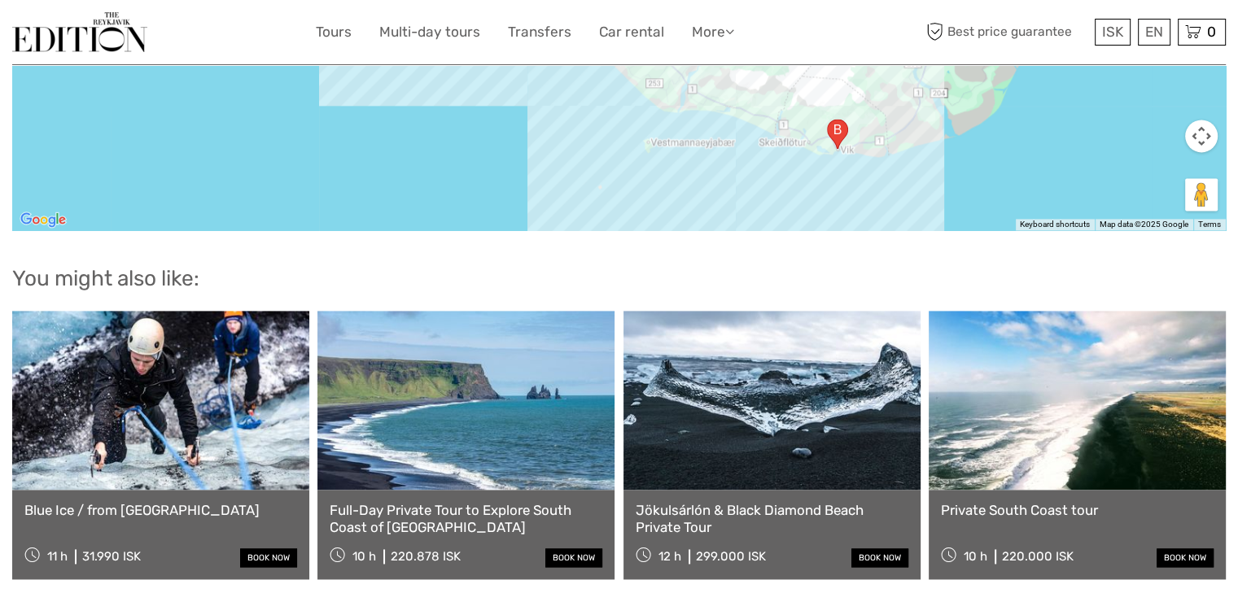
scroll to position [2279, 0]
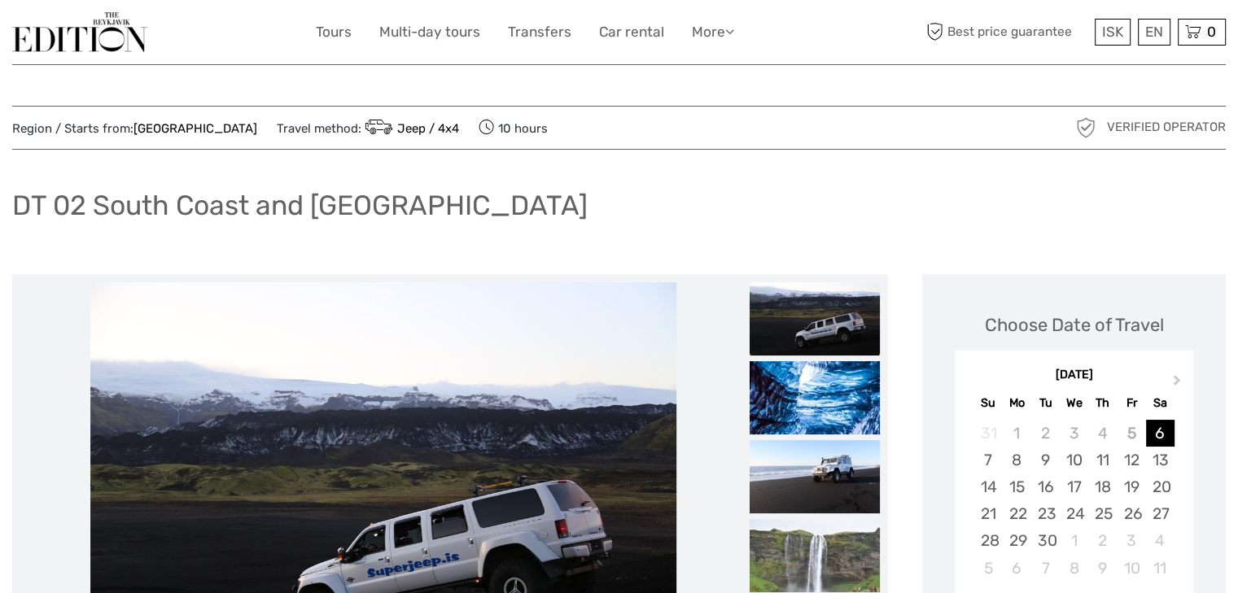
click at [663, 192] on div "DT 02 South Coast and [GEOGRAPHIC_DATA]" at bounding box center [618, 211] width 1213 height 59
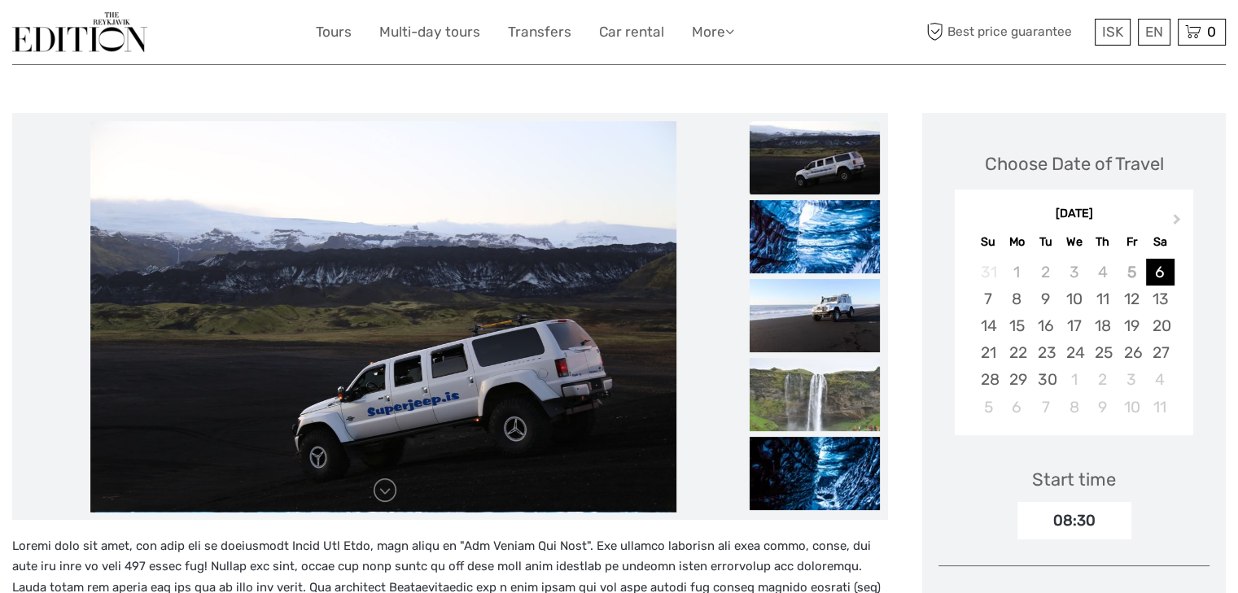
scroll to position [163, 0]
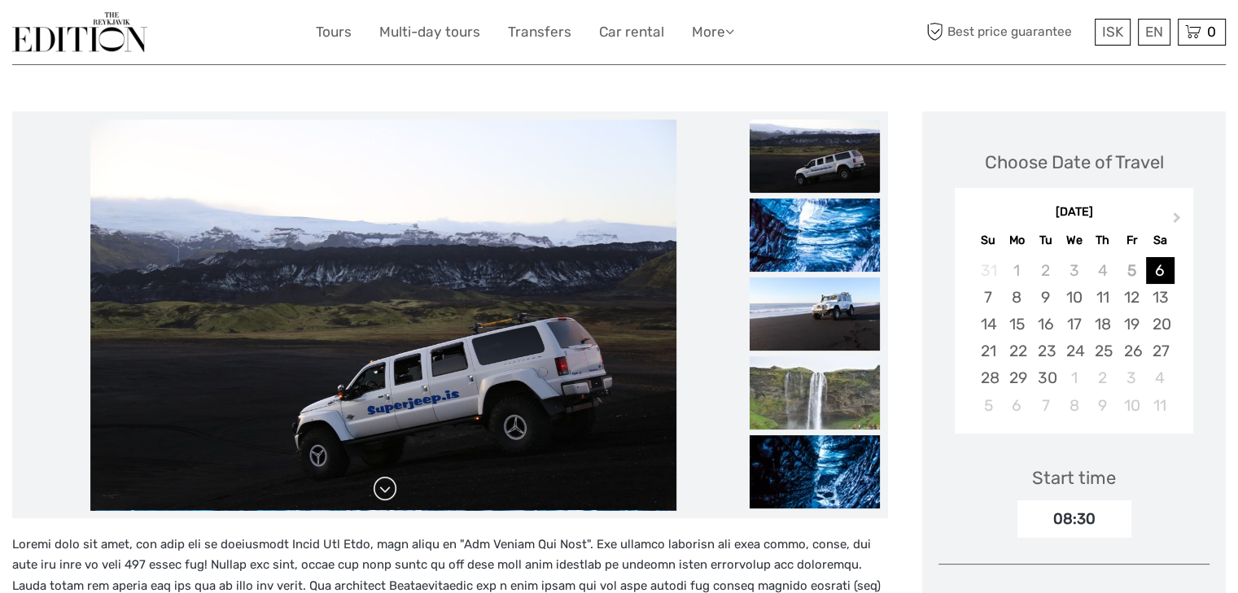
click at [386, 496] on link at bounding box center [385, 489] width 26 height 26
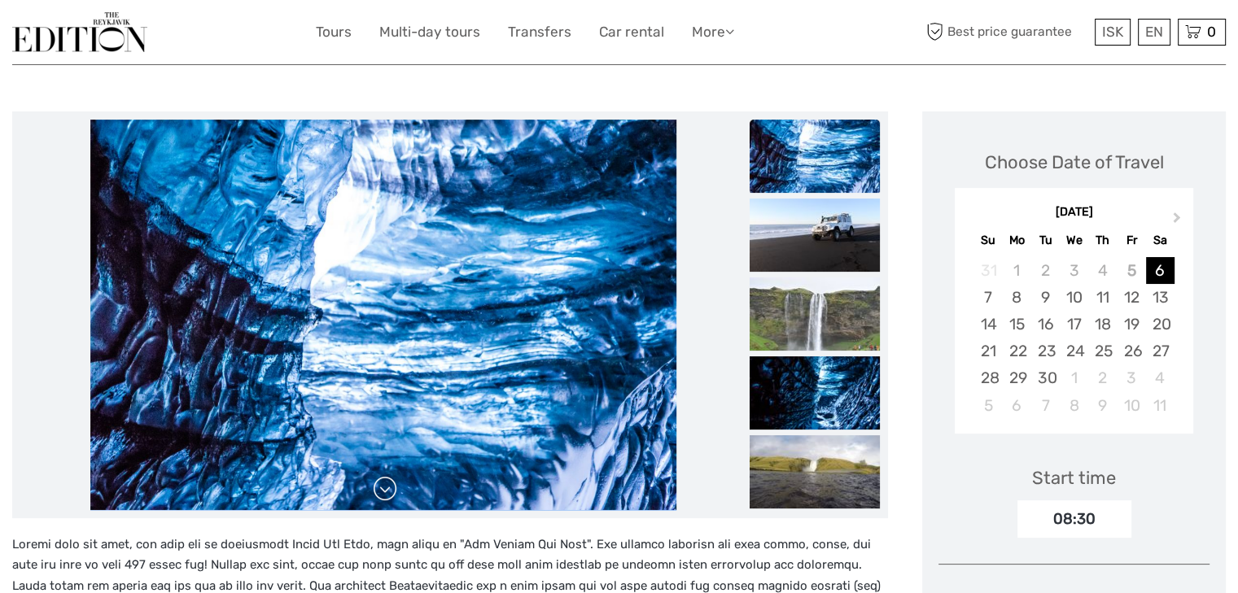
click at [386, 496] on link at bounding box center [385, 489] width 26 height 26
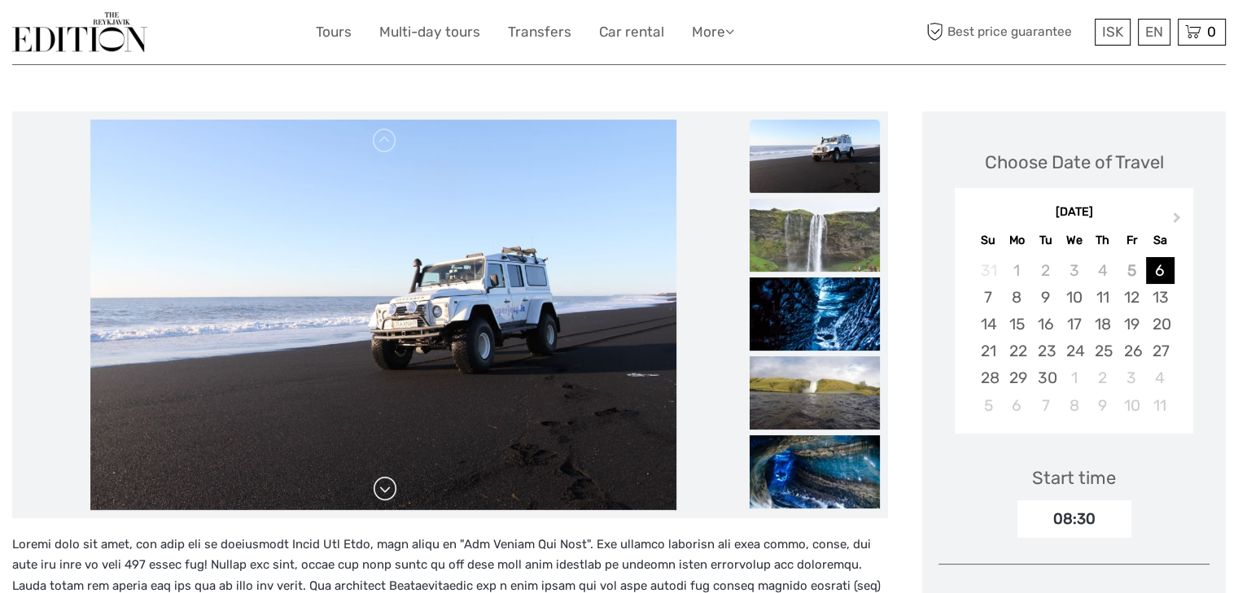
click at [386, 496] on link at bounding box center [385, 489] width 26 height 26
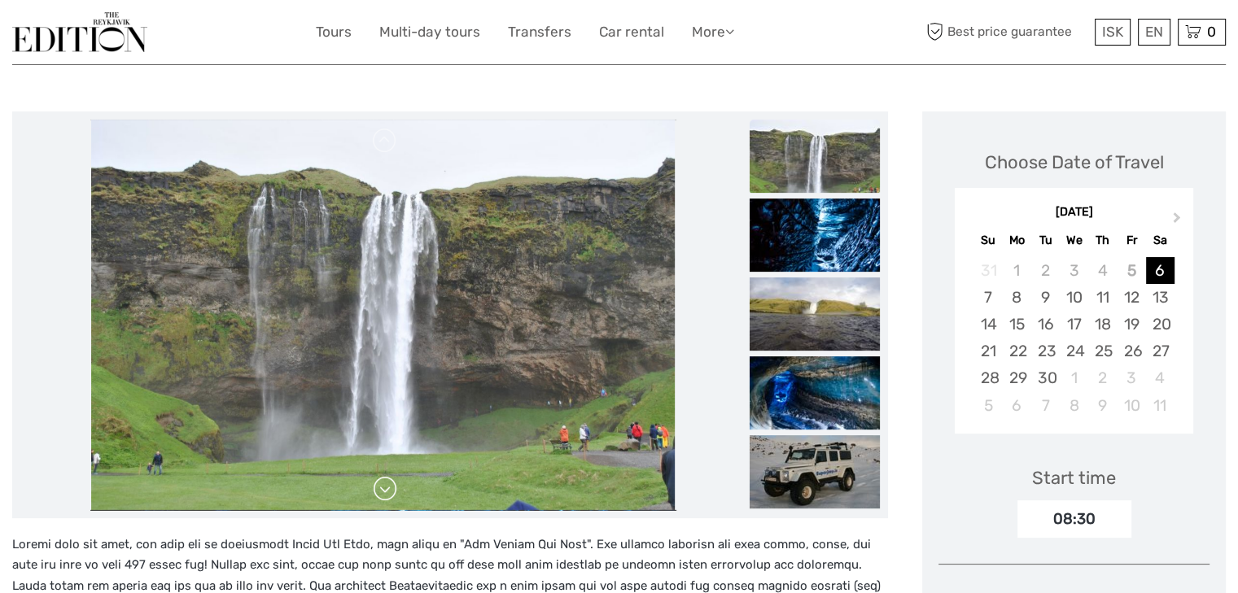
click at [386, 496] on link at bounding box center [385, 489] width 26 height 26
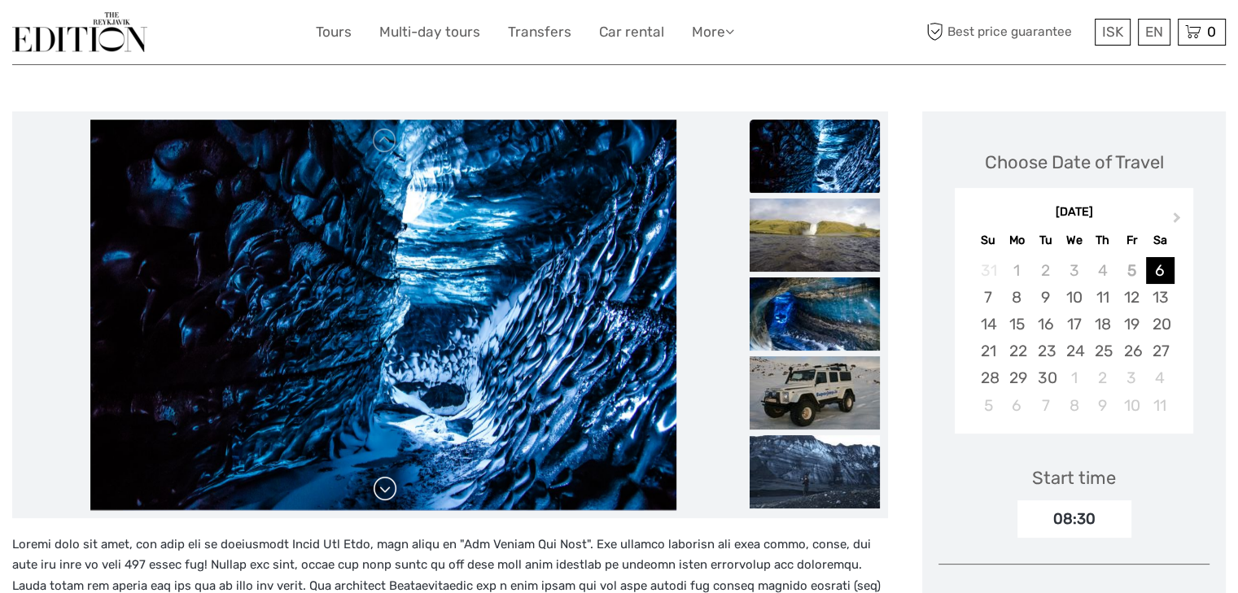
click at [386, 496] on link at bounding box center [385, 489] width 26 height 26
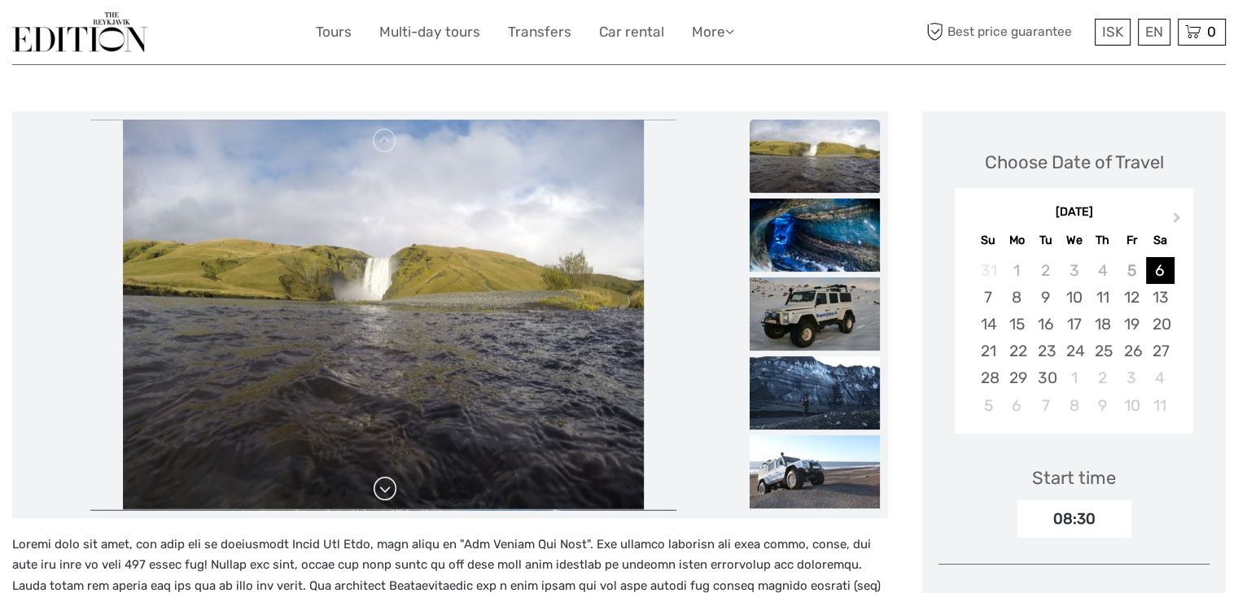
click at [386, 496] on link at bounding box center [385, 489] width 26 height 26
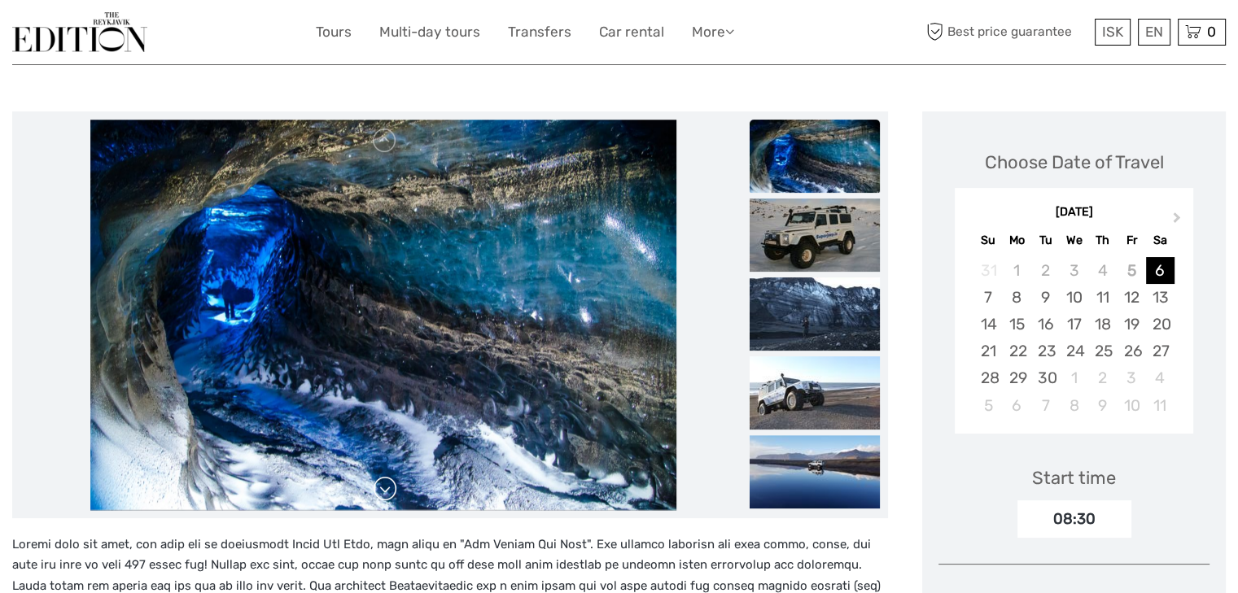
click at [386, 496] on link at bounding box center [385, 489] width 26 height 26
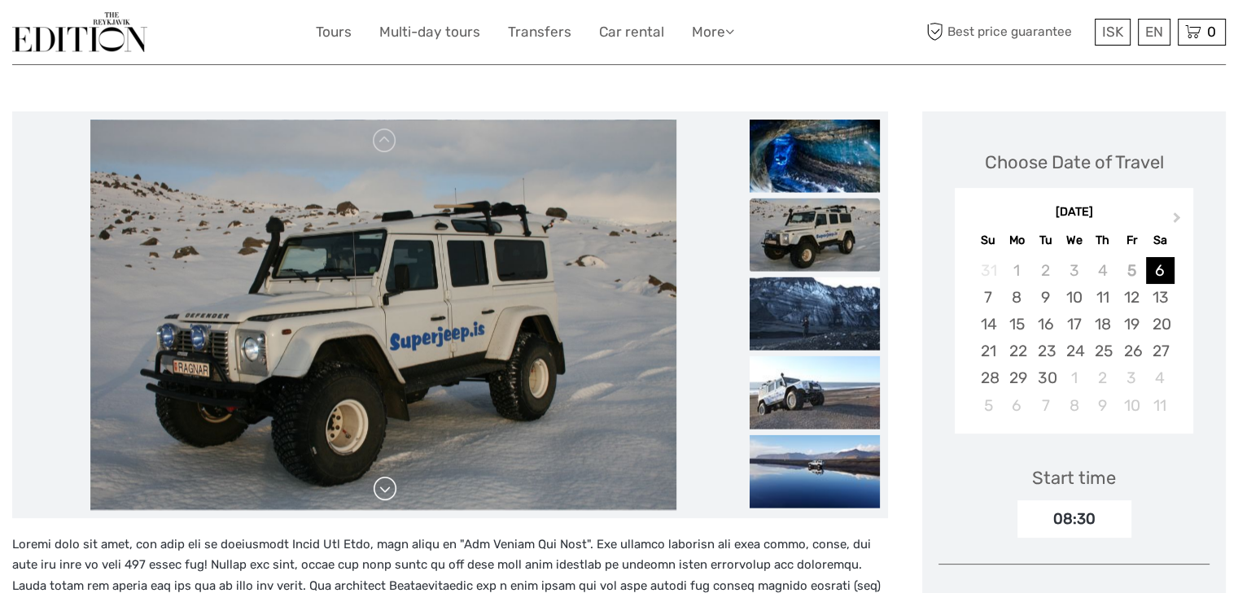
click at [386, 496] on link at bounding box center [385, 489] width 26 height 26
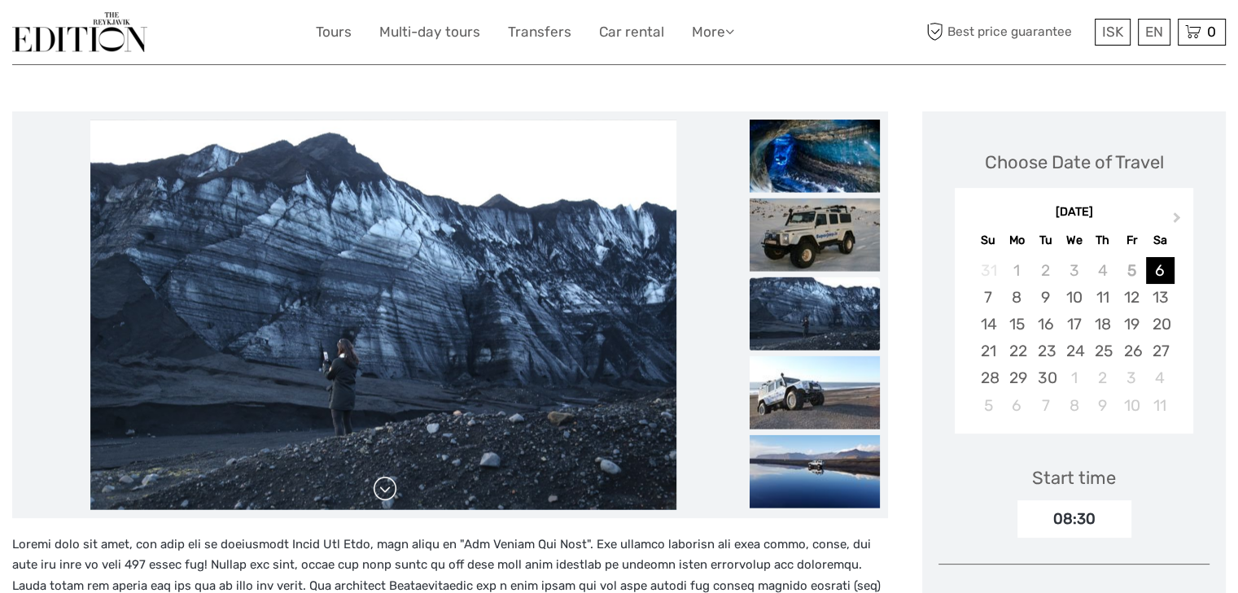
click at [386, 496] on link at bounding box center [385, 489] width 26 height 26
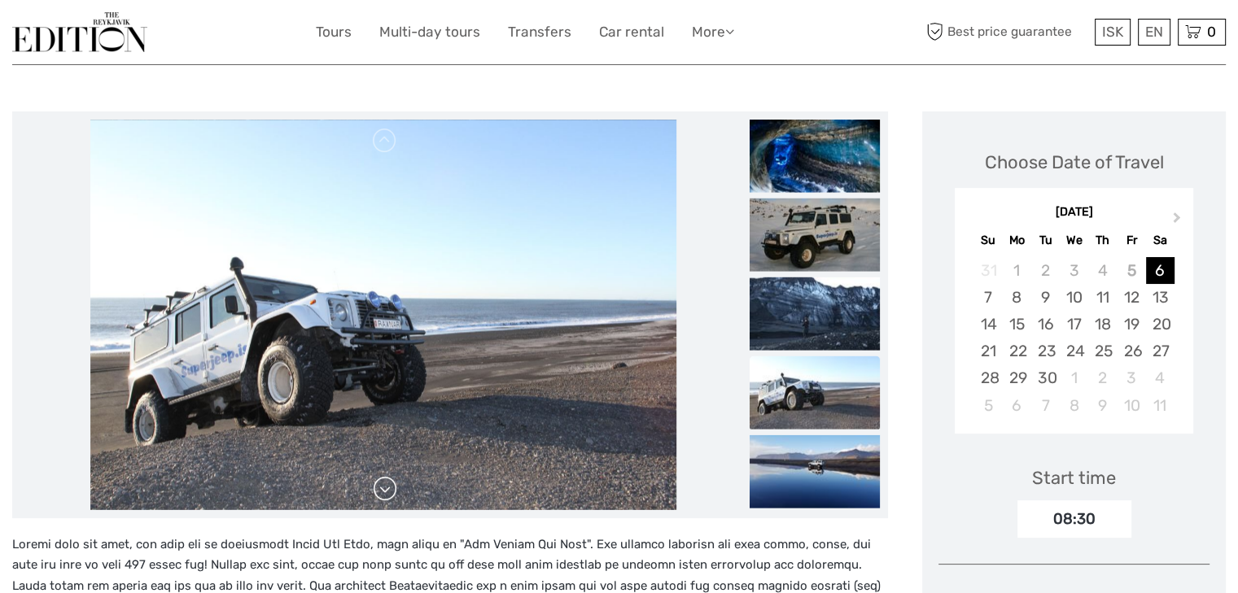
click at [386, 496] on link at bounding box center [385, 489] width 26 height 26
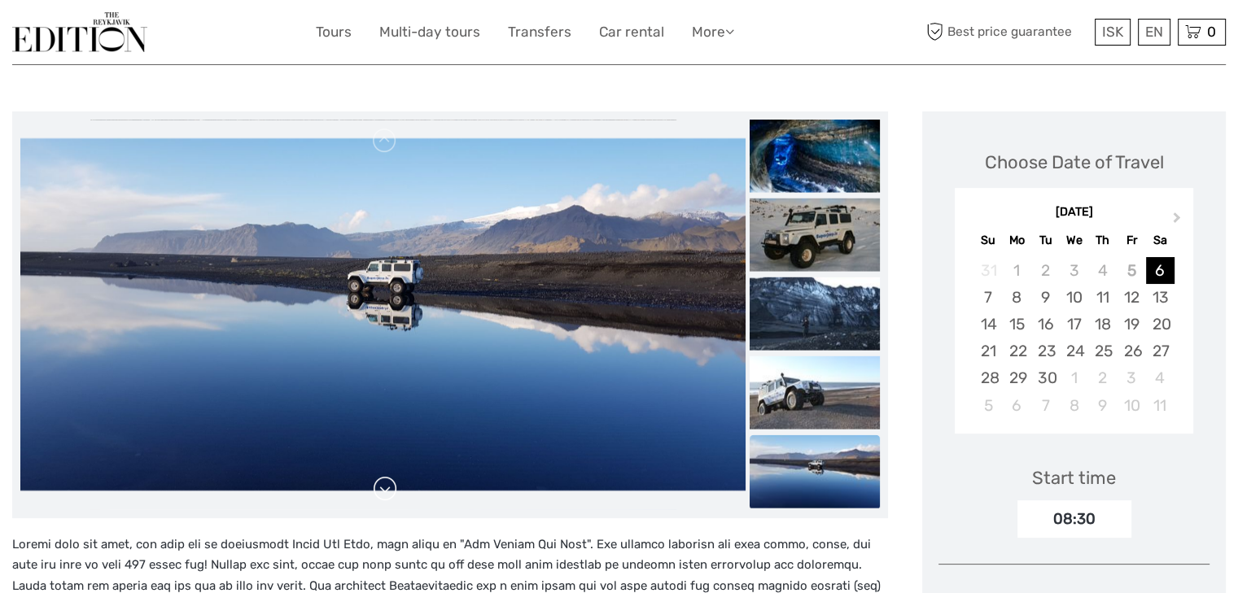
click at [386, 496] on link at bounding box center [385, 489] width 26 height 26
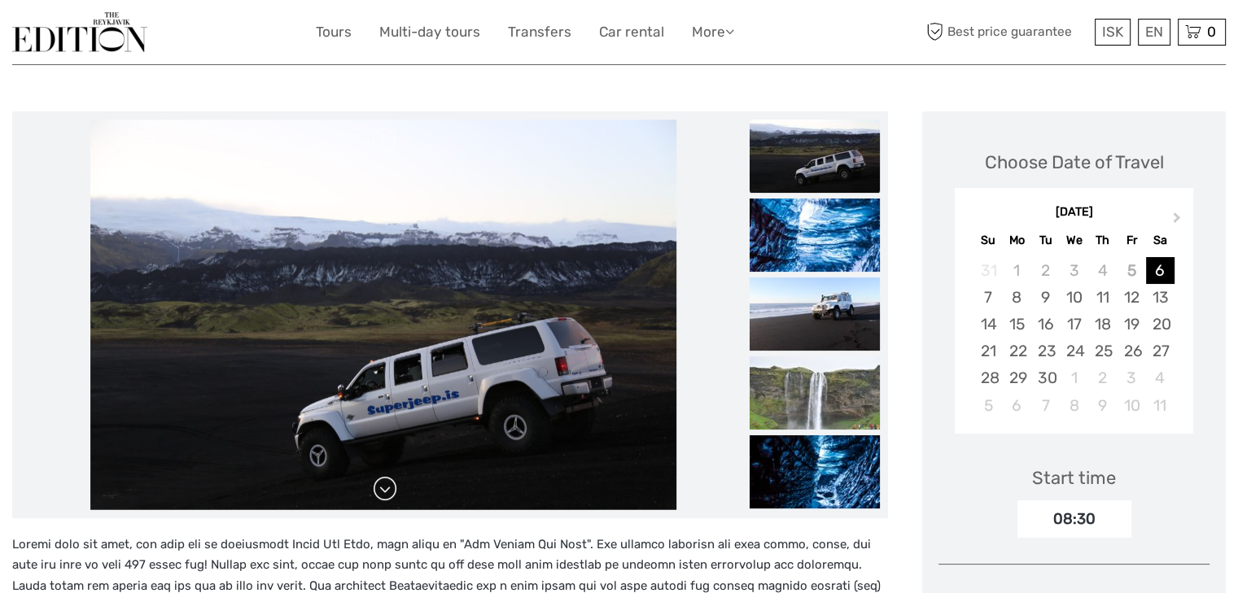
click at [386, 496] on img at bounding box center [383, 315] width 586 height 391
click at [386, 496] on div at bounding box center [382, 315] width 725 height 391
click at [386, 496] on link at bounding box center [385, 489] width 26 height 26
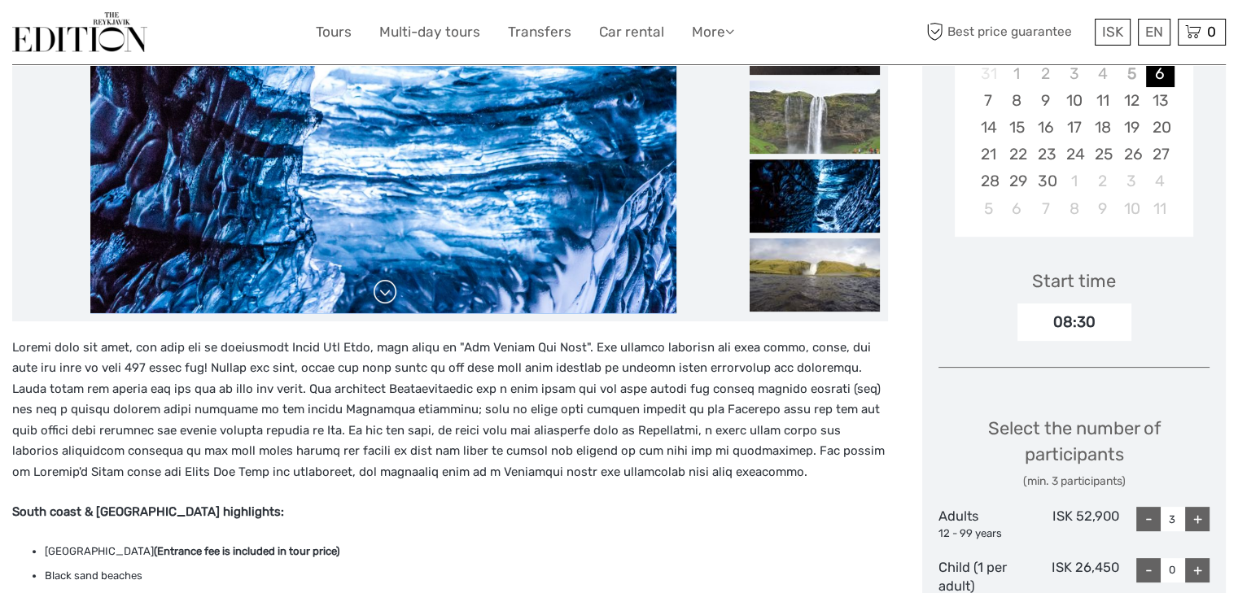
scroll to position [391, 0]
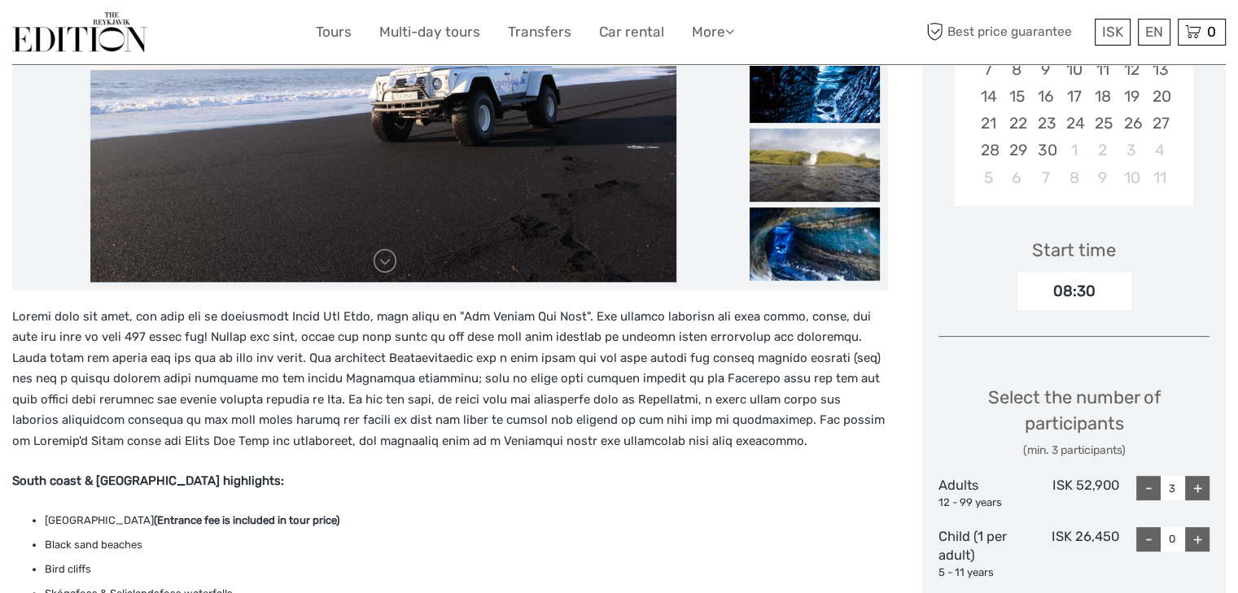
click at [218, 382] on p at bounding box center [450, 380] width 876 height 146
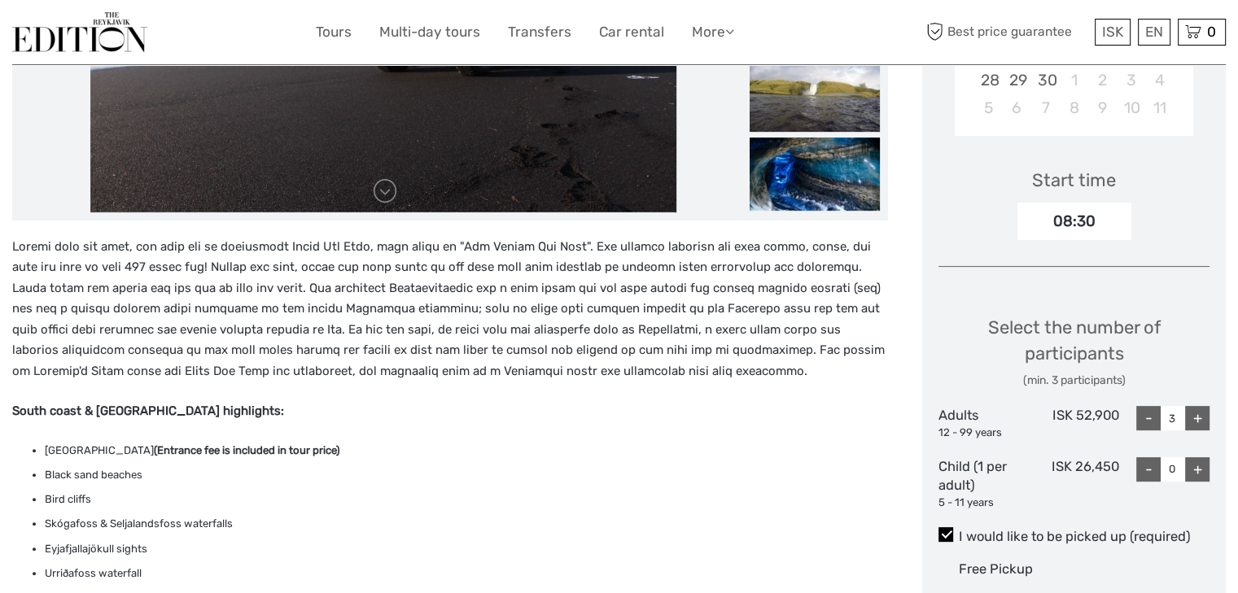
scroll to position [488, 0]
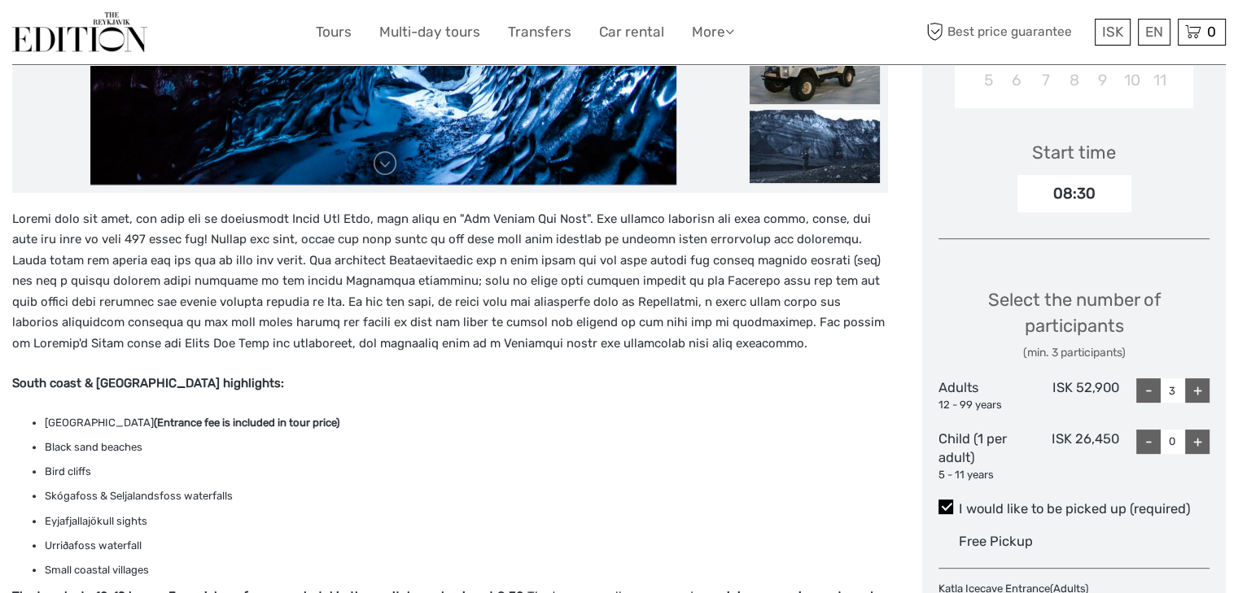
click at [587, 326] on p at bounding box center [450, 282] width 876 height 146
click at [662, 348] on p at bounding box center [450, 282] width 876 height 146
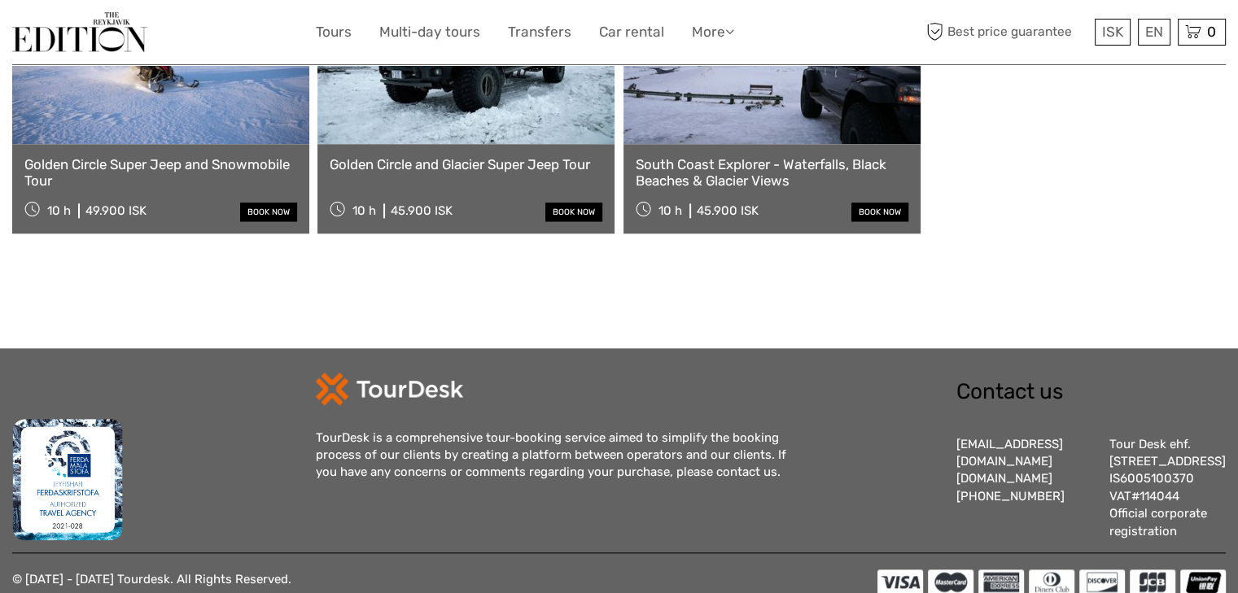
scroll to position [1693, 0]
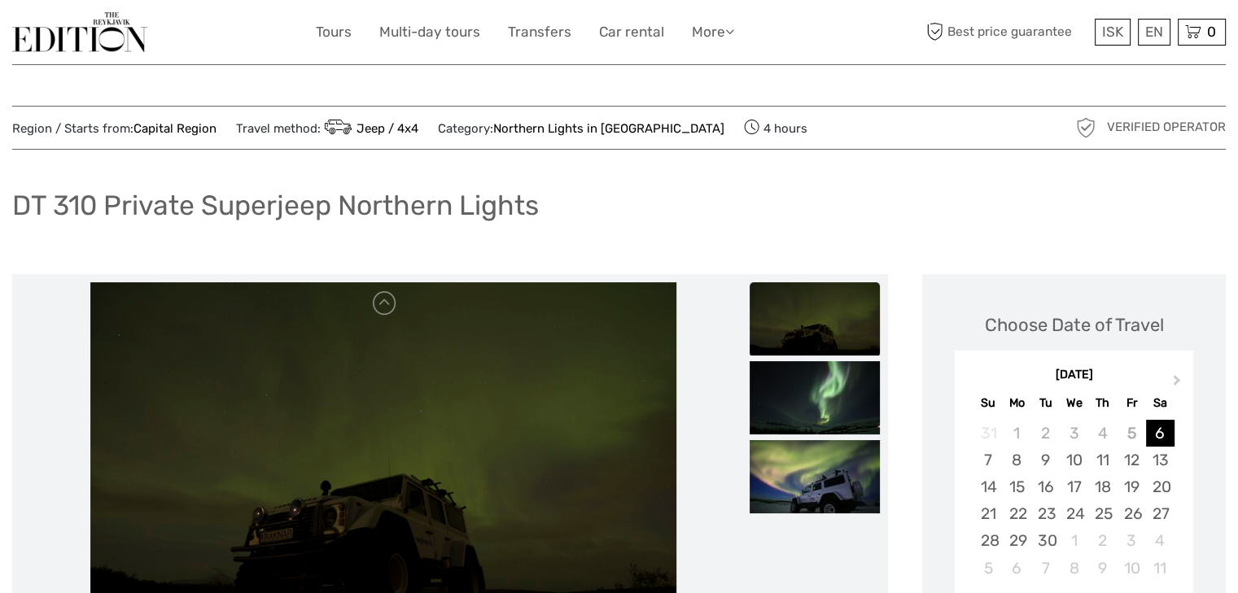
click at [672, 216] on div "DT 310 Private Superjeep Northern Lights" at bounding box center [618, 211] width 1213 height 59
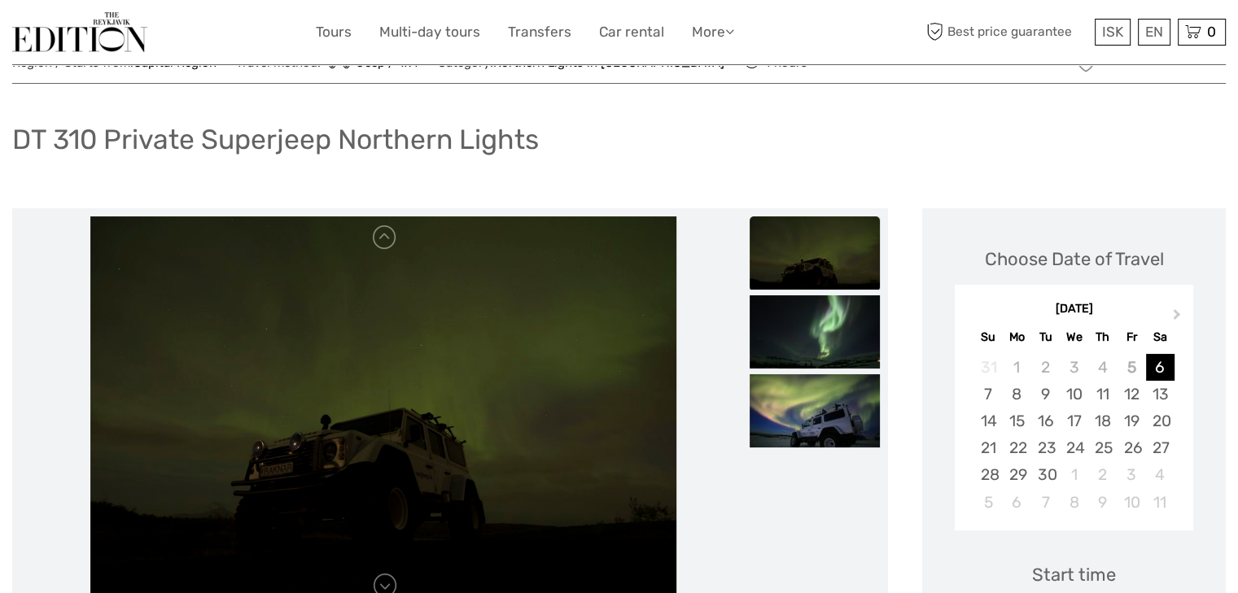
scroll to position [65, 0]
click at [810, 326] on img at bounding box center [815, 332] width 130 height 73
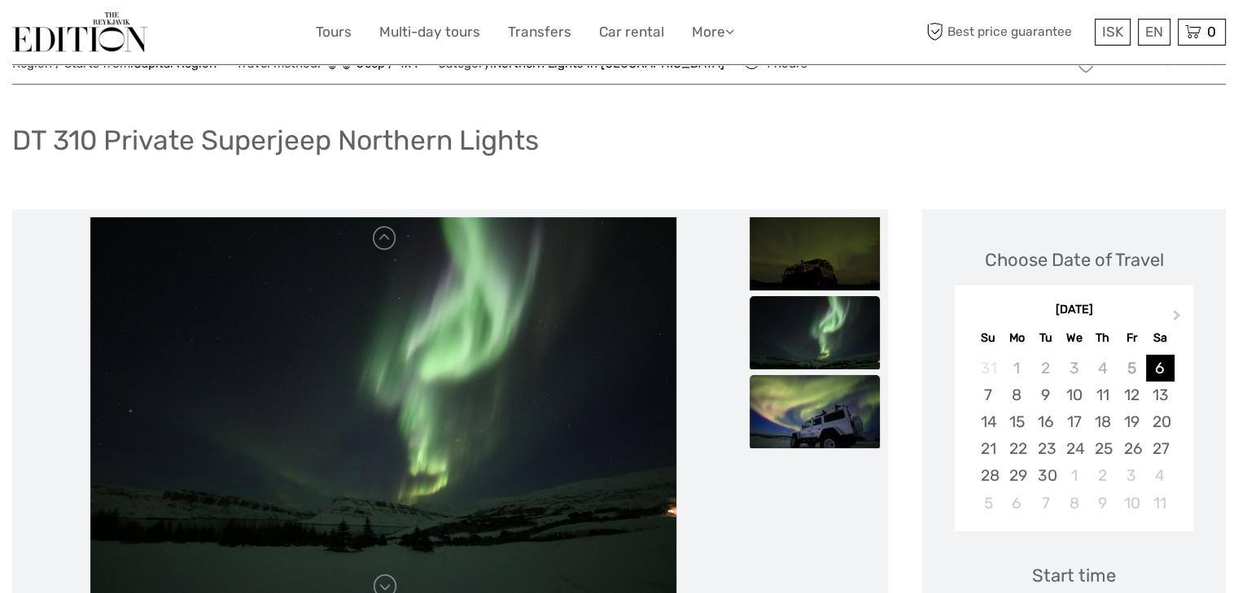
click at [819, 391] on img at bounding box center [815, 411] width 130 height 73
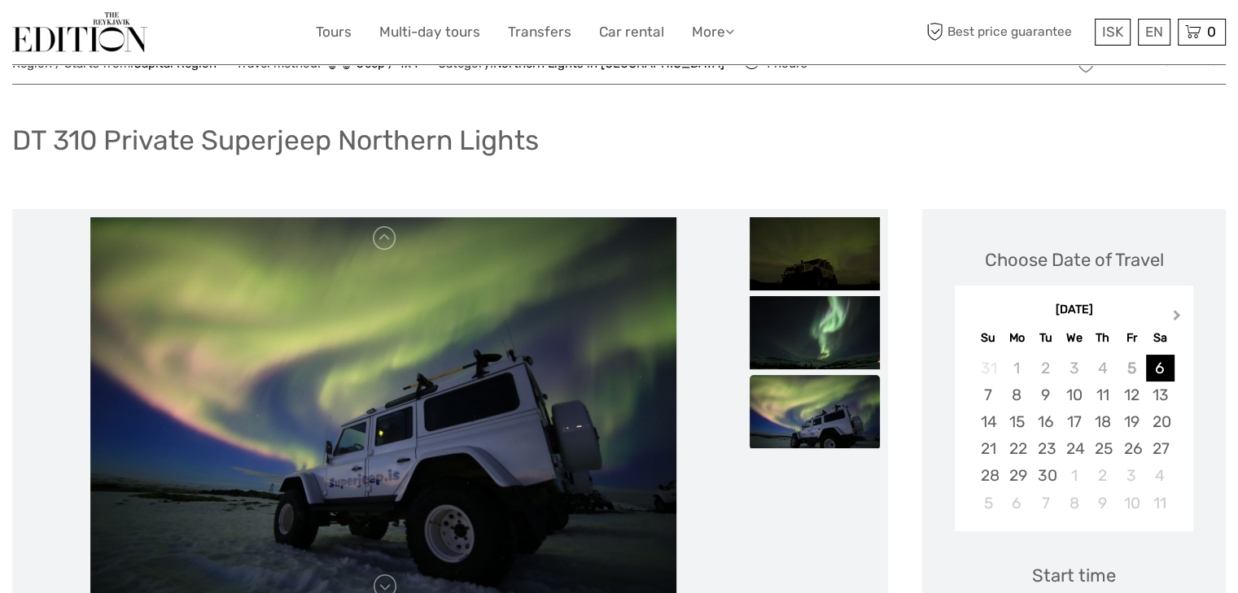
click at [1177, 314] on span "Next Month" at bounding box center [1177, 319] width 0 height 24
click at [1108, 457] on div "20" at bounding box center [1102, 448] width 28 height 27
click at [1044, 150] on div "DT 310 Private Superjeep Northern Lights" at bounding box center [618, 146] width 1213 height 59
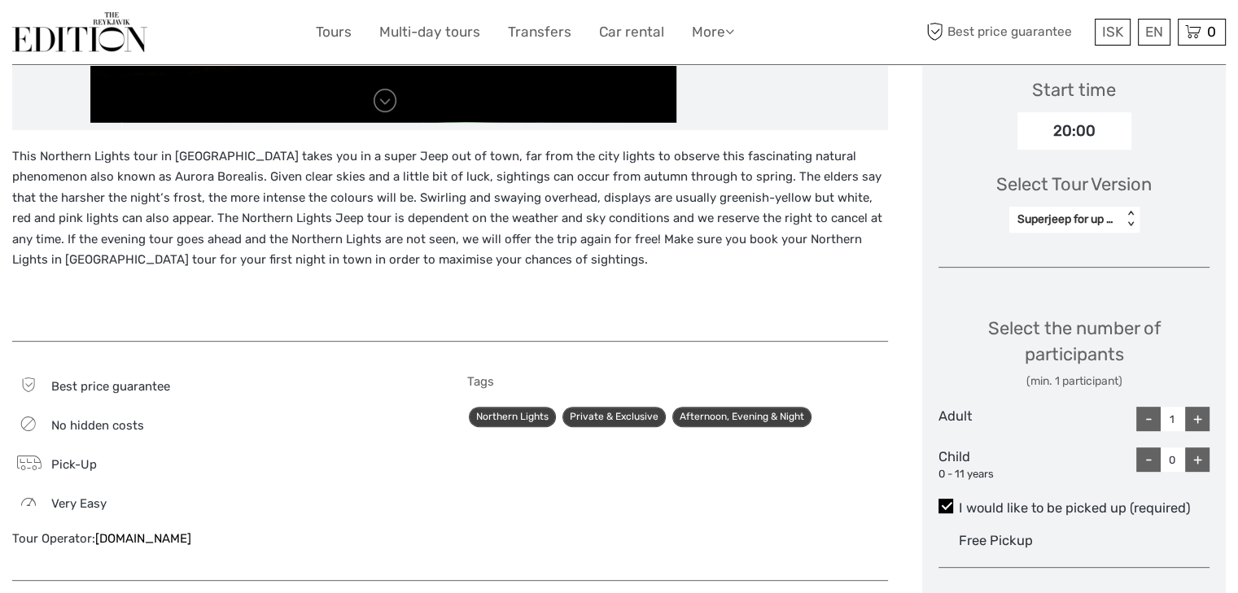
scroll to position [553, 0]
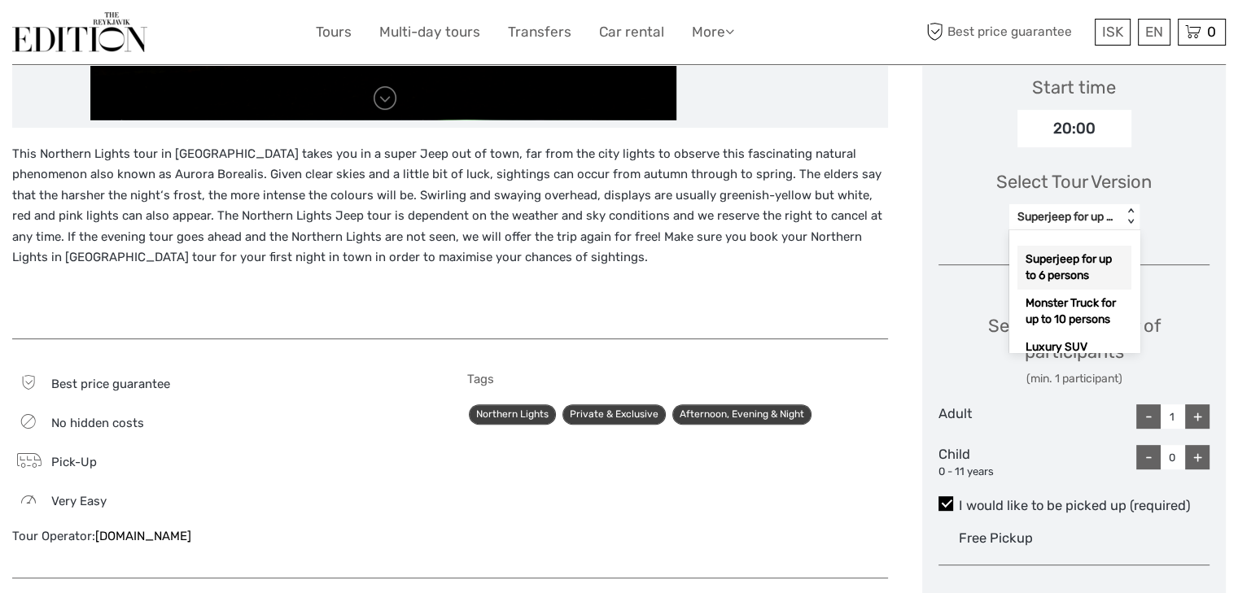
click at [1088, 223] on div "Superjeep for up to 6 persons" at bounding box center [1065, 217] width 97 height 16
click at [1071, 259] on div "Superjeep for up to 6 persons" at bounding box center [1074, 268] width 114 height 44
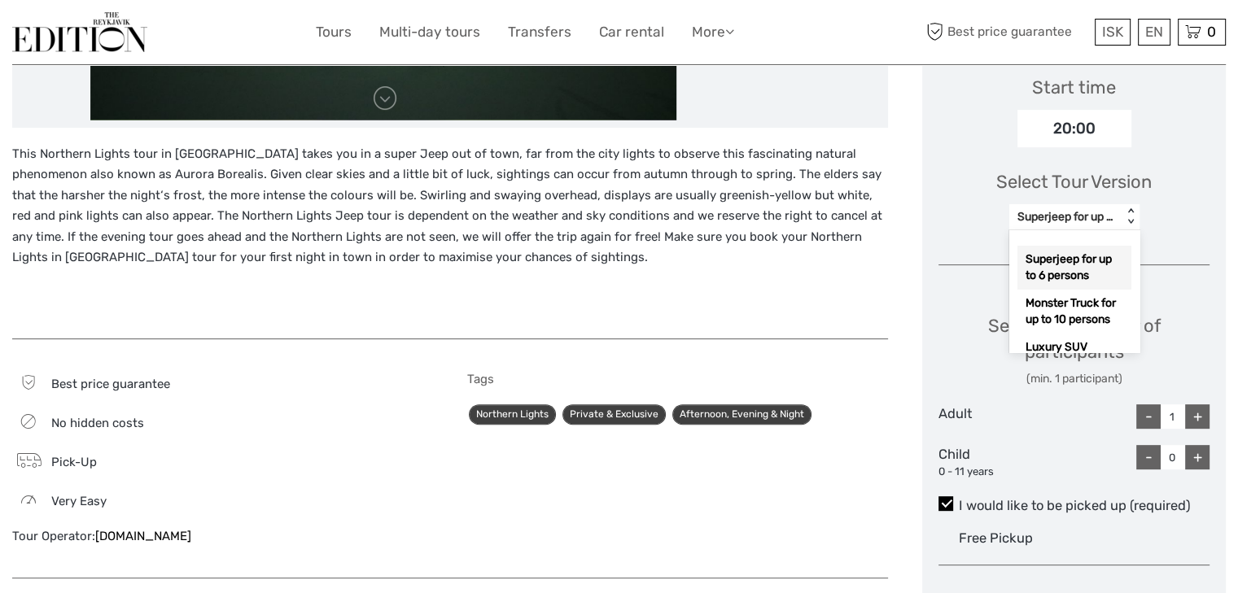
click at [1069, 216] on div "Superjeep for up to 6 persons" at bounding box center [1065, 217] width 97 height 16
click at [1071, 317] on div "Monster Truck for up to 10 persons" at bounding box center [1074, 312] width 114 height 44
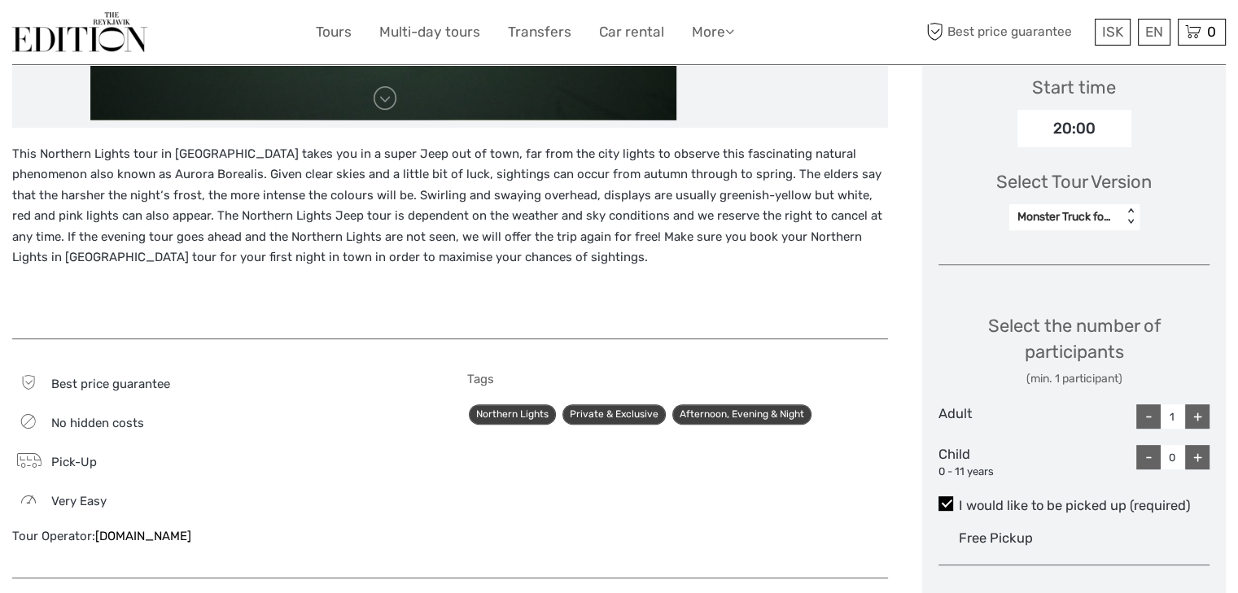
click at [1042, 221] on div "Monster Truck for up to 10 persons" at bounding box center [1065, 217] width 97 height 16
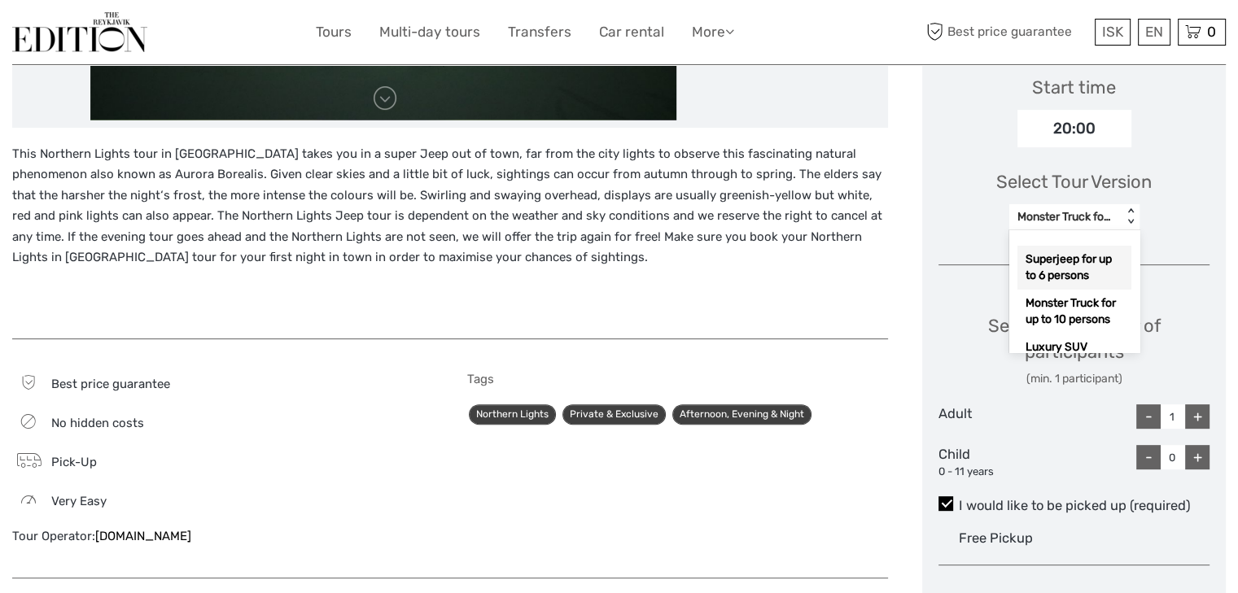
click at [1045, 256] on div "Superjeep for up to 6 persons" at bounding box center [1074, 268] width 114 height 44
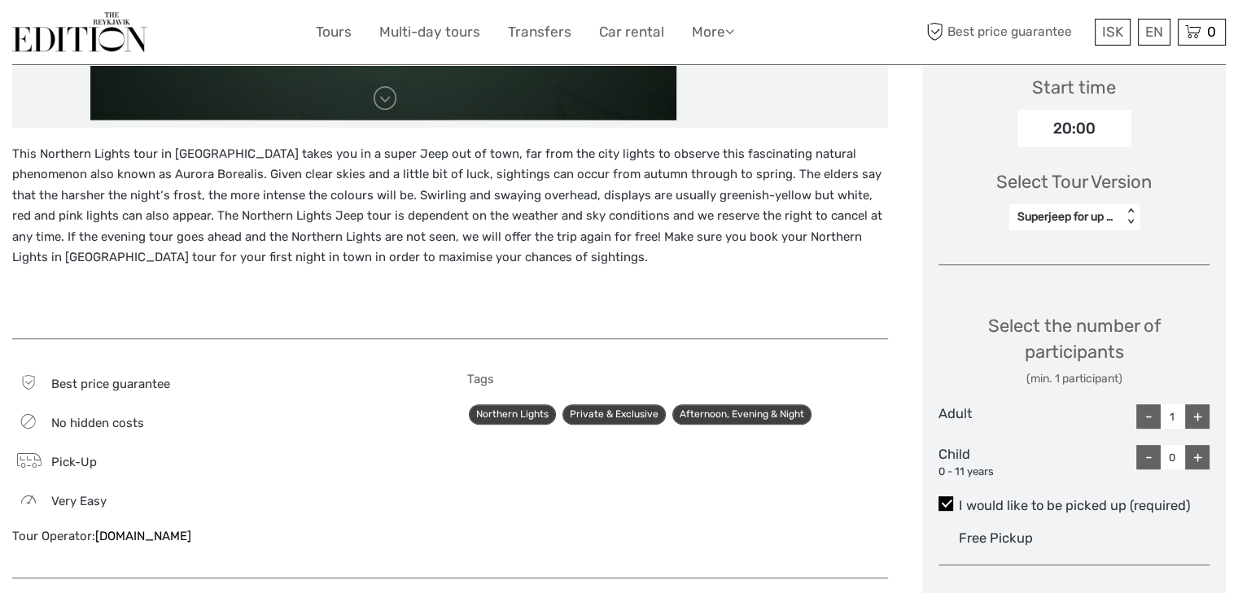
click at [1045, 256] on div "Choose Date of Travel November 2025 Previous Month Next Month November 2025 Su …" at bounding box center [1074, 233] width 304 height 1024
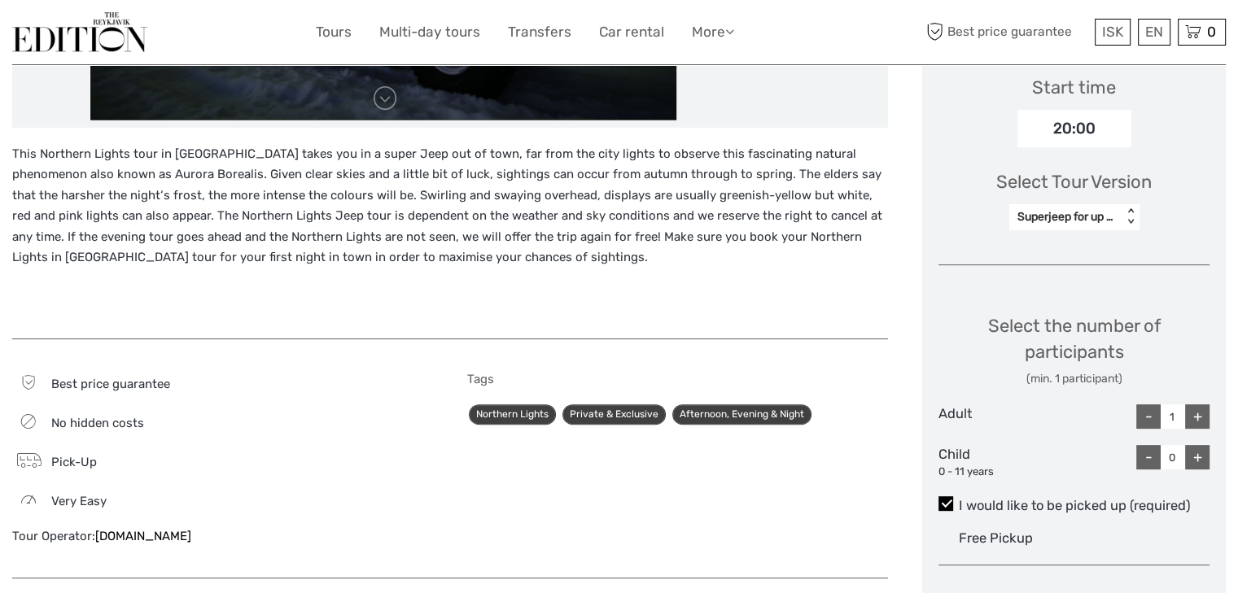
click at [1017, 276] on div "Choose Date of Travel November 2025 Previous Month Next Month November 2025 Su …" at bounding box center [1074, 233] width 304 height 1024
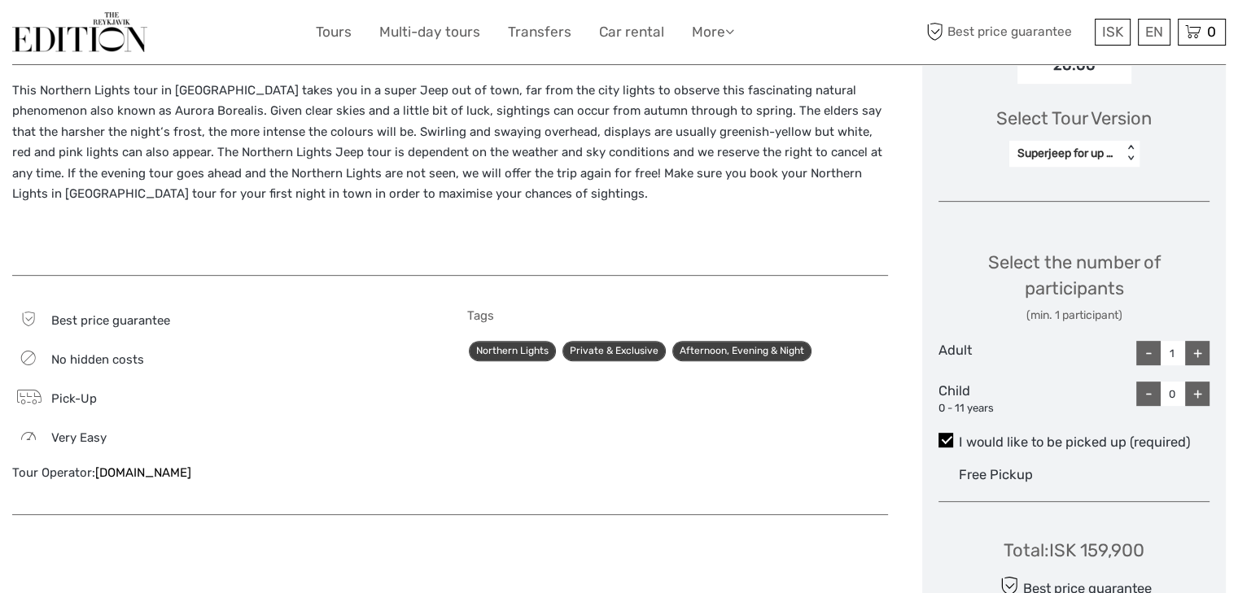
scroll to position [619, 0]
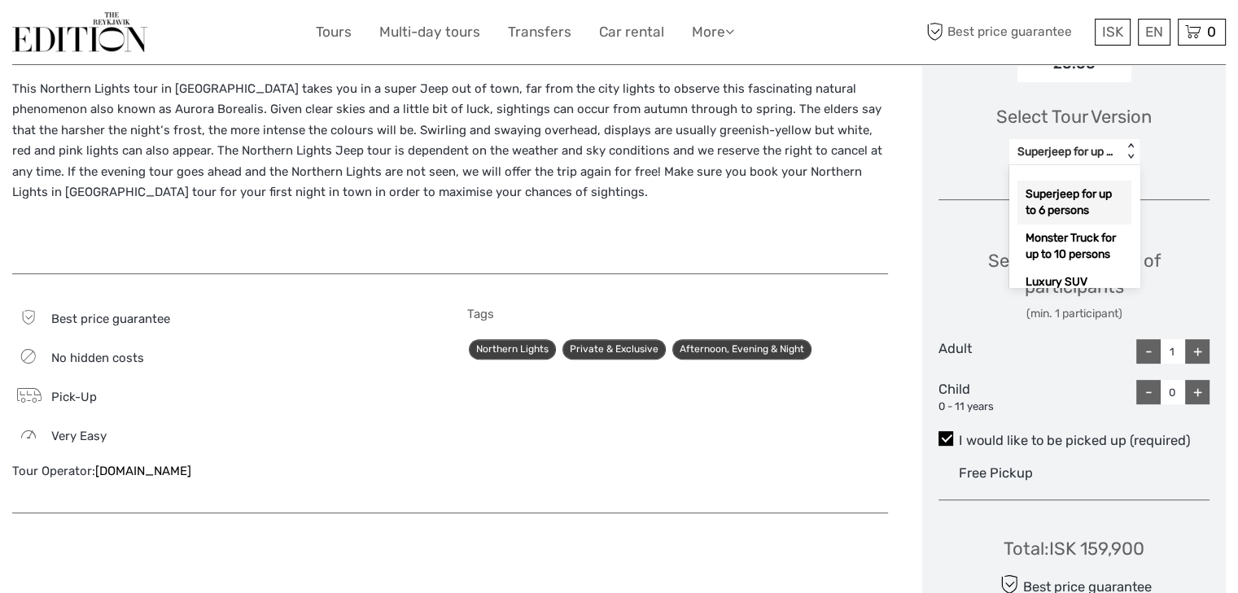
click at [1067, 148] on div "Superjeep for up to 6 persons" at bounding box center [1065, 152] width 97 height 16
click at [1065, 247] on div "Monster Truck for up to 10 persons" at bounding box center [1074, 247] width 114 height 44
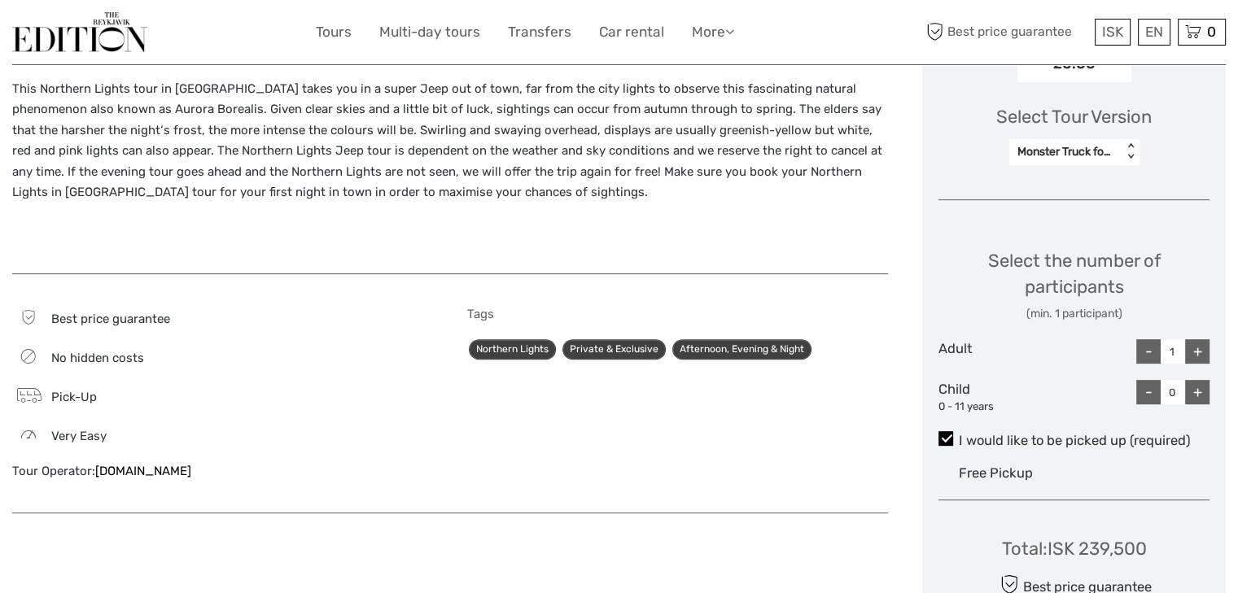
click at [1046, 150] on div "Monster Truck for up to 10 persons" at bounding box center [1065, 152] width 97 height 16
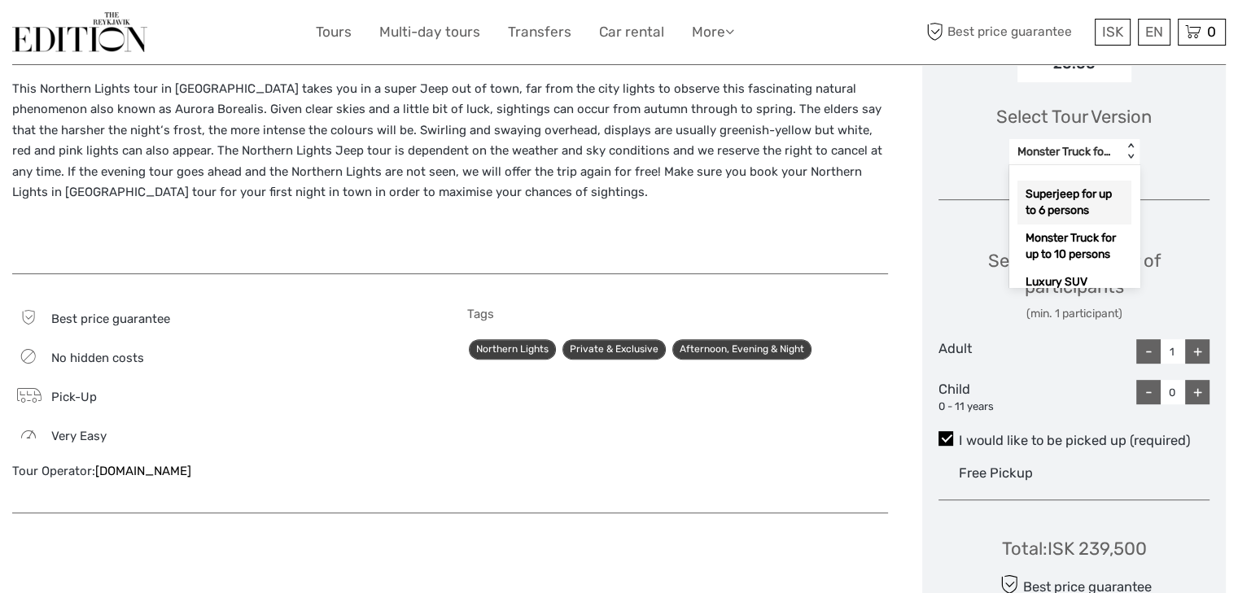
click at [1048, 190] on div "Superjeep for up to 6 persons" at bounding box center [1074, 203] width 114 height 44
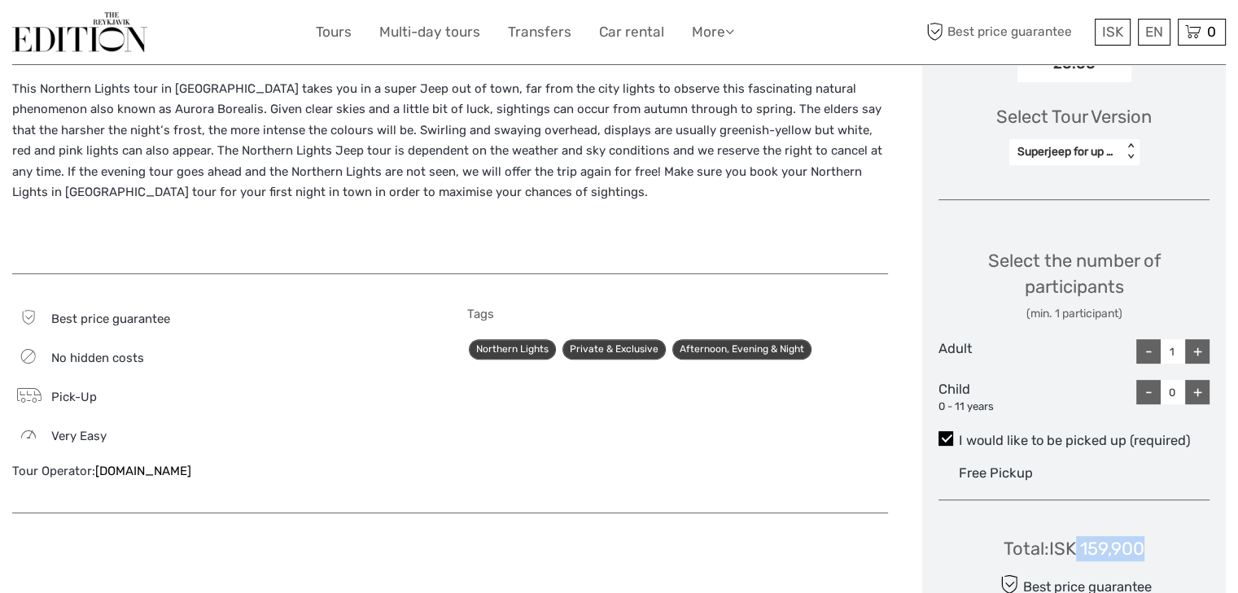
drag, startPoint x: 1163, startPoint y: 541, endPoint x: 1076, endPoint y: 544, distance: 87.1
click at [1076, 544] on div "Total : ISK 159,900 Best price guarantee ADD TO CART EXPRESS CHECKOUT" at bounding box center [1073, 588] width 271 height 149
copy div "159,900"
click at [1200, 356] on div "+" at bounding box center [1197, 351] width 24 height 24
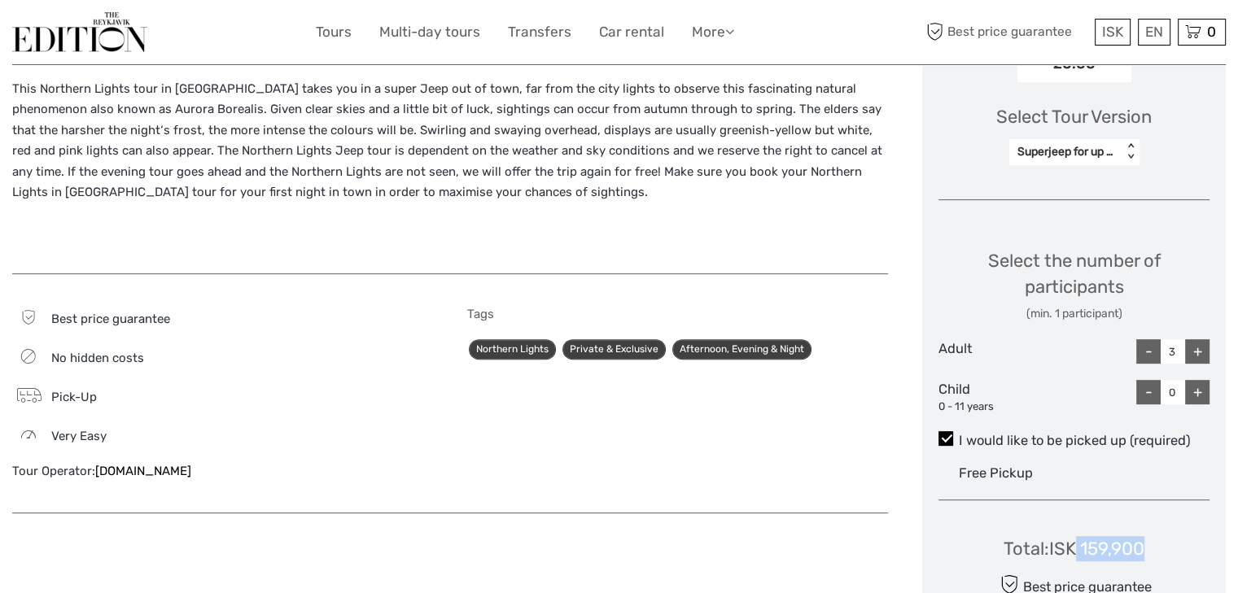
click at [1200, 356] on div "+" at bounding box center [1197, 351] width 24 height 24
click at [1149, 352] on div "-" at bounding box center [1148, 351] width 24 height 24
type input "5"
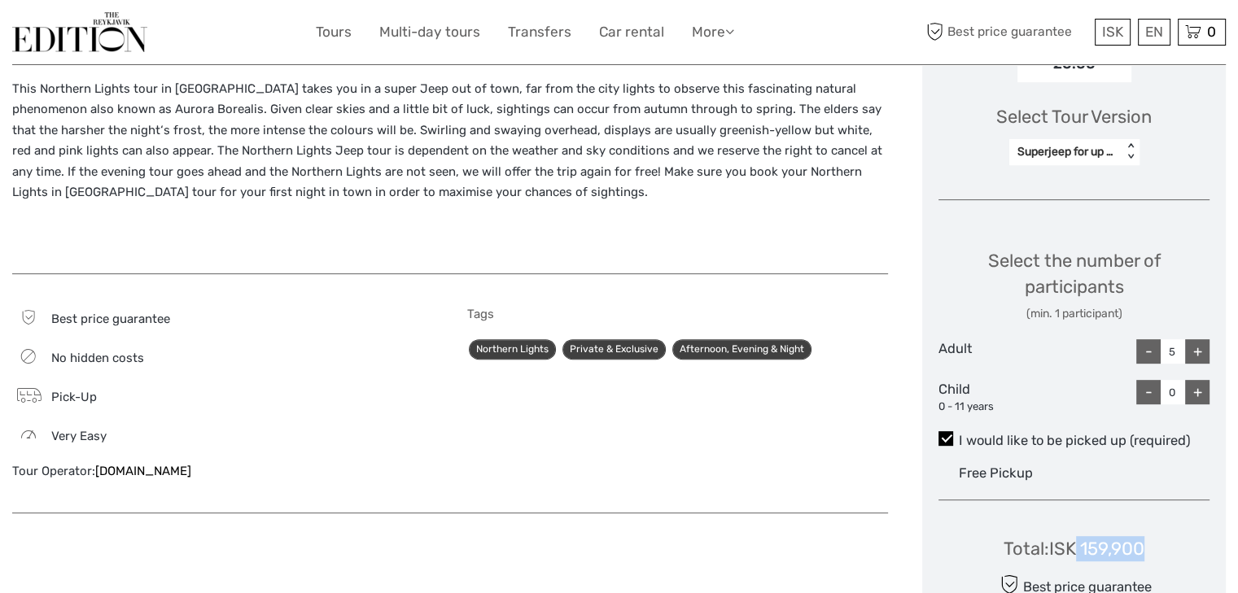
click at [1123, 557] on div "Total : ISK 159,900" at bounding box center [1073, 548] width 141 height 25
drag, startPoint x: 1134, startPoint y: 549, endPoint x: 1056, endPoint y: 553, distance: 78.2
click at [1056, 553] on div "Total : ISK 159,900" at bounding box center [1073, 548] width 141 height 25
click at [1131, 557] on div "Total : ISK 159,900" at bounding box center [1073, 548] width 141 height 25
drag, startPoint x: 1138, startPoint y: 543, endPoint x: 1049, endPoint y: 546, distance: 88.8
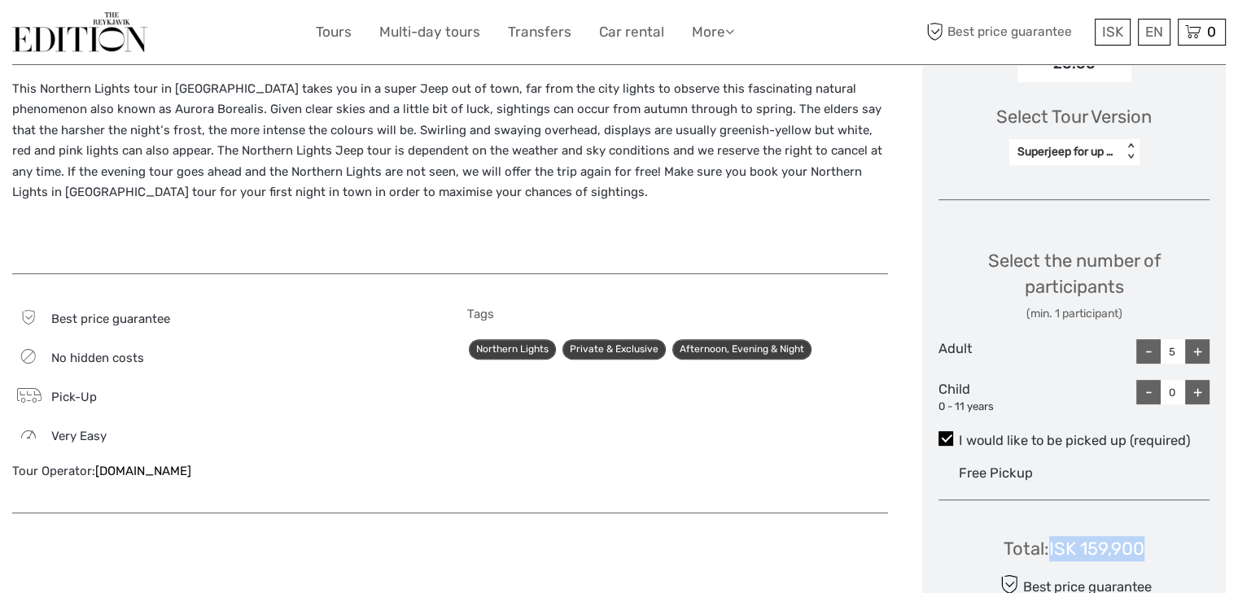
click at [1049, 546] on div "Total : ISK 159,900 Best price guarantee ADD TO CART EXPRESS CHECKOUT" at bounding box center [1073, 588] width 271 height 149
copy div "ISK 159,900"
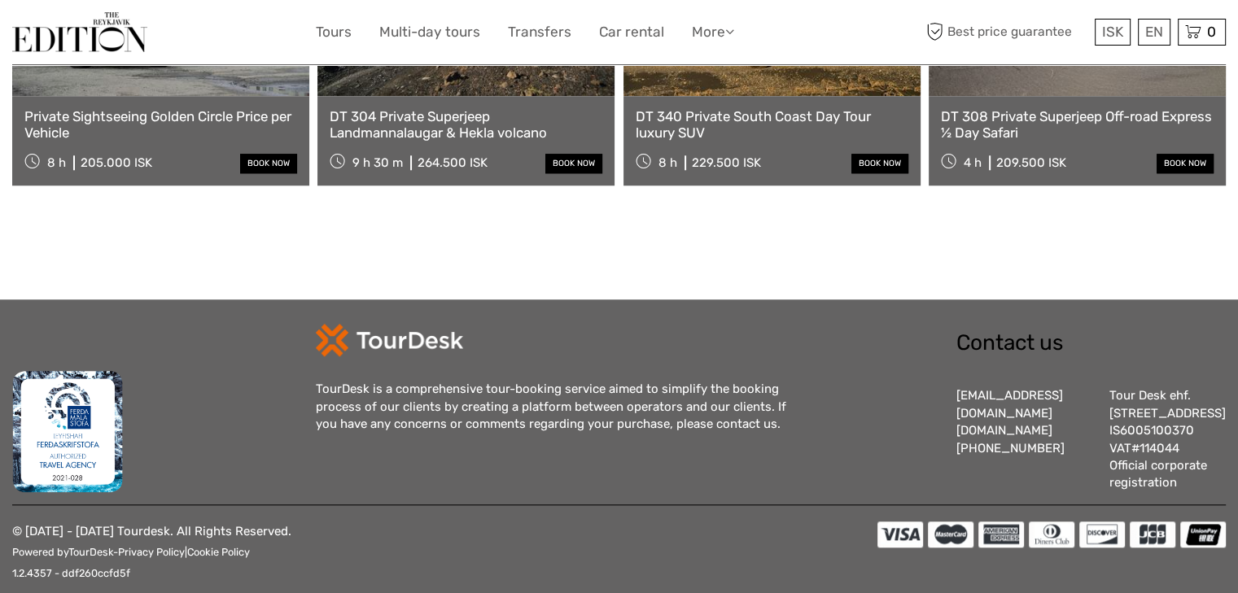
scroll to position [1497, 0]
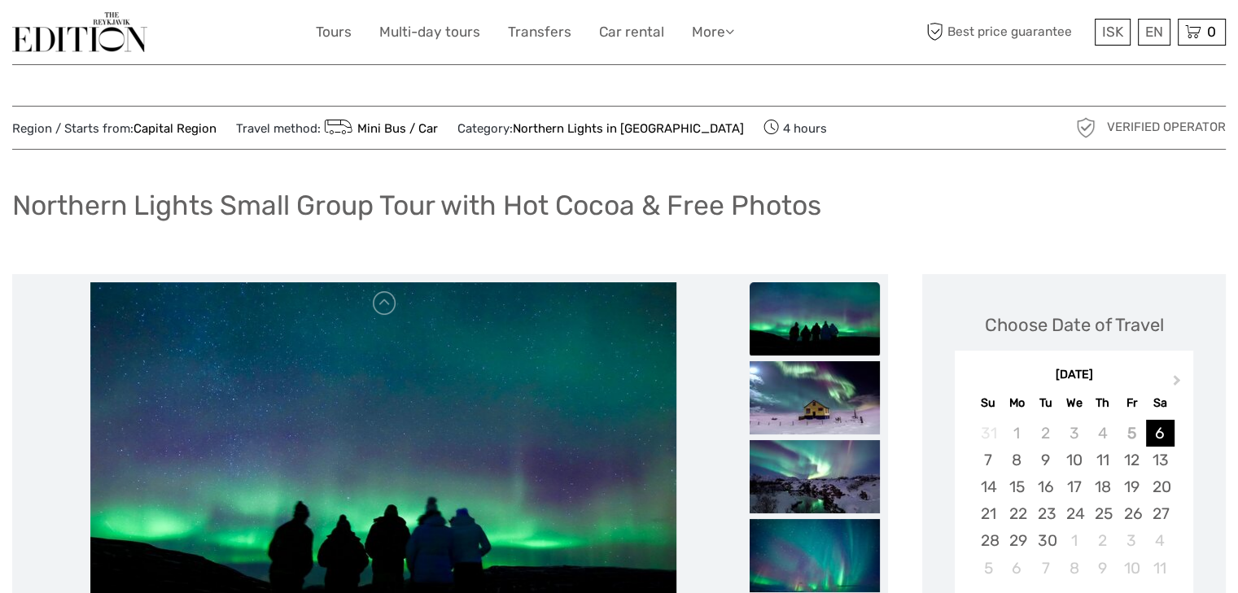
click at [718, 186] on div "Northern Lights Small Group Tour with Hot Cocoa & Free Photos" at bounding box center [618, 211] width 1213 height 59
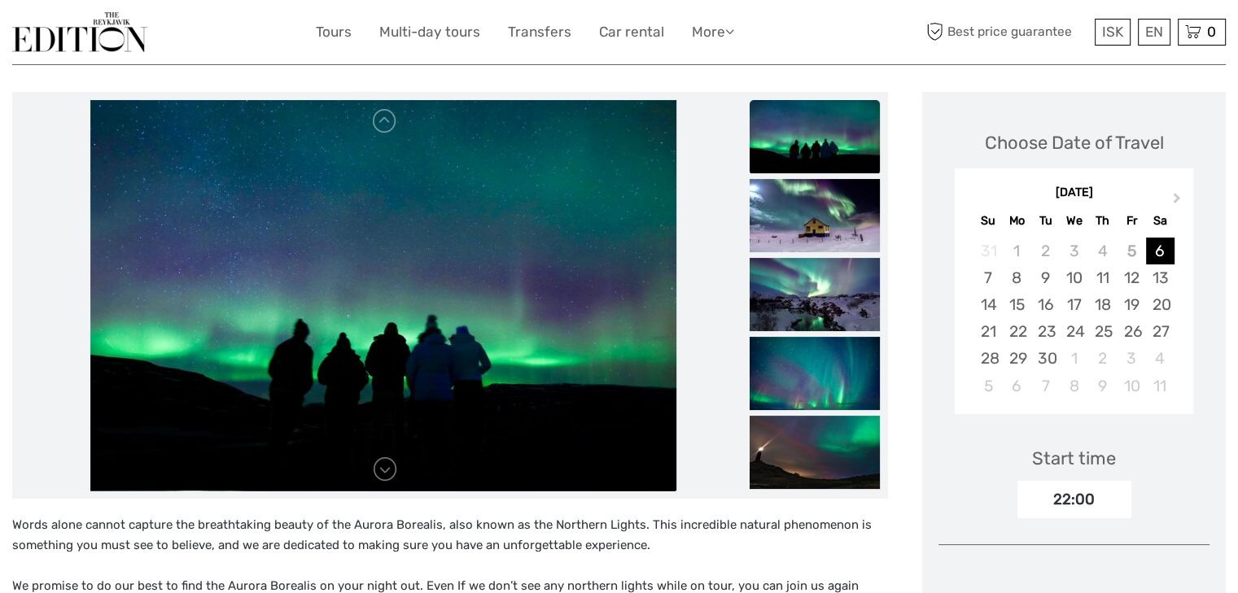
scroll to position [195, 0]
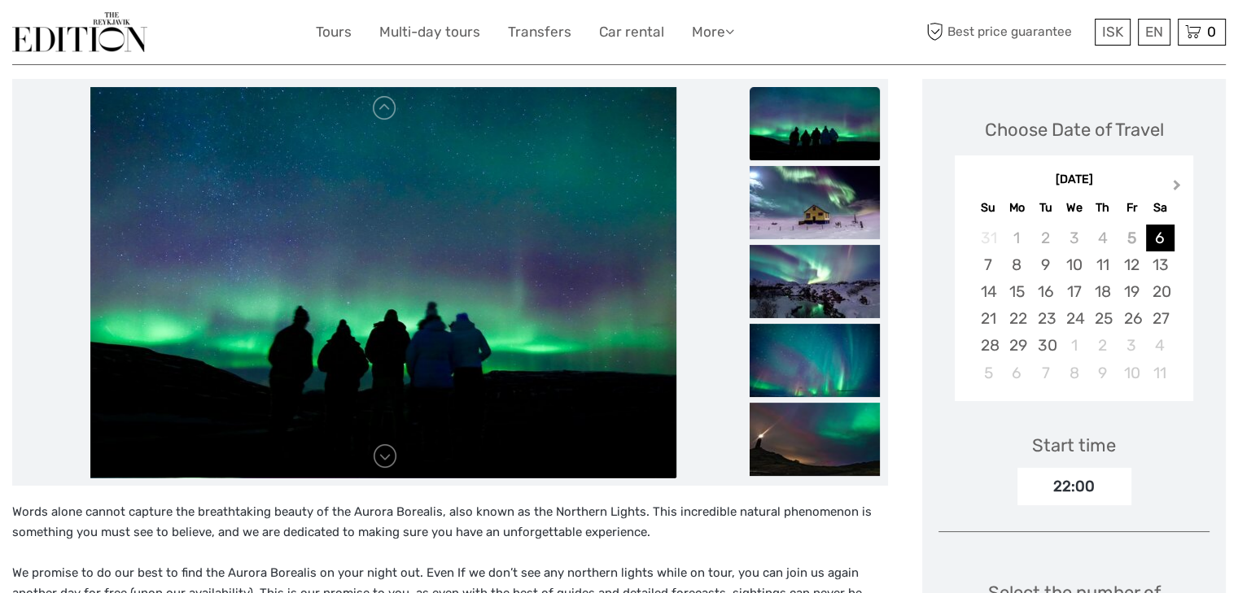
click at [1176, 179] on button "Next Month" at bounding box center [1178, 189] width 26 height 26
click at [1103, 307] on div "20" at bounding box center [1102, 318] width 28 height 27
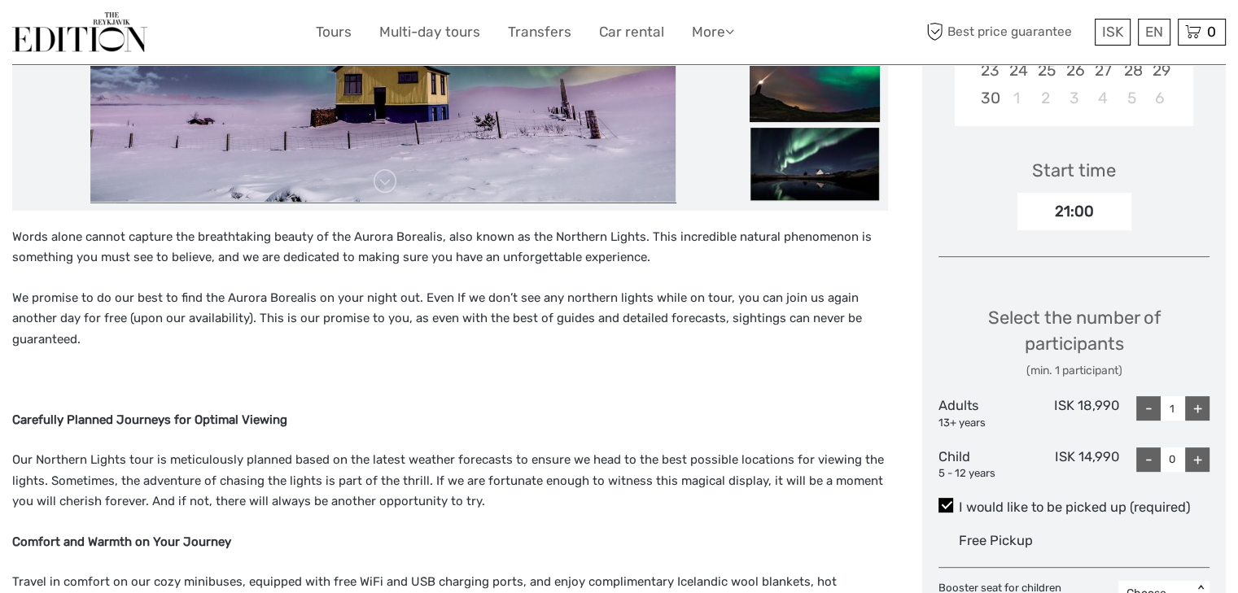
scroll to position [545, 0]
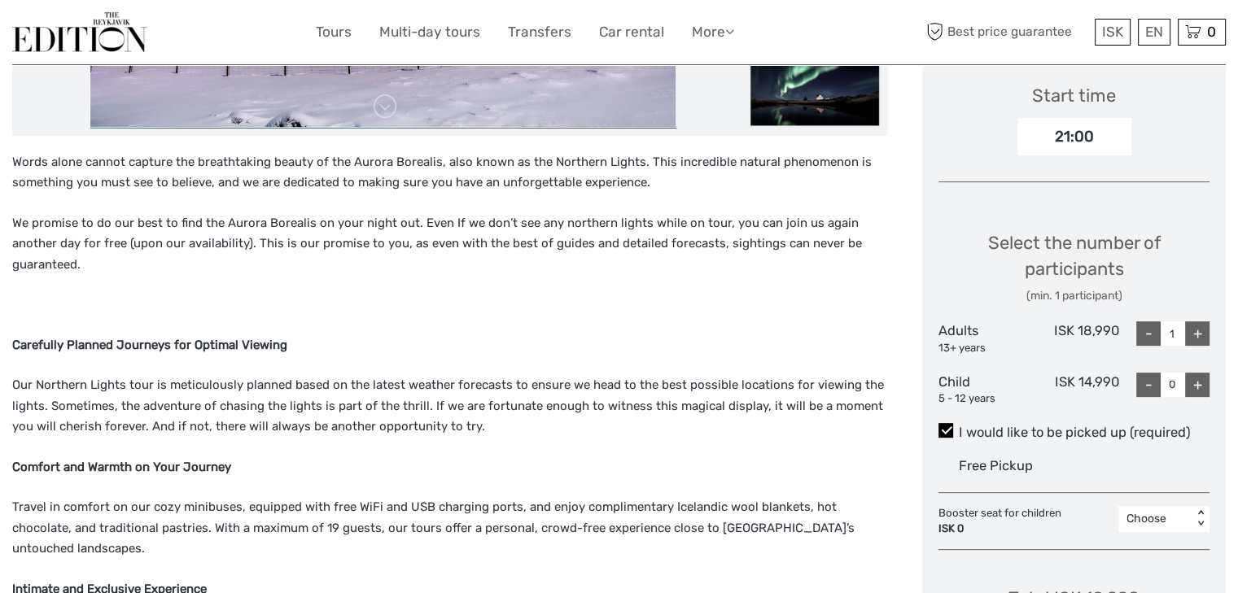
click at [1206, 327] on div "+" at bounding box center [1197, 333] width 24 height 24
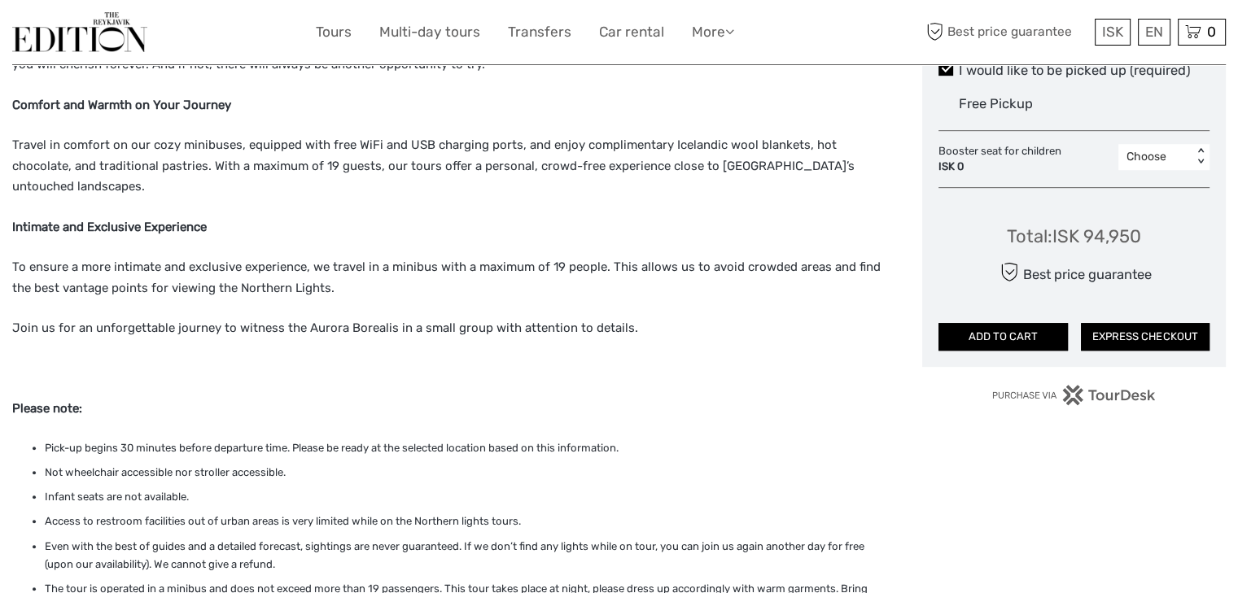
scroll to position [913, 0]
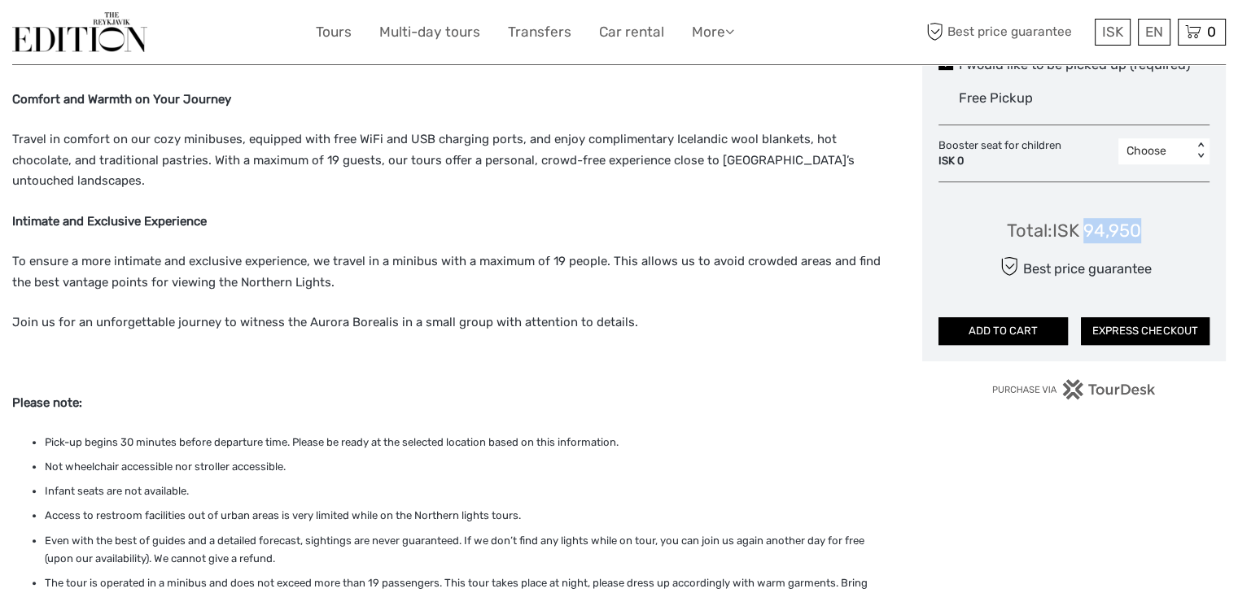
drag, startPoint x: 1147, startPoint y: 239, endPoint x: 1085, endPoint y: 236, distance: 62.7
click at [1085, 236] on div "Total : ISK 94,950 Best price guarantee ADD TO CART EXPRESS CHECKOUT" at bounding box center [1073, 269] width 271 height 149
copy div "94,950"
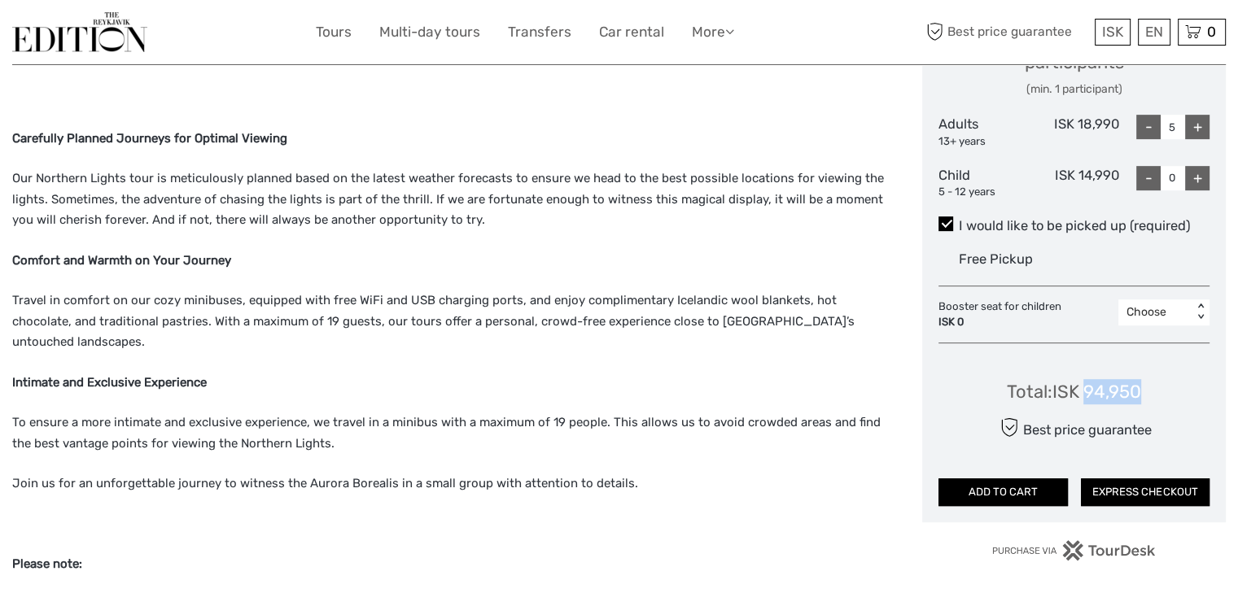
scroll to position [750, 0]
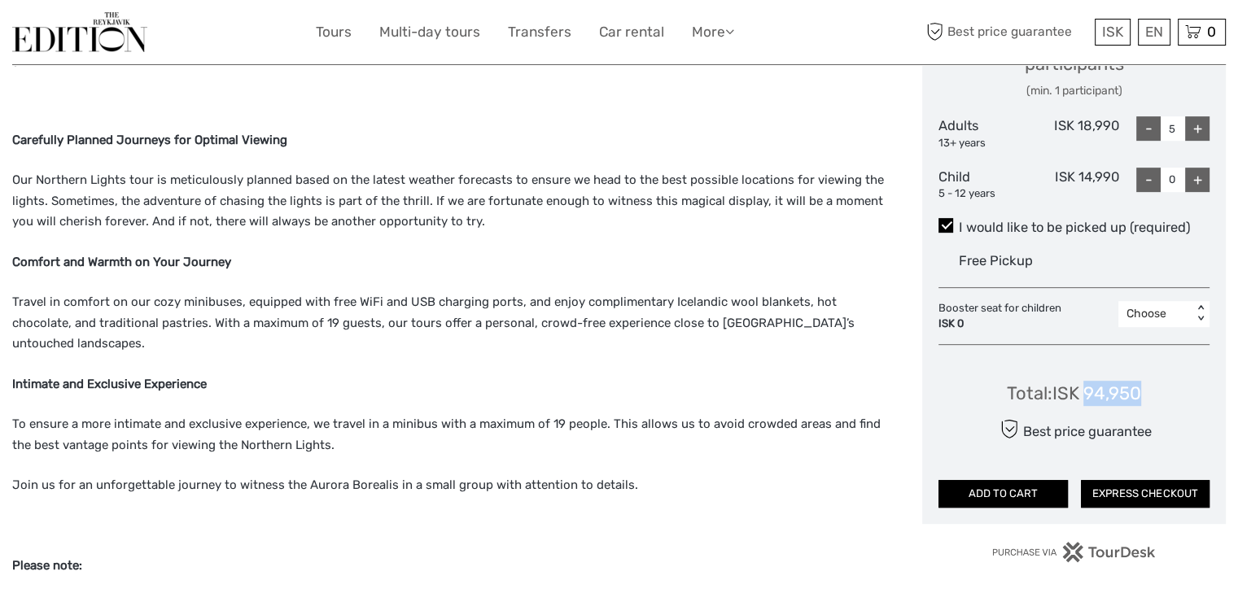
click at [1148, 125] on div "-" at bounding box center [1148, 128] width 24 height 24
type input "1"
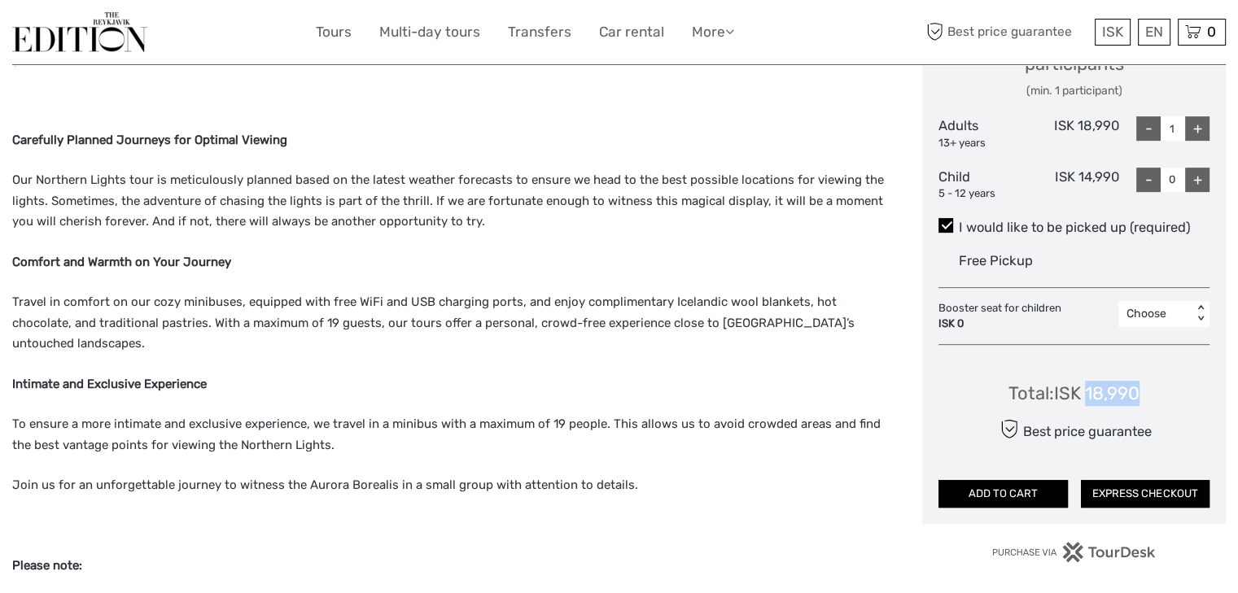
drag, startPoint x: 1156, startPoint y: 391, endPoint x: 1085, endPoint y: 391, distance: 71.6
click at [1085, 391] on div "Total : ISK 18,990 Best price guarantee ADD TO CART EXPRESS CHECKOUT" at bounding box center [1073, 432] width 271 height 149
copy div "18,990"
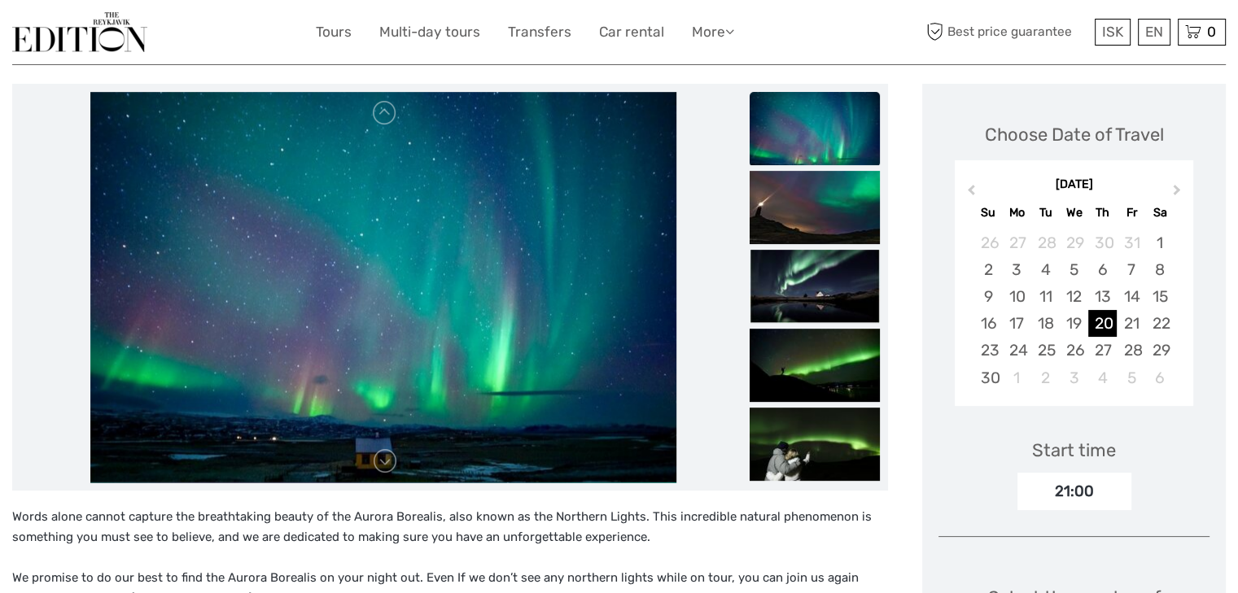
scroll to position [197, 0]
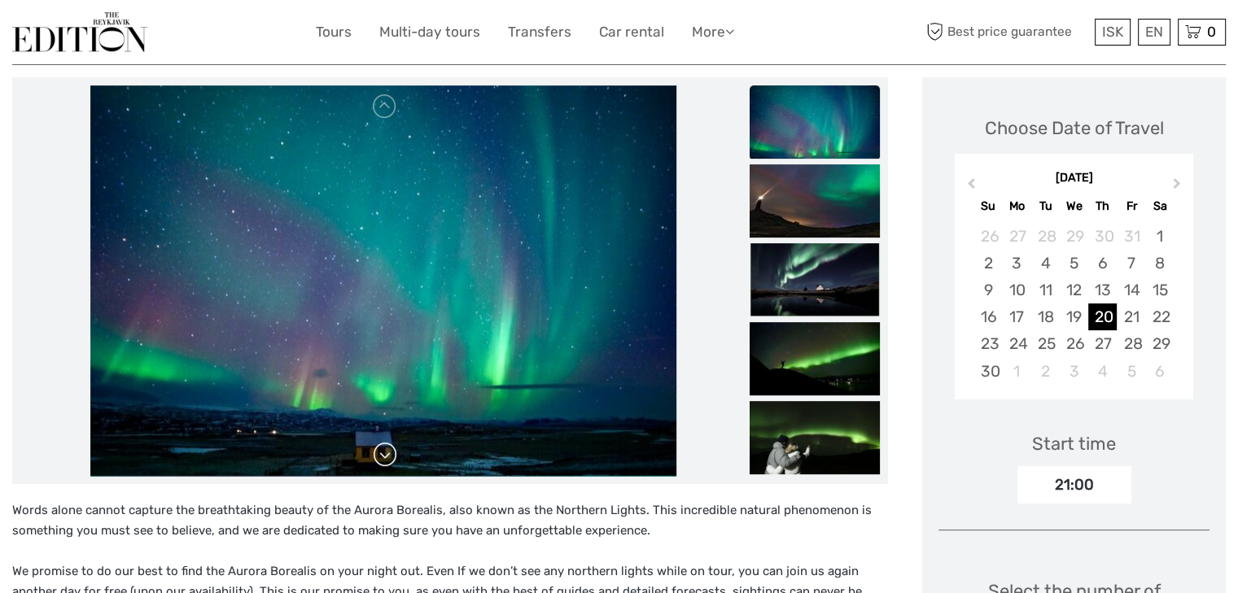
click at [386, 461] on link at bounding box center [385, 455] width 26 height 26
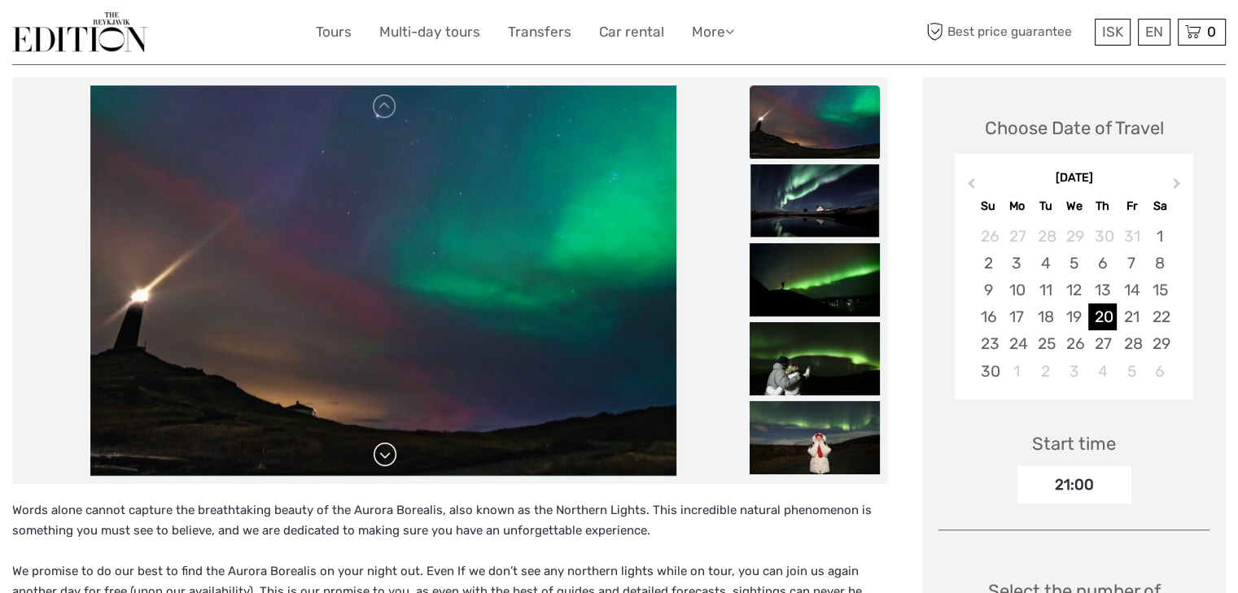
click at [386, 461] on link at bounding box center [385, 455] width 26 height 26
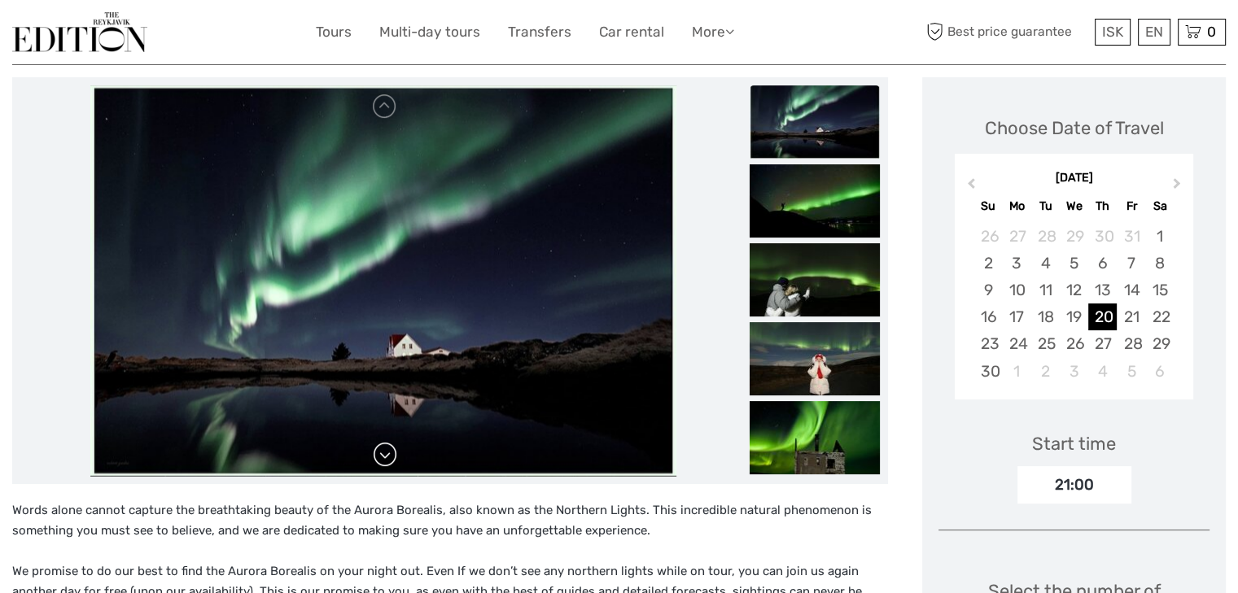
click at [386, 461] on link at bounding box center [385, 455] width 26 height 26
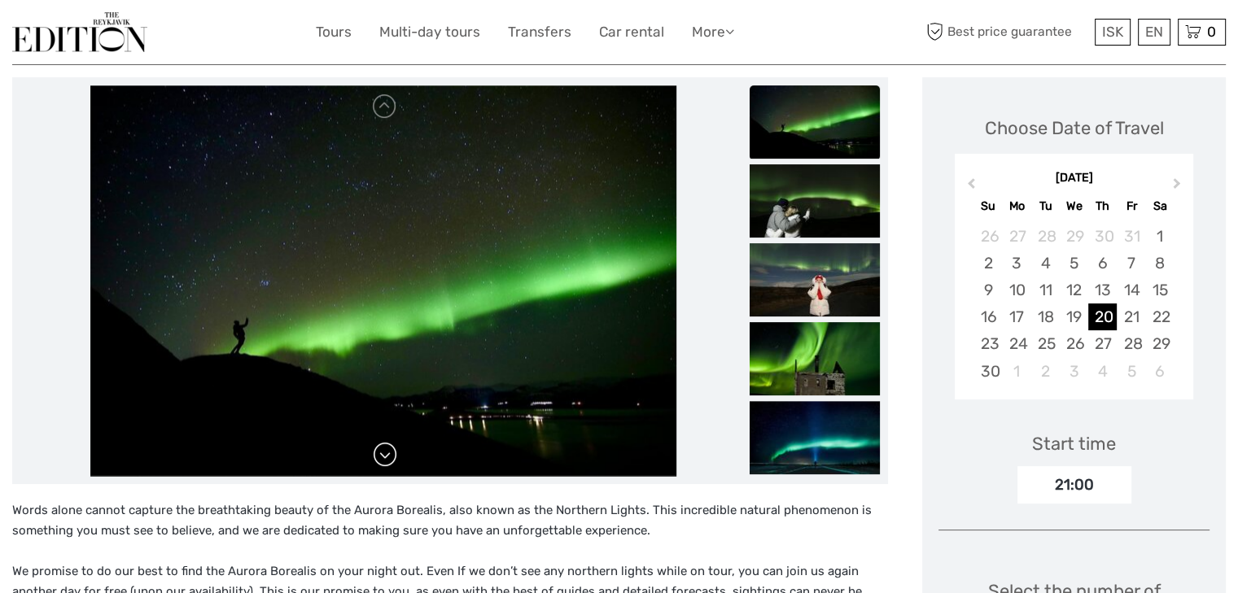
click at [386, 461] on link at bounding box center [385, 455] width 26 height 26
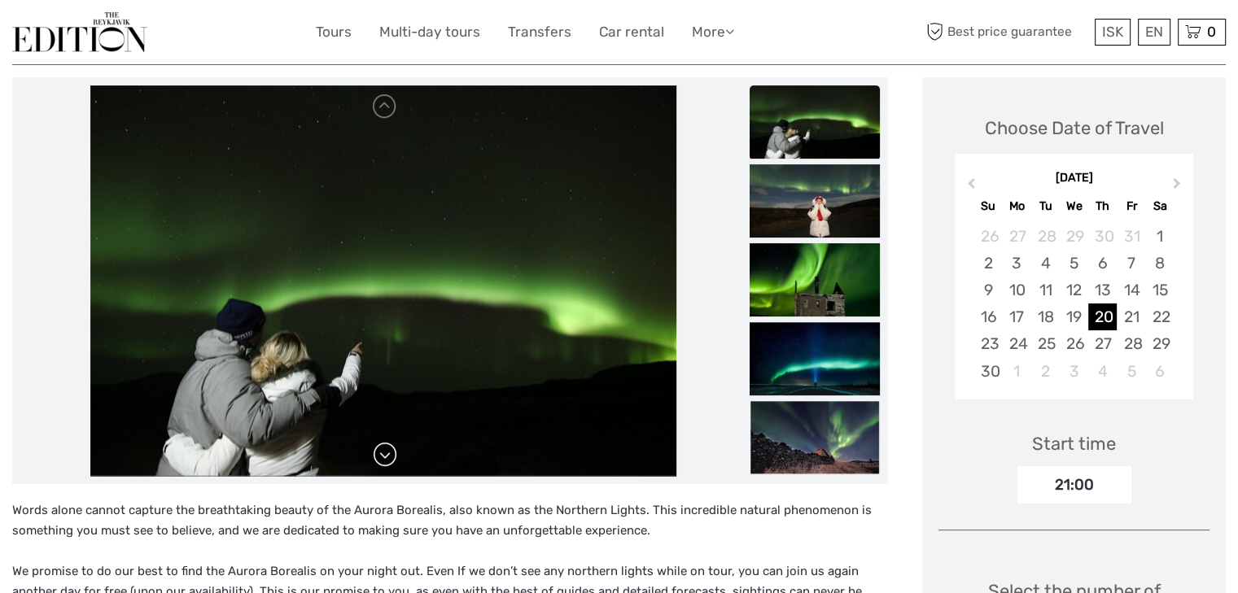
click at [386, 461] on link at bounding box center [385, 455] width 26 height 26
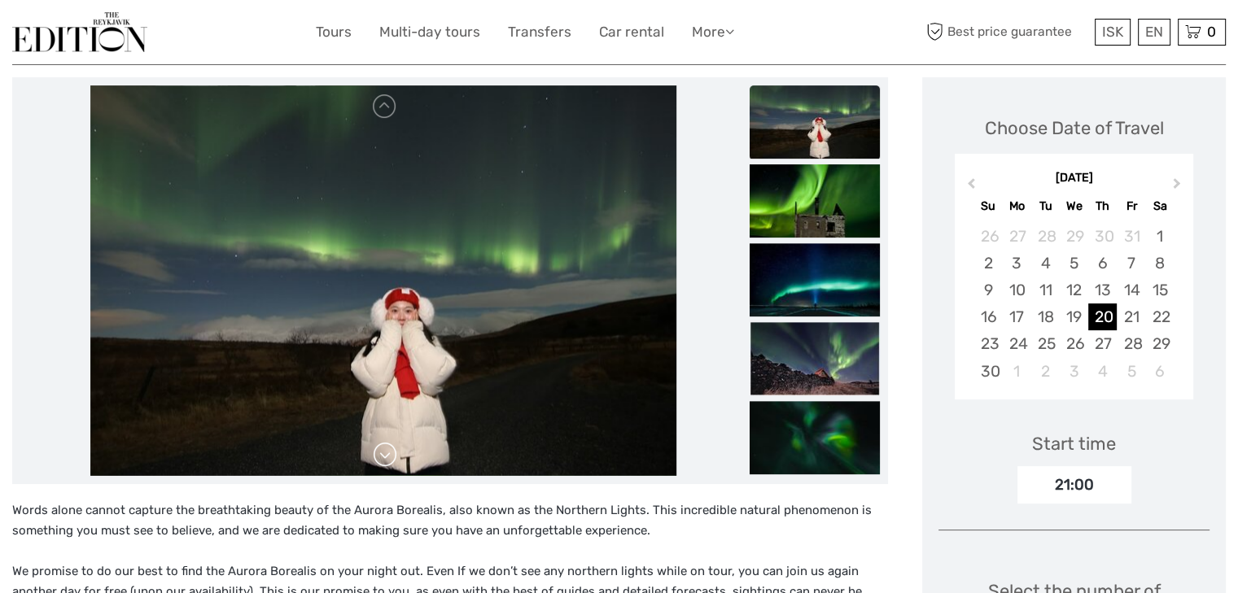
click at [386, 461] on link at bounding box center [385, 455] width 26 height 26
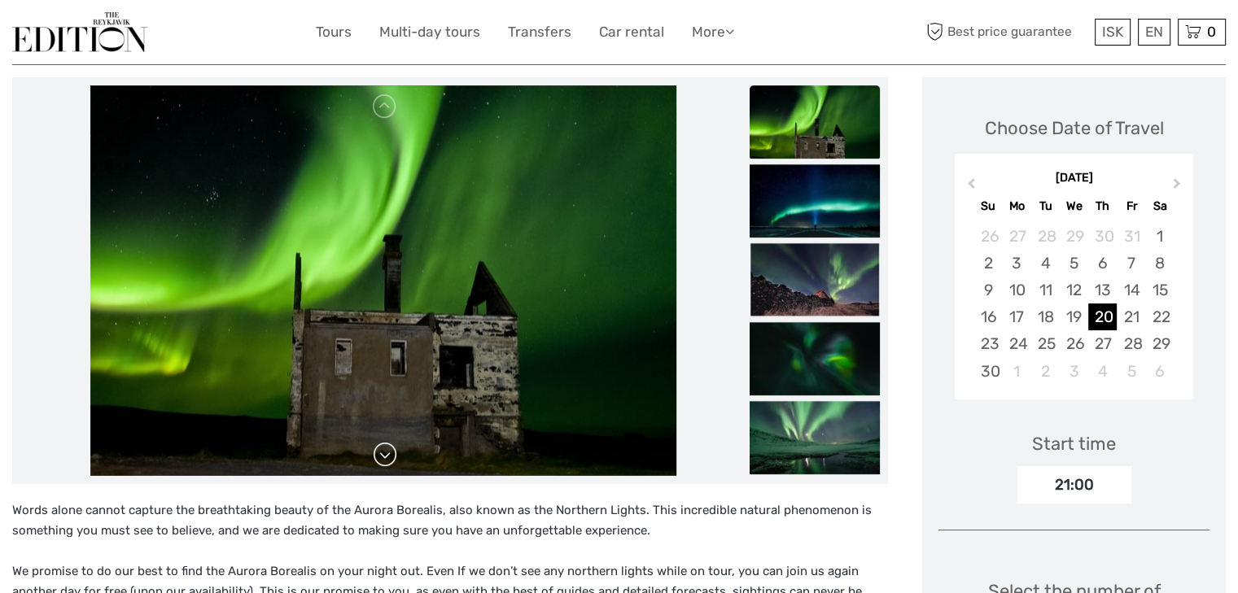
click at [386, 461] on link at bounding box center [385, 455] width 26 height 26
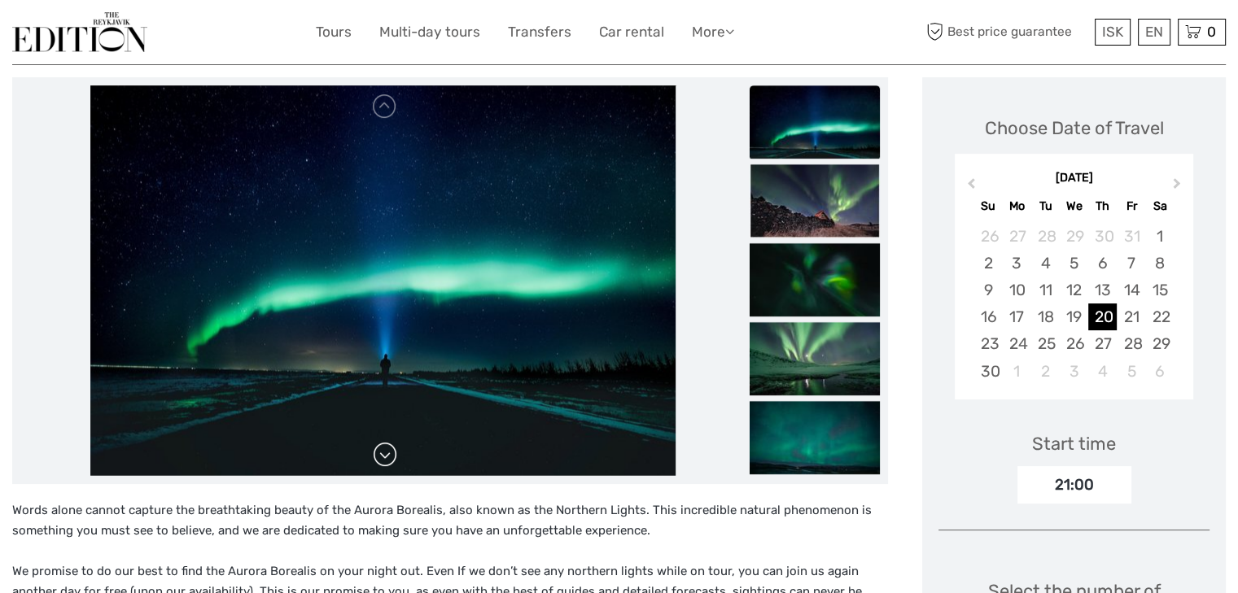
click at [386, 461] on link at bounding box center [385, 455] width 26 height 26
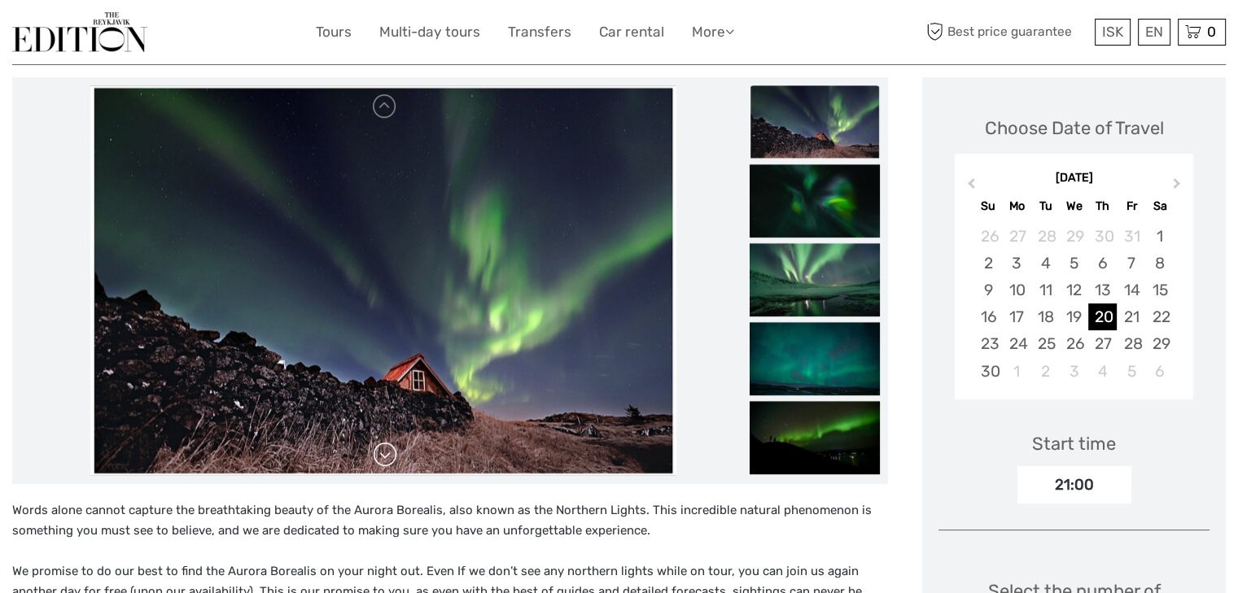
click at [386, 461] on link at bounding box center [385, 455] width 26 height 26
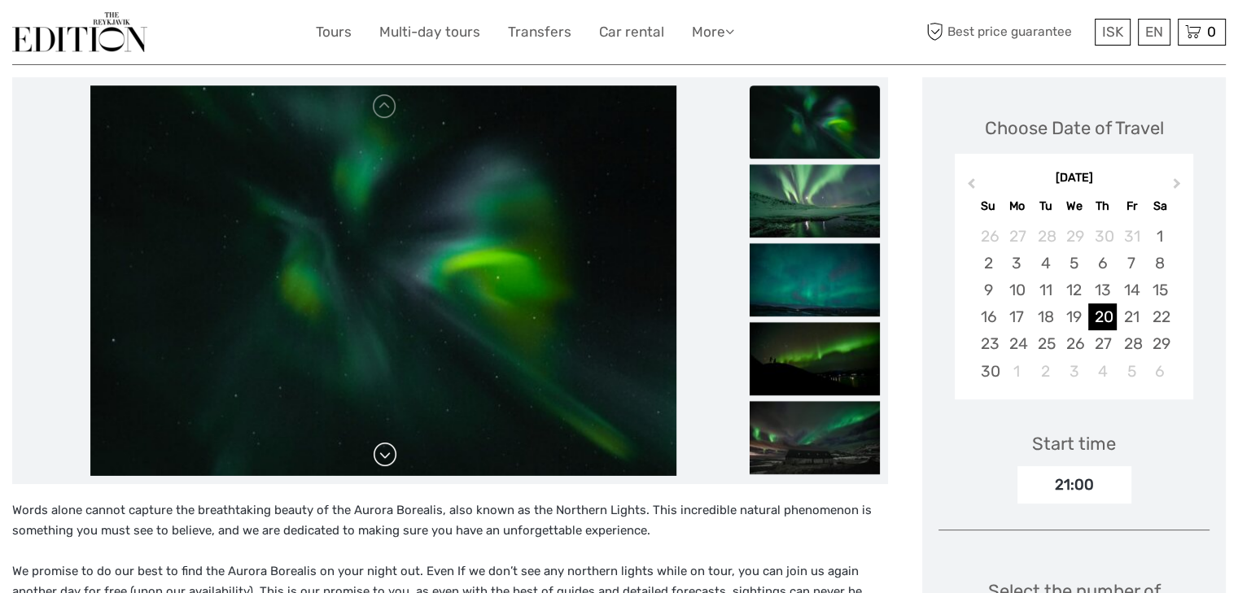
click at [386, 461] on link at bounding box center [385, 455] width 26 height 26
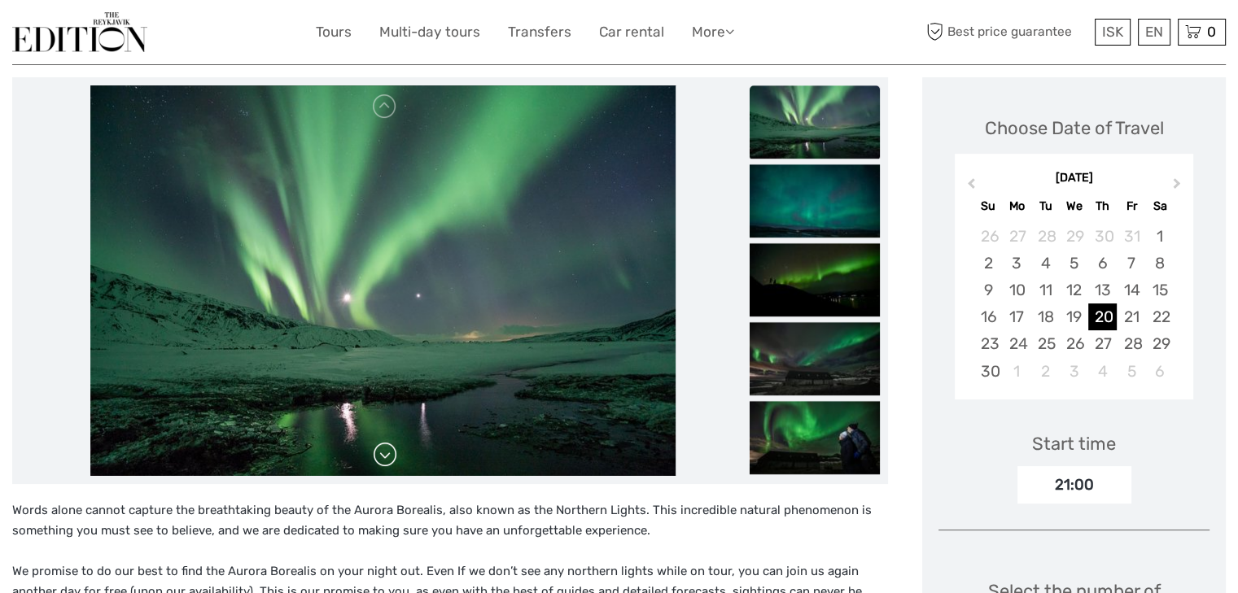
click at [386, 461] on link at bounding box center [385, 455] width 26 height 26
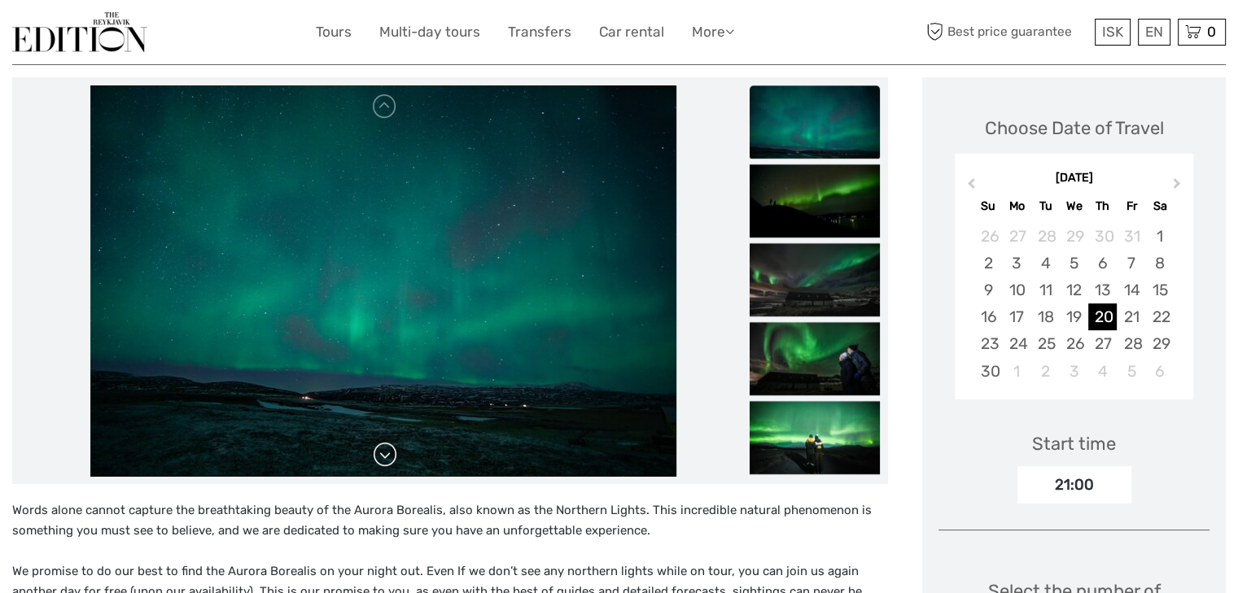
click at [386, 461] on link at bounding box center [385, 455] width 26 height 26
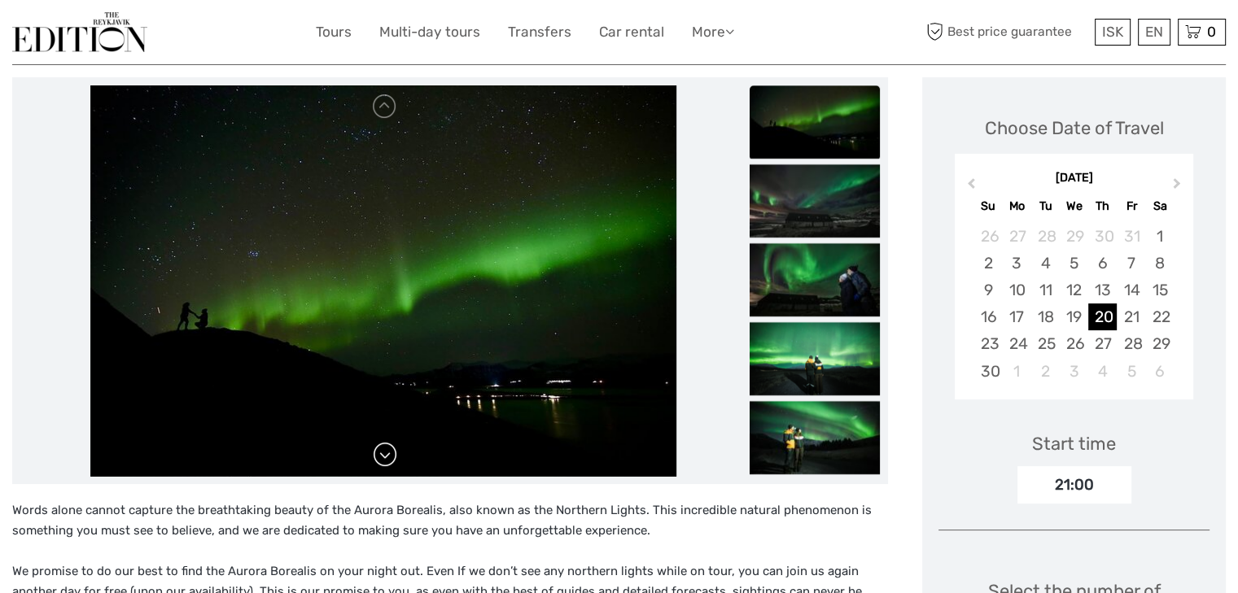
click at [386, 461] on link at bounding box center [385, 455] width 26 height 26
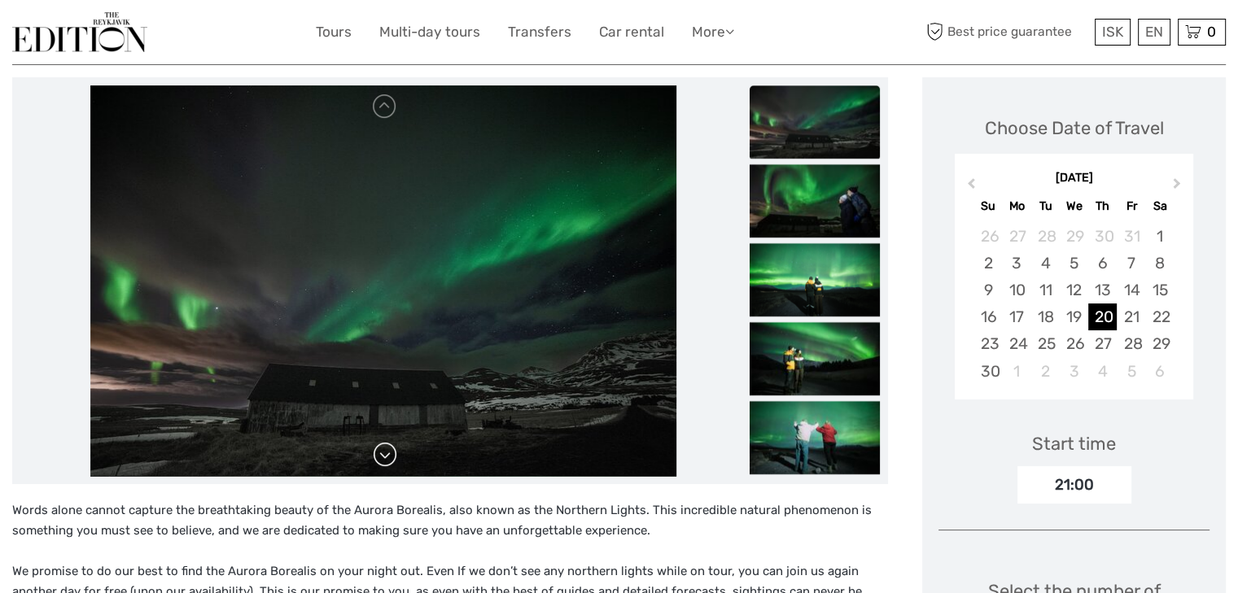
click at [386, 461] on link at bounding box center [385, 455] width 26 height 26
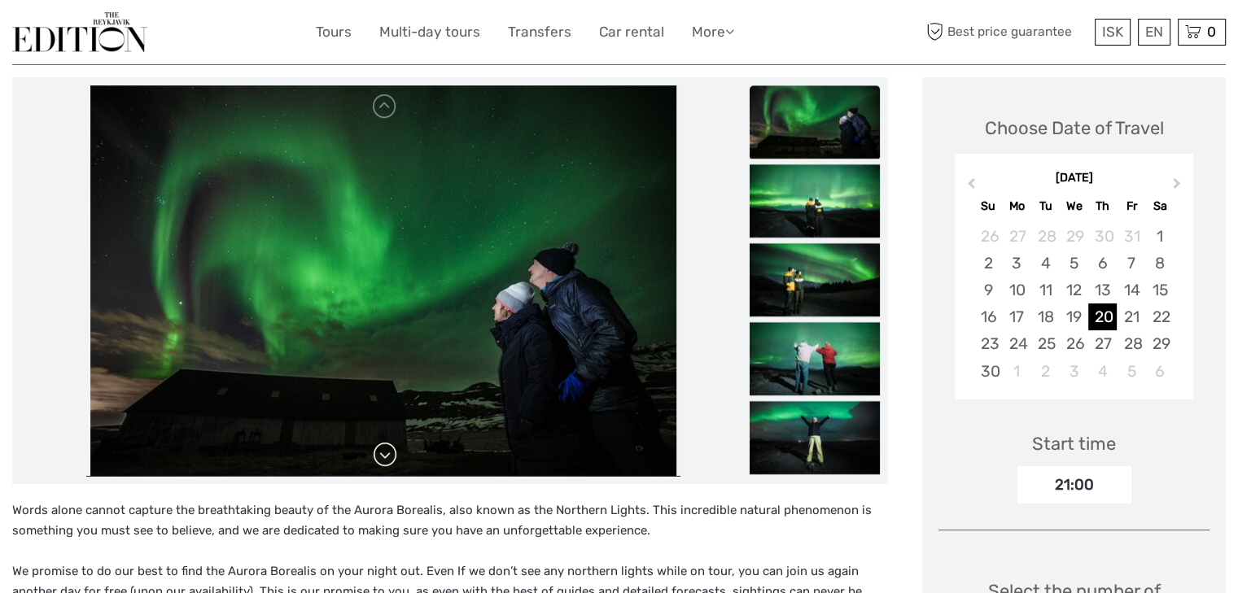
click at [386, 461] on link at bounding box center [385, 455] width 26 height 26
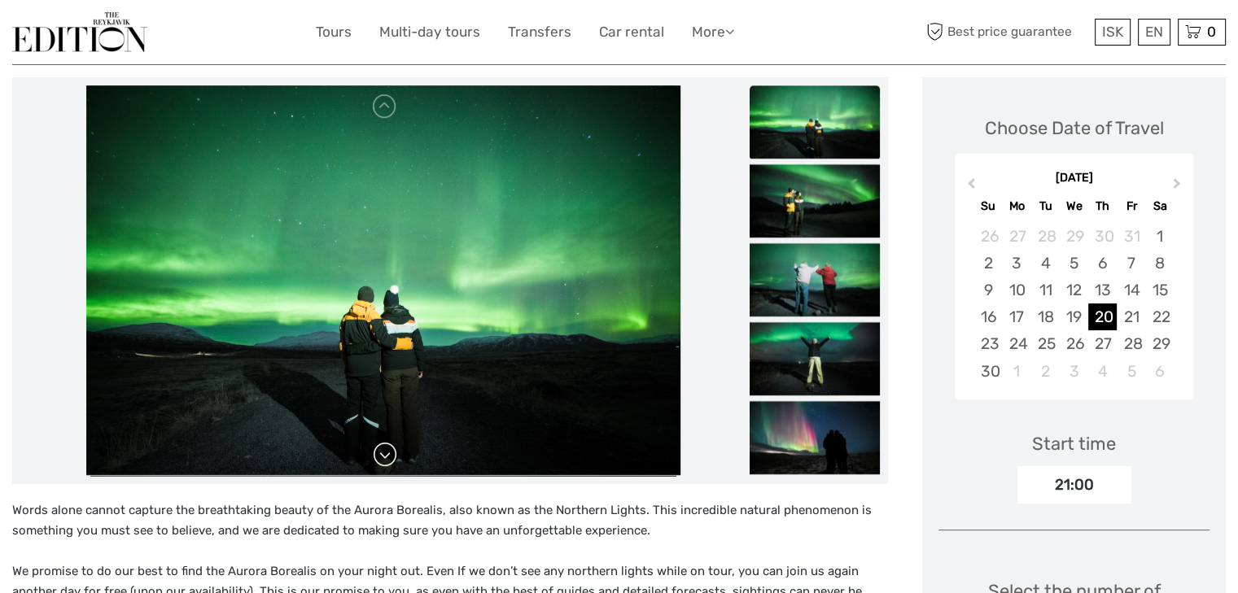
click at [386, 461] on link at bounding box center [385, 455] width 26 height 26
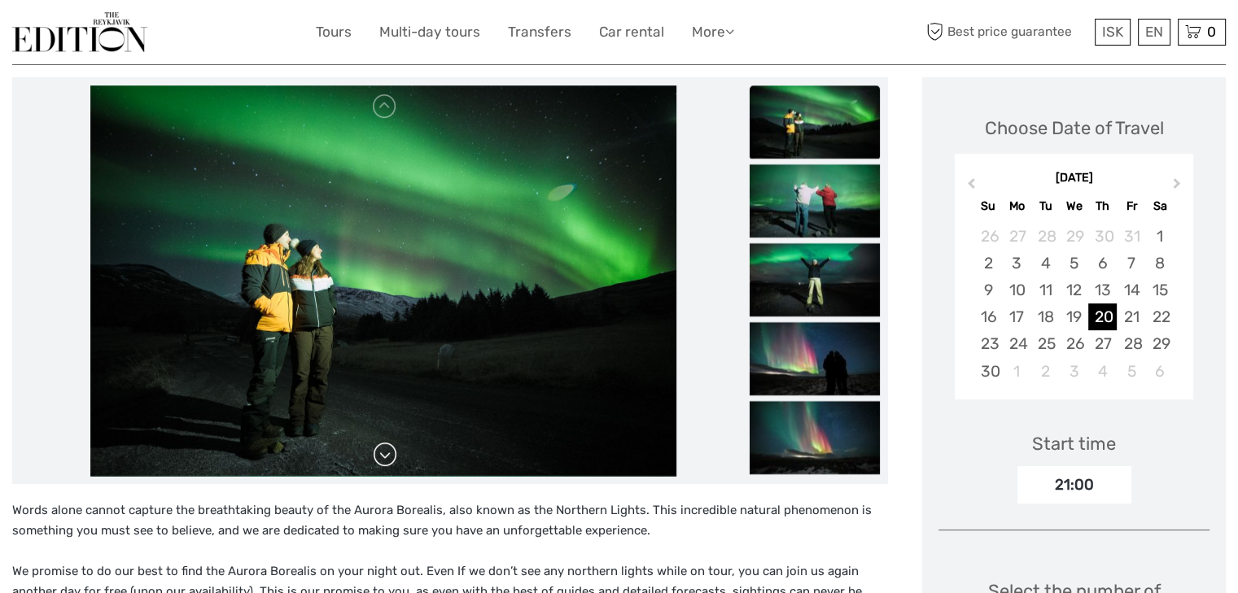
click at [386, 448] on link at bounding box center [385, 455] width 26 height 26
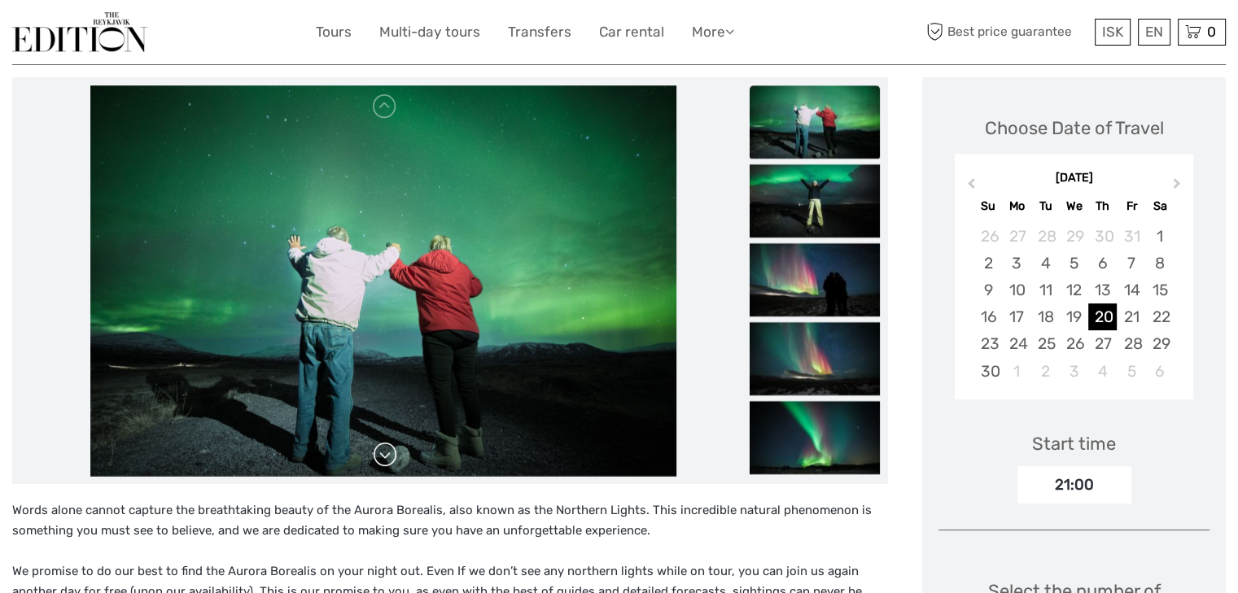
click at [386, 448] on link at bounding box center [385, 455] width 26 height 26
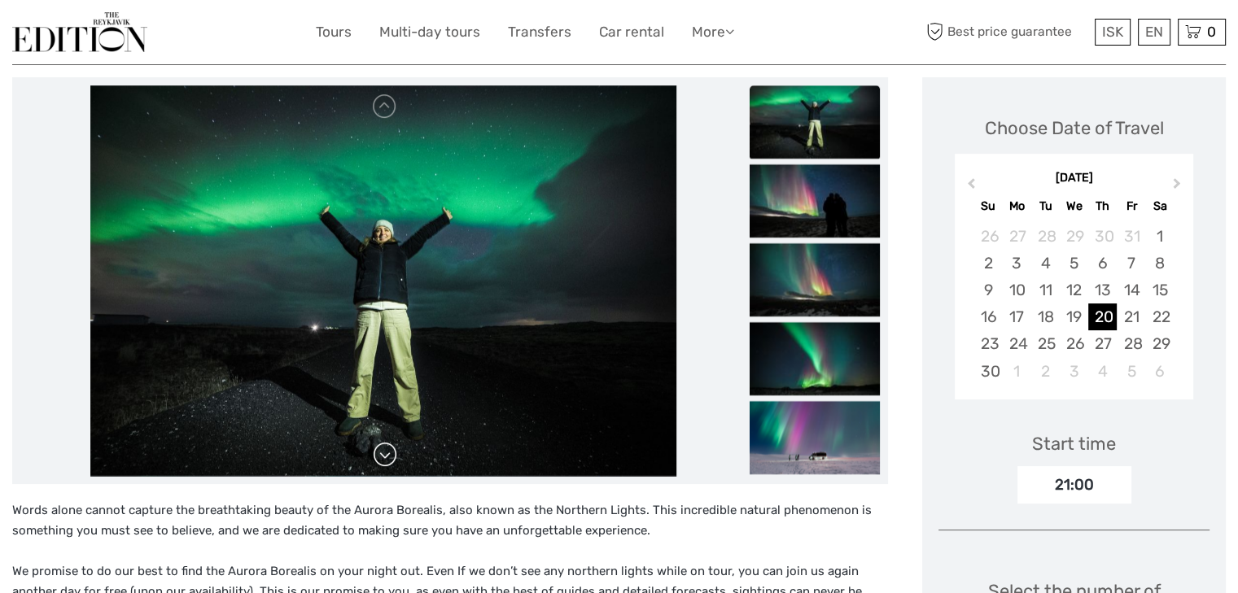
click at [386, 448] on link at bounding box center [385, 455] width 26 height 26
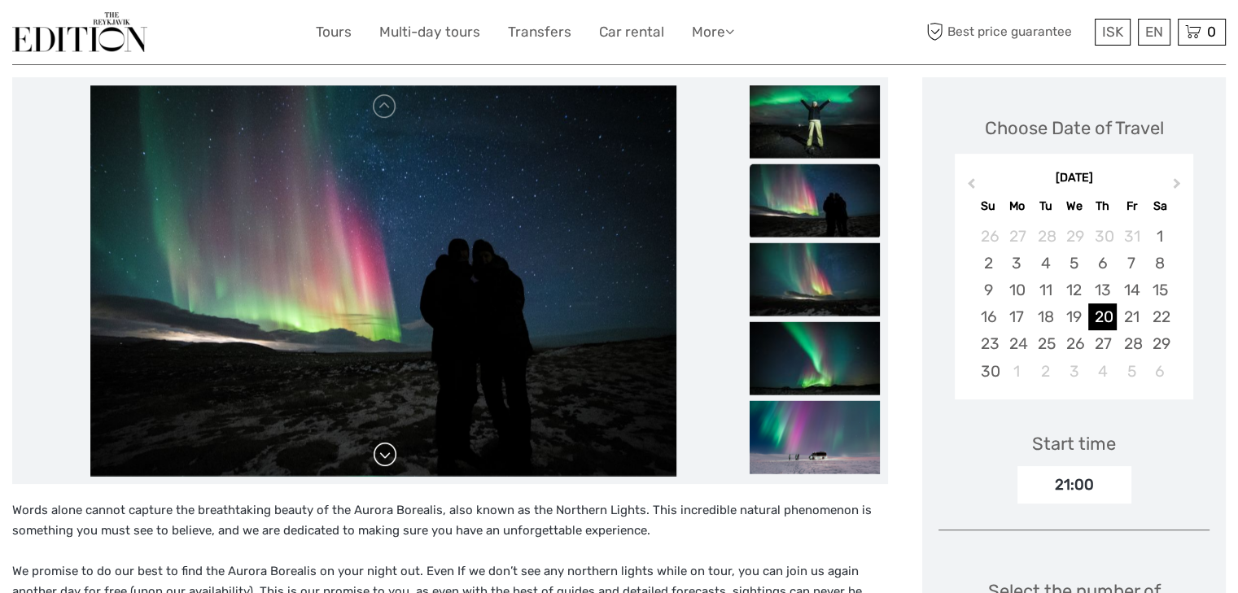
click at [386, 448] on link at bounding box center [385, 455] width 26 height 26
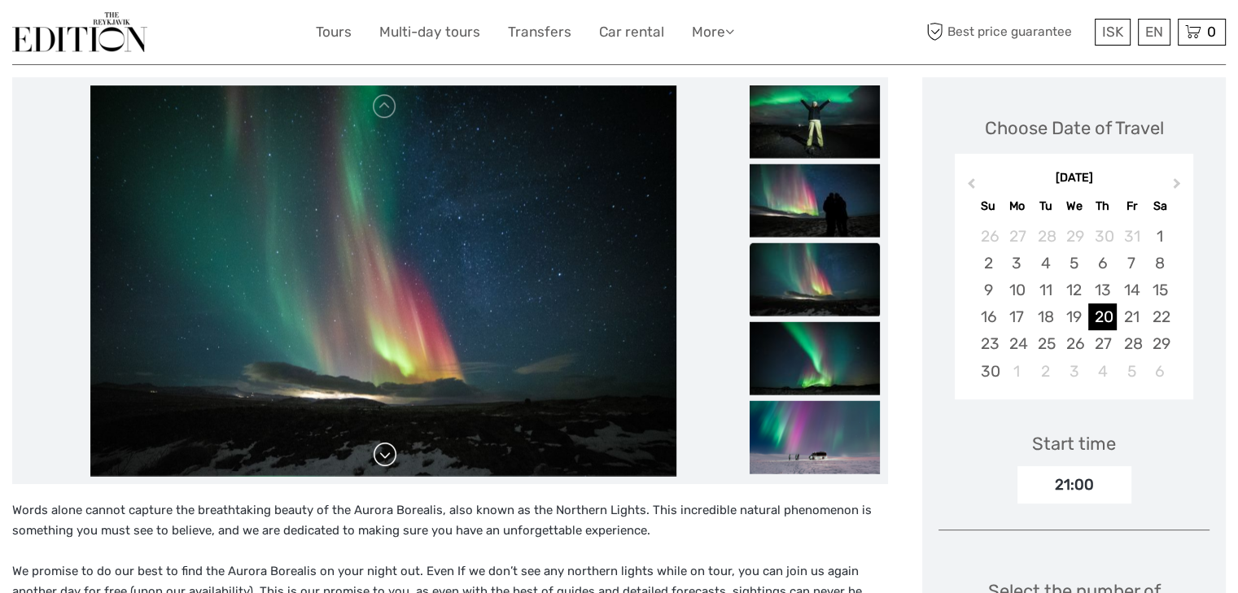
click at [386, 448] on link at bounding box center [385, 455] width 26 height 26
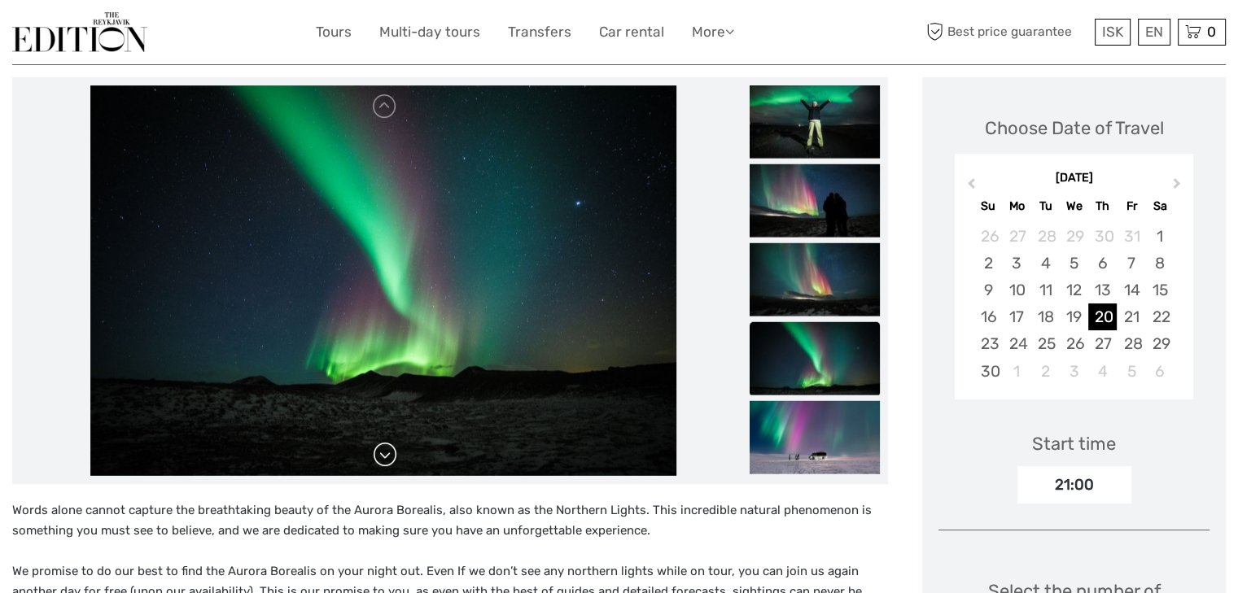
click at [386, 448] on link at bounding box center [385, 455] width 26 height 26
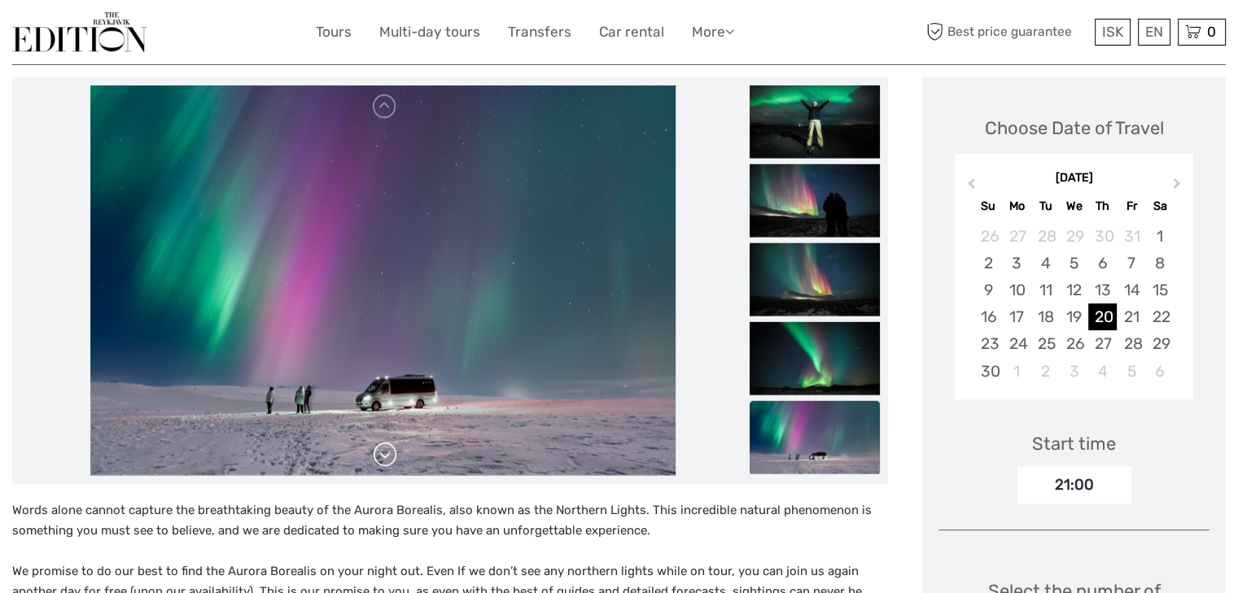
click at [386, 448] on link at bounding box center [385, 455] width 26 height 26
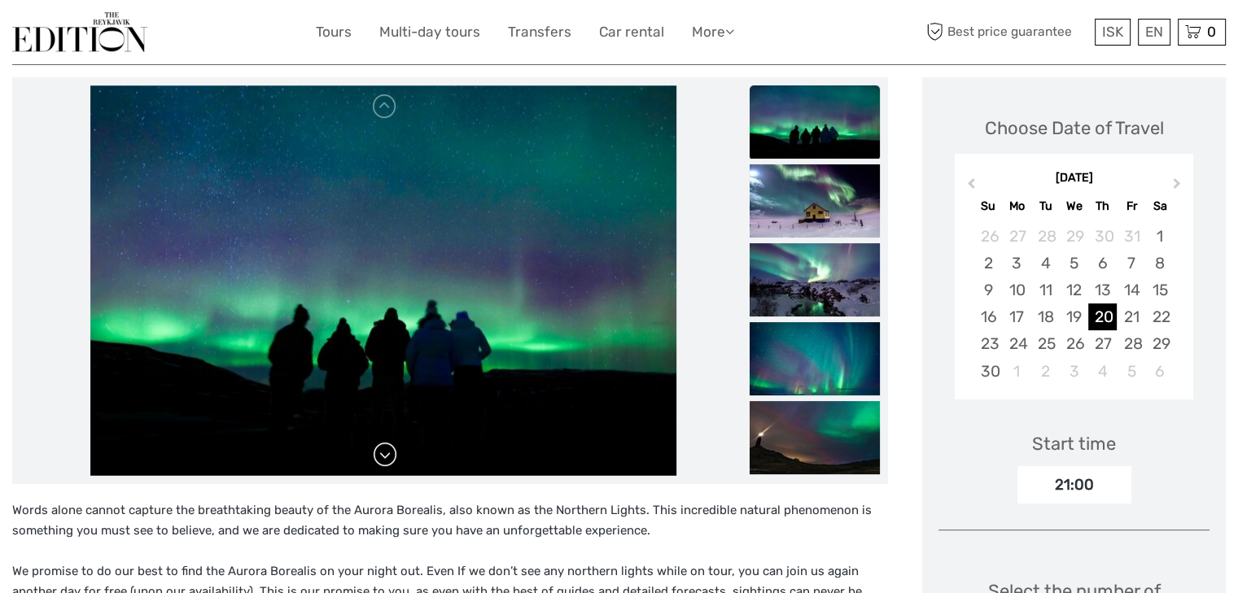
click at [386, 448] on img at bounding box center [383, 280] width 586 height 391
click at [402, 518] on p "Words alone cannot capture the breathtaking beauty of the Aurora Borealis, also…" at bounding box center [450, 522] width 876 height 42
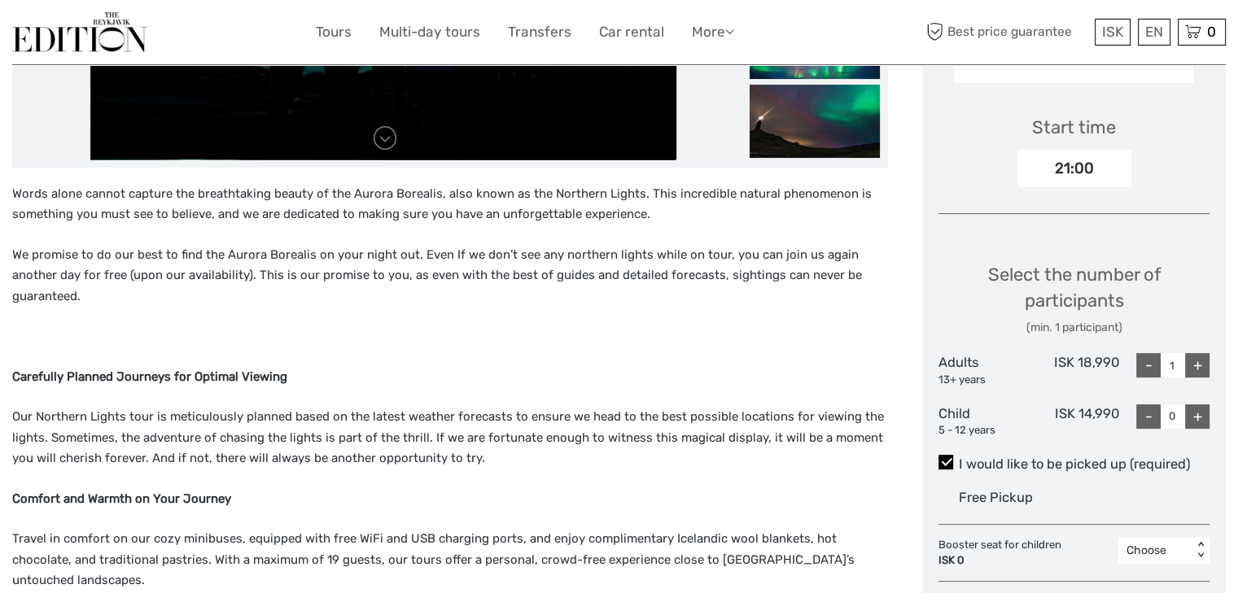
scroll to position [522, 0]
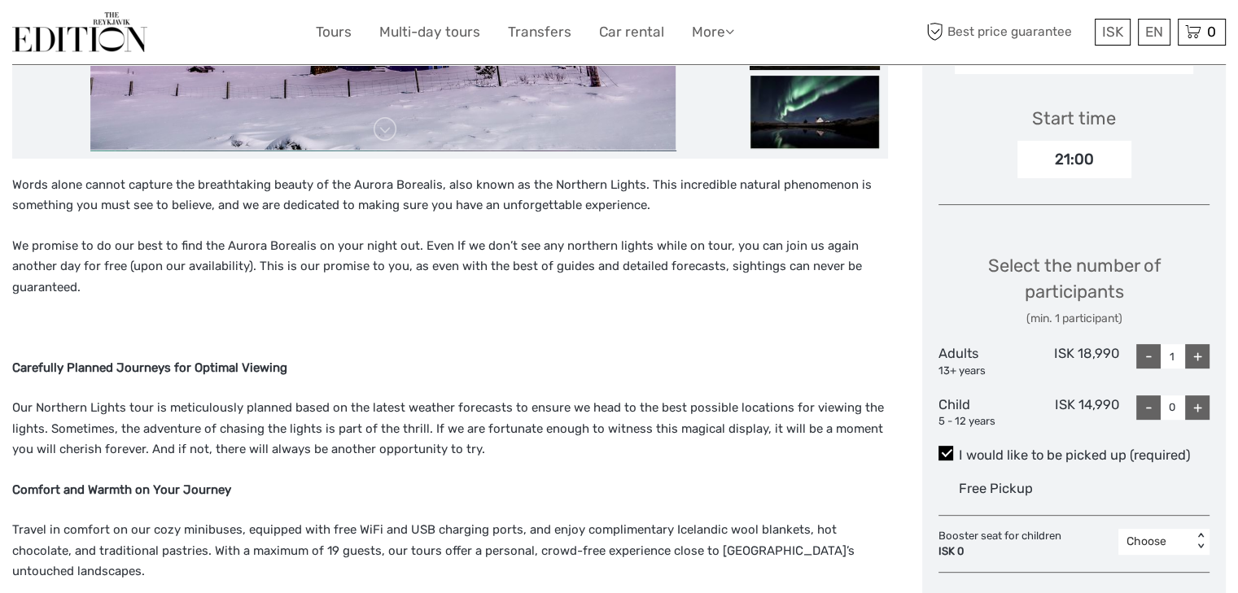
click at [596, 261] on p "We promise to do our best to find the Aurora Borealis on your night out. Even I…" at bounding box center [450, 267] width 876 height 63
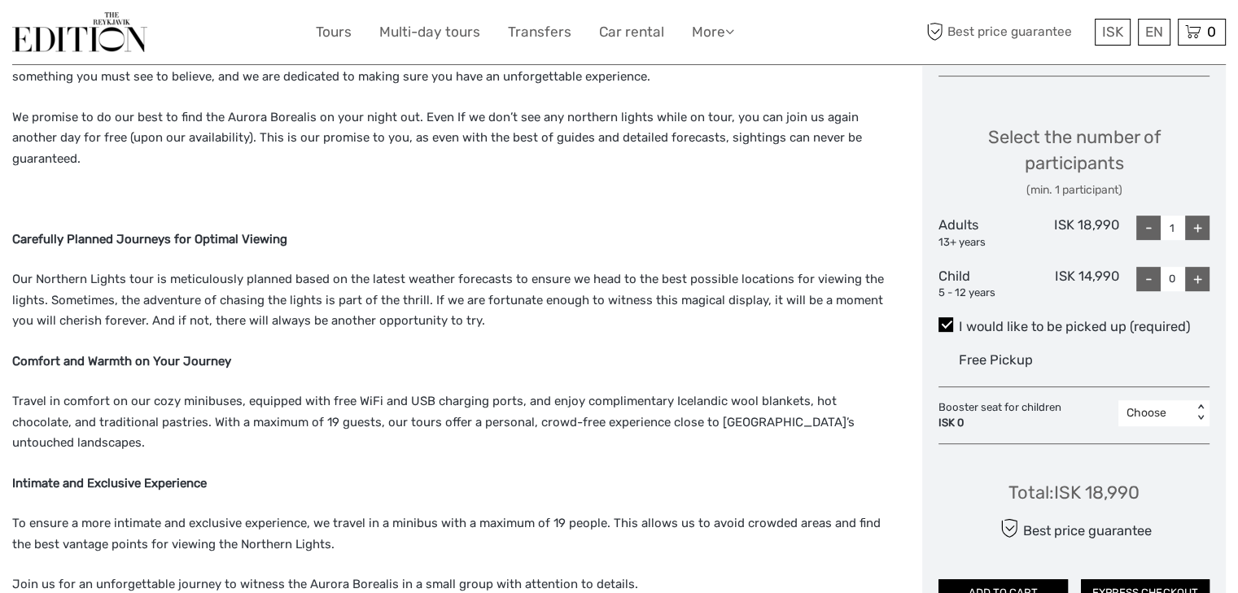
scroll to position [653, 0]
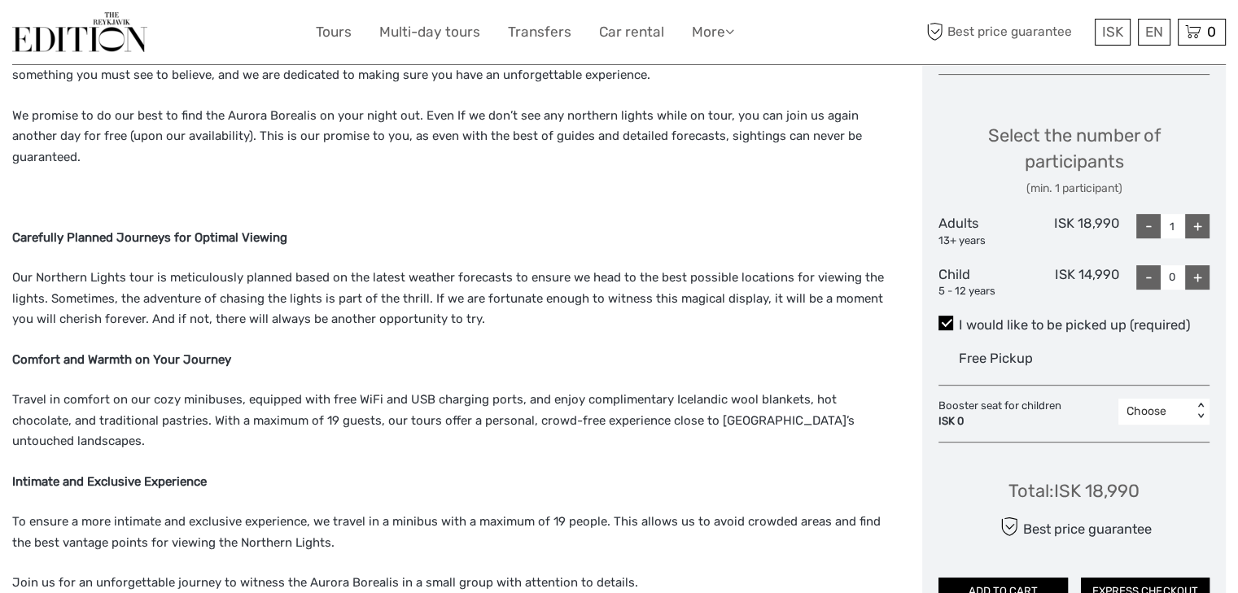
click at [506, 390] on p "Travel in comfort on our cozy minibuses, equipped with free WiFi and USB chargi…" at bounding box center [450, 421] width 876 height 63
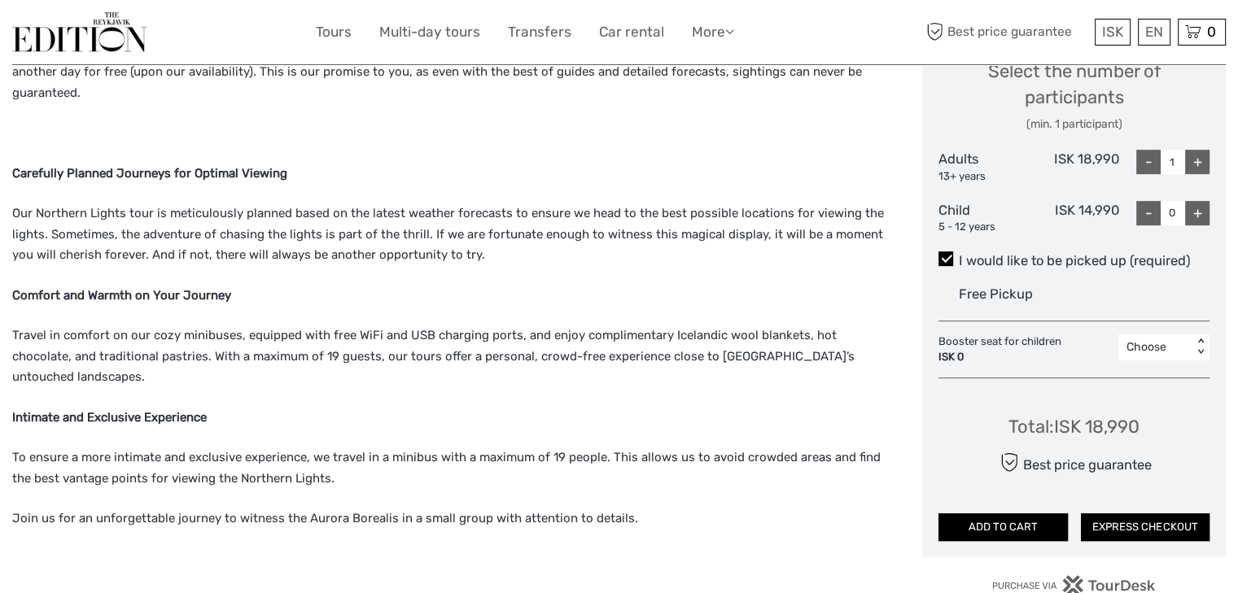
scroll to position [718, 0]
click at [841, 333] on p "Travel in comfort on our cozy minibuses, equipped with free WiFi and USB chargi…" at bounding box center [450, 356] width 876 height 63
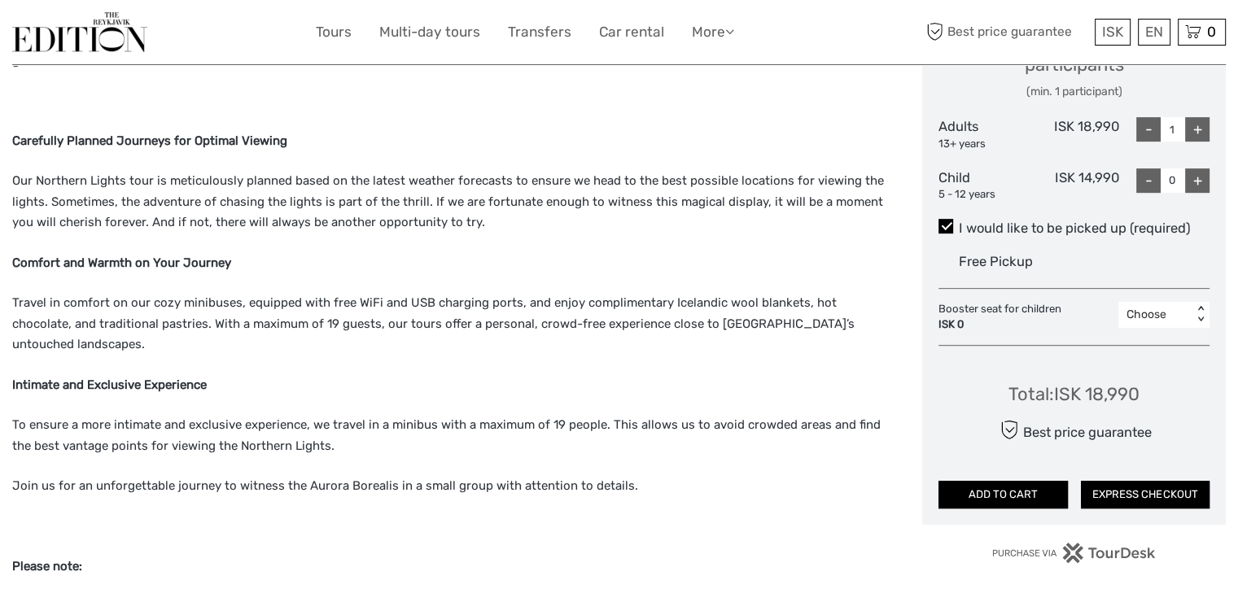
scroll to position [750, 0]
click at [605, 323] on div "Words alone cannot capture the breathtaking beauty of the Aurora Borealis, also…" at bounding box center [450, 424] width 876 height 955
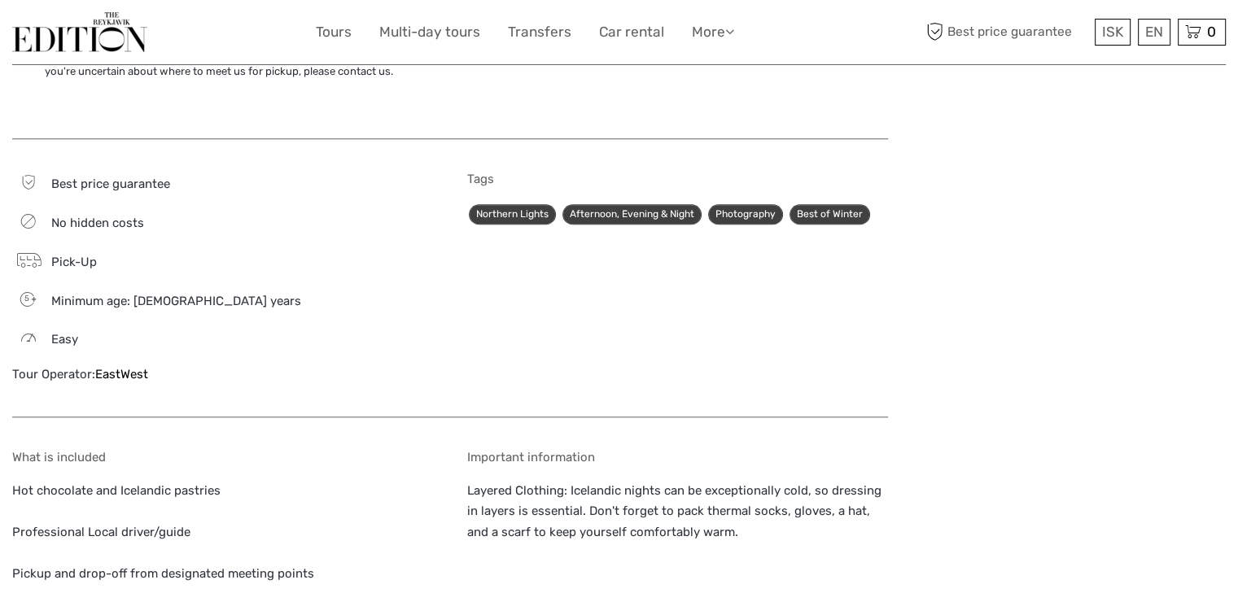
scroll to position [1499, 0]
